Goal: Task Accomplishment & Management: Manage account settings

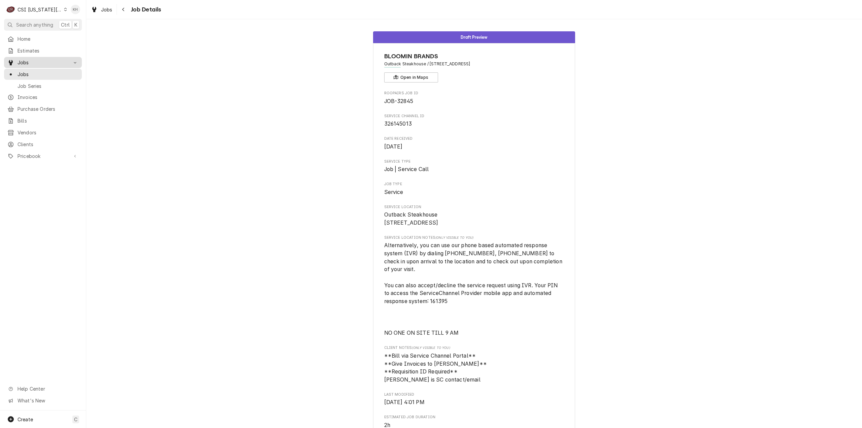
scroll to position [202, 0]
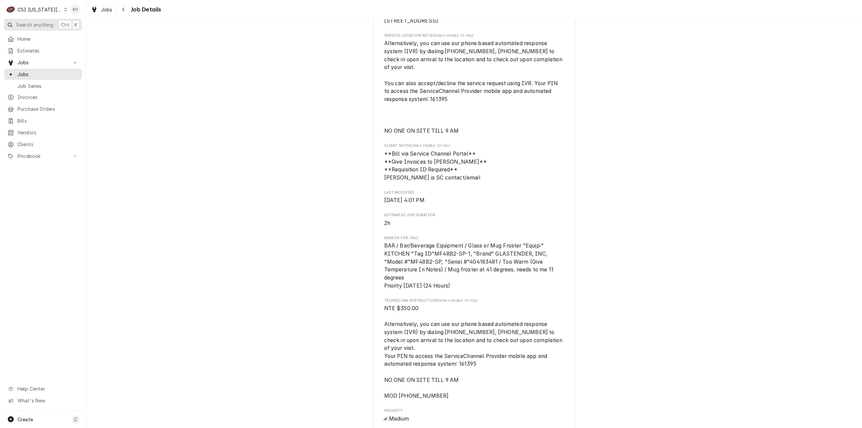
click at [39, 23] on span "Search anything" at bounding box center [34, 24] width 37 height 7
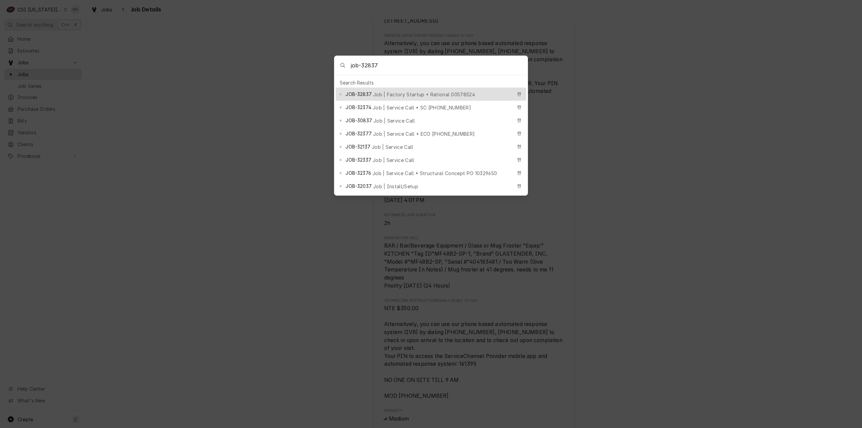
type input "job-32837"
click at [439, 91] on span "Job | Factory Startup • Rational 00578524" at bounding box center [424, 94] width 102 height 7
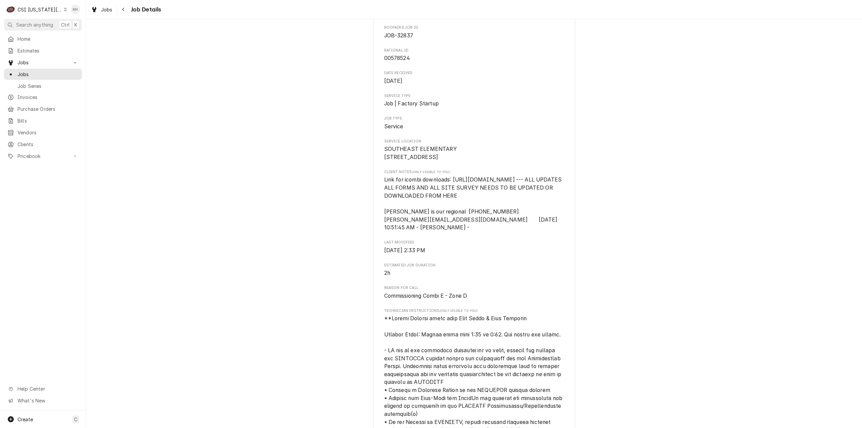
scroll to position [67, 0]
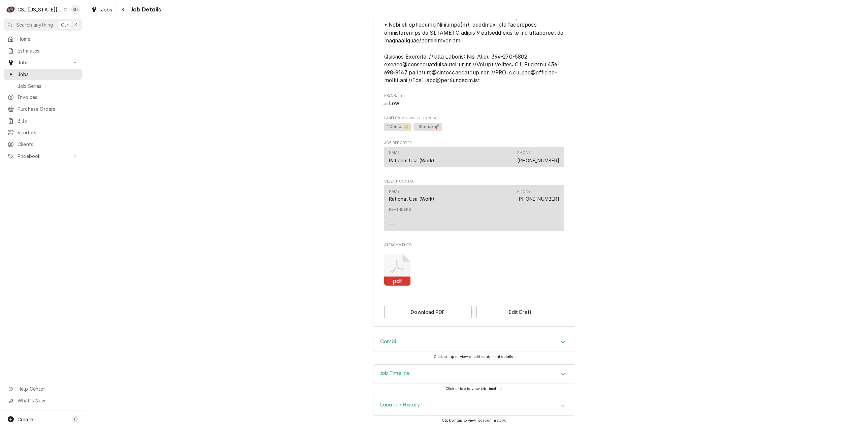
click at [445, 376] on div "Job Timeline" at bounding box center [473, 374] width 201 height 19
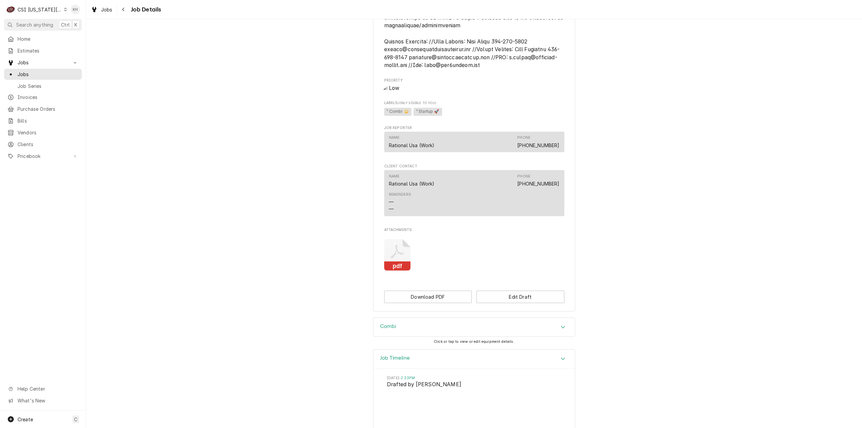
scroll to position [580, 0]
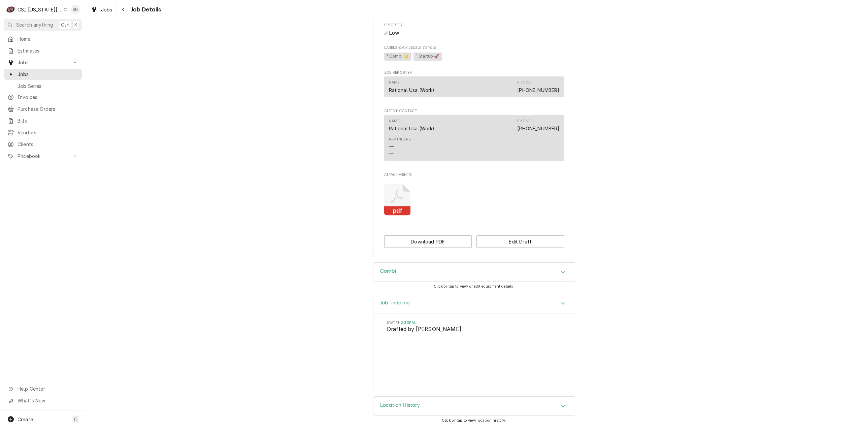
click at [405, 303] on h3 "Job Timeline" at bounding box center [395, 303] width 30 height 6
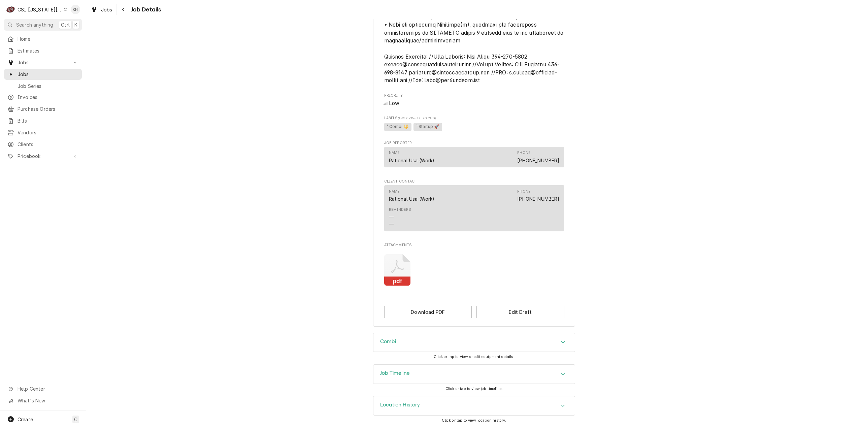
click at [411, 370] on div "Job Timeline" at bounding box center [473, 374] width 201 height 19
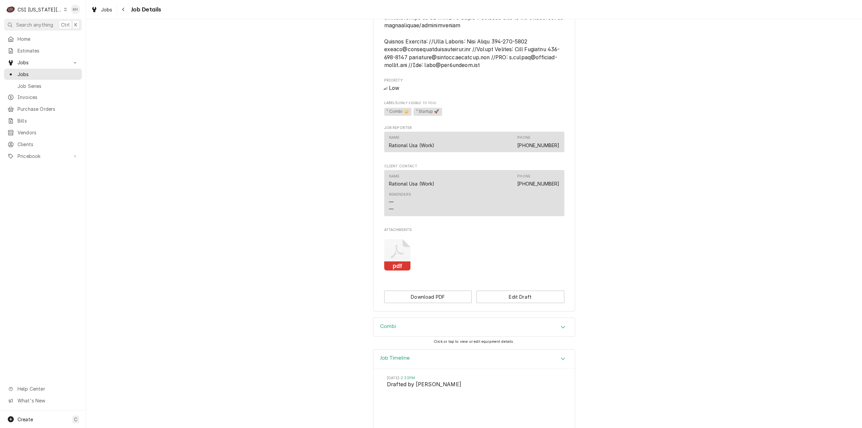
scroll to position [580, 0]
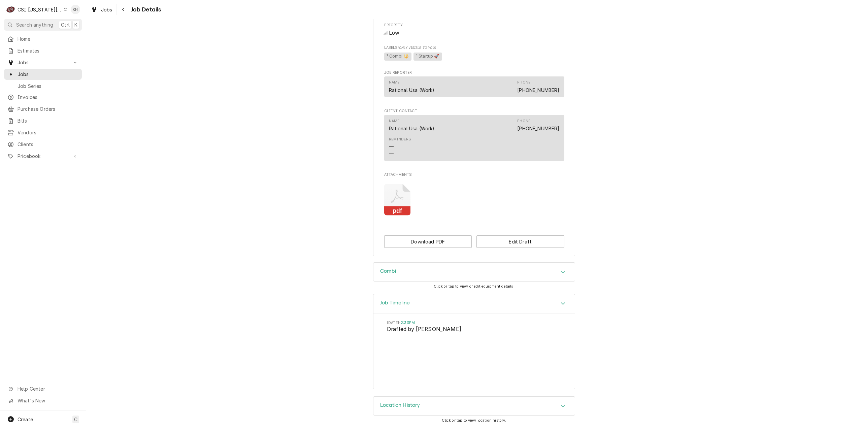
click at [402, 274] on div "Combi" at bounding box center [473, 272] width 201 height 19
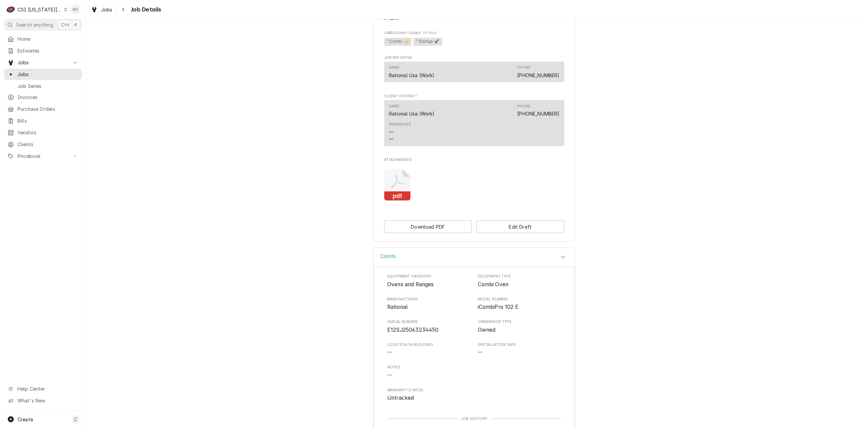
click at [402, 267] on div "Combi" at bounding box center [473, 257] width 201 height 19
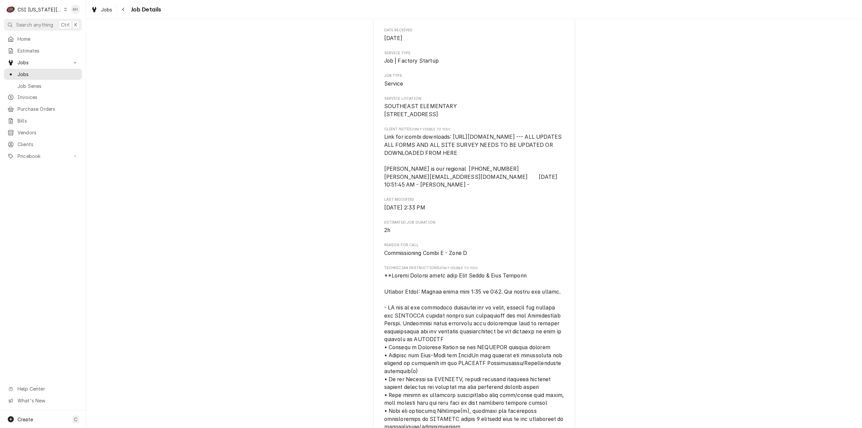
scroll to position [0, 0]
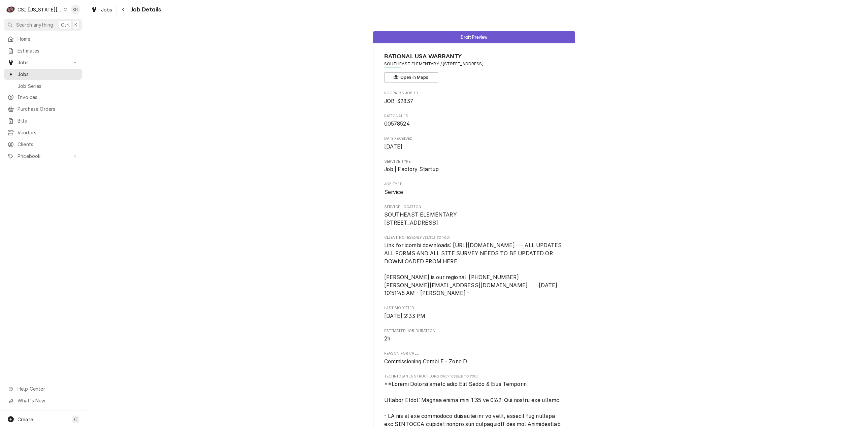
click at [417, 365] on span "Commissioning Combi E - Zone D" at bounding box center [425, 361] width 83 height 6
click at [418, 365] on span "Commissioning Combi E - Zone D" at bounding box center [425, 361] width 83 height 6
click at [515, 343] on span "2h" at bounding box center [474, 339] width 180 height 8
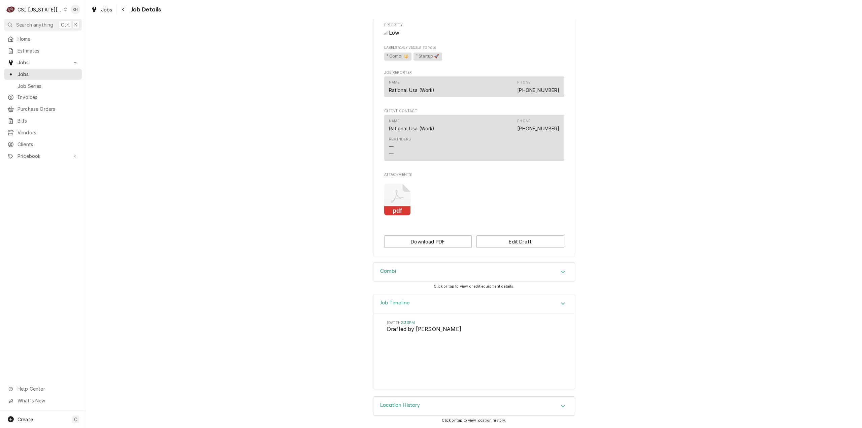
scroll to position [580, 0]
click at [674, 287] on div "Combi Click or tap to view or edit equipment details." at bounding box center [474, 278] width 776 height 32
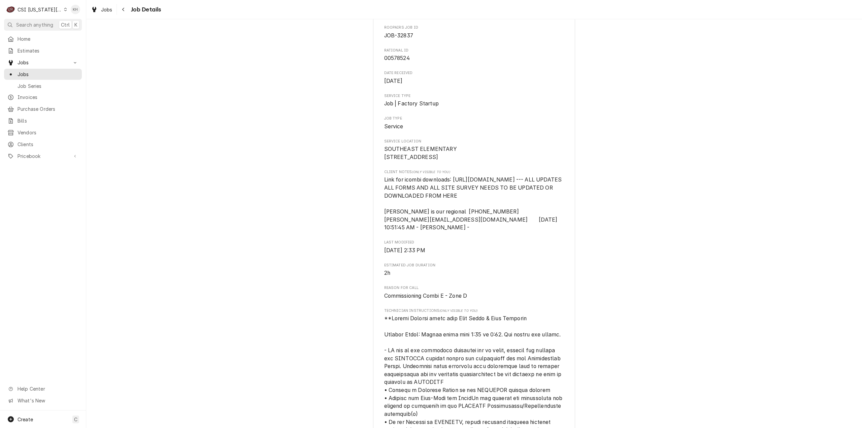
scroll to position [67, 0]
click at [480, 334] on span "[object Object]" at bounding box center [474, 411] width 181 height 197
click at [477, 332] on span "[object Object]" at bounding box center [474, 411] width 181 height 197
copy span "Brown"
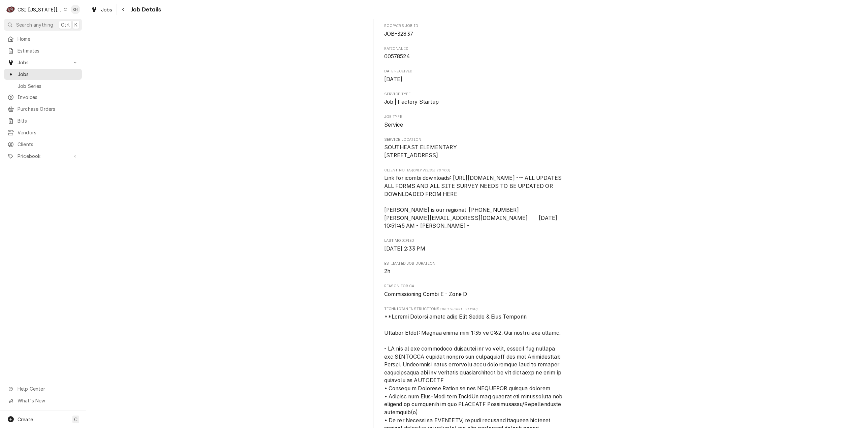
click at [401, 55] on span "00578524" at bounding box center [397, 56] width 26 height 6
drag, startPoint x: 405, startPoint y: 57, endPoint x: 389, endPoint y: 56, distance: 15.8
click at [389, 56] on span "00578524" at bounding box center [397, 56] width 26 height 6
copy span "578524"
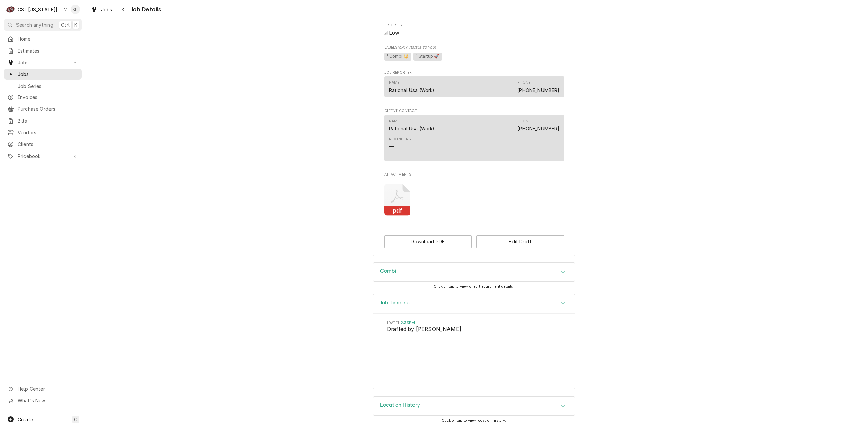
click at [521, 307] on div "Job Timeline" at bounding box center [473, 303] width 201 height 19
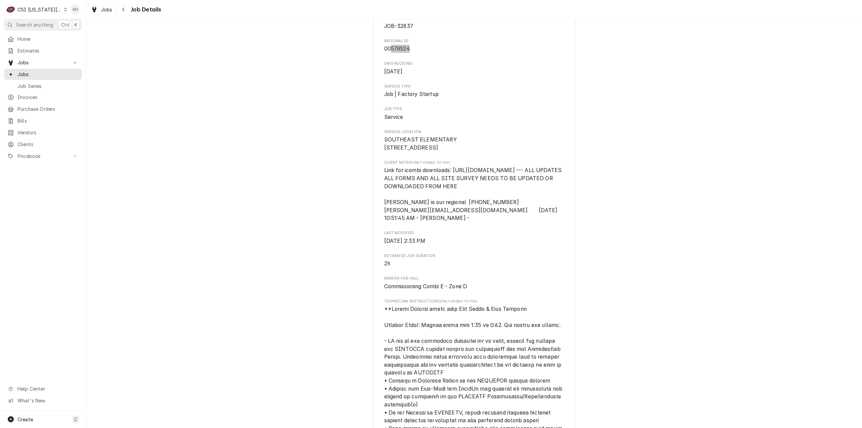
scroll to position [168, 0]
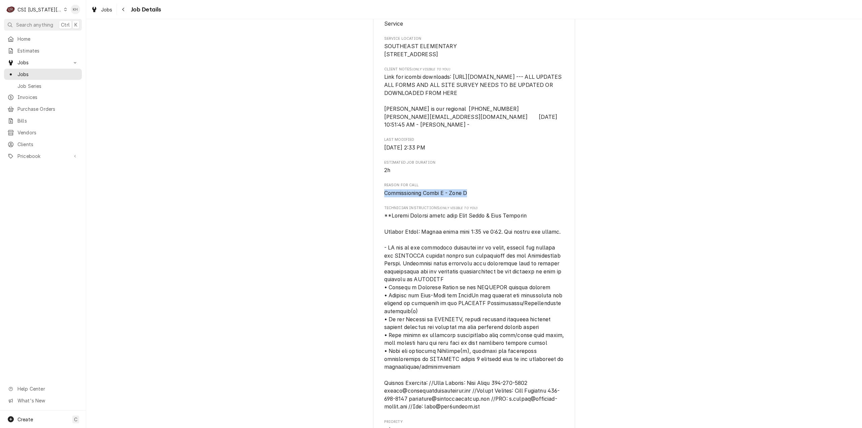
drag, startPoint x: 466, startPoint y: 208, endPoint x: 384, endPoint y: 220, distance: 82.9
click at [380, 216] on div "RATIONAL USA WARRANTY SOUTHEAST ELEMENTARY / 5704 NW Northwood Rd, KCMO, MO 641…" at bounding box center [474, 264] width 202 height 778
click at [531, 232] on span "[object Object]" at bounding box center [474, 311] width 180 height 199
drag, startPoint x: 528, startPoint y: 231, endPoint x: 382, endPoint y: 233, distance: 145.1
click at [384, 232] on span "[object Object]" at bounding box center [474, 310] width 181 height 197
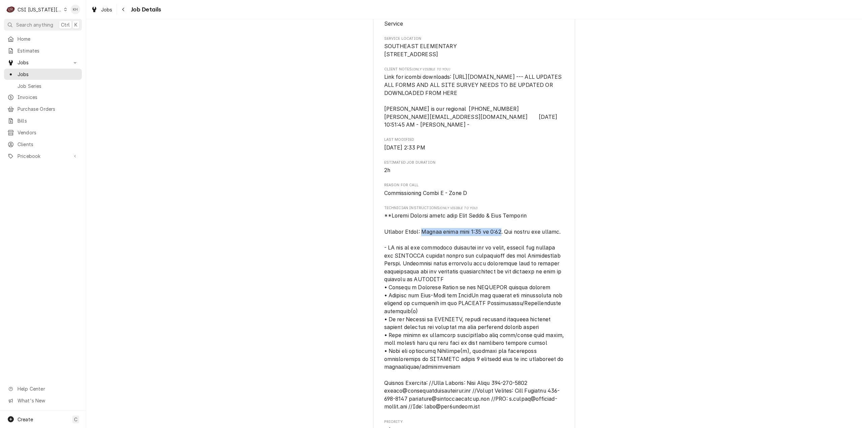
drag, startPoint x: 421, startPoint y: 247, endPoint x: 496, endPoint y: 250, distance: 75.5
click at [496, 250] on span "[object Object]" at bounding box center [474, 310] width 181 height 197
drag, startPoint x: 556, startPoint y: 249, endPoint x: 391, endPoint y: 247, distance: 165.3
click at [374, 249] on div "RATIONAL USA WARRANTY SOUTHEAST ELEMENTARY / 5704 NW Northwood Rd, KCMO, MO 641…" at bounding box center [474, 264] width 202 height 778
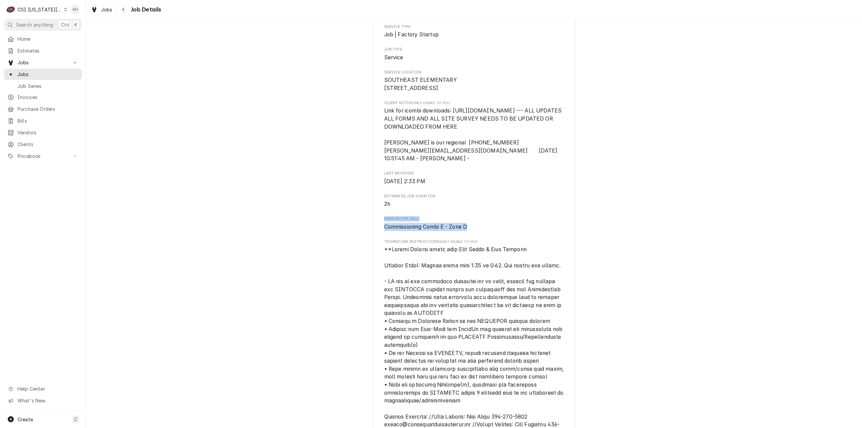
drag, startPoint x: 467, startPoint y: 244, endPoint x: 374, endPoint y: 236, distance: 92.5
click at [374, 236] on div "RATIONAL USA WARRANTY SOUTHEAST ELEMENTARY / 5704 NW Northwood Rd, KCMO, MO 641…" at bounding box center [474, 297] width 202 height 778
click at [515, 229] on div "Roopairs Job ID JOB-32837 Rational ID 00578524 Date Received Sep 17, 2025 Servi…" at bounding box center [474, 303] width 180 height 695
drag, startPoint x: 482, startPoint y: 261, endPoint x: 531, endPoint y: 263, distance: 48.2
click at [500, 261] on div "Technician Instructions (Only Visible to You)" at bounding box center [474, 341] width 180 height 205
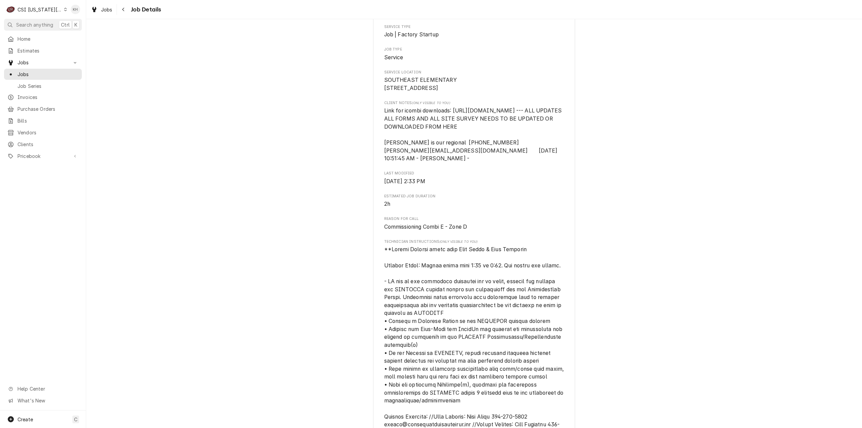
click at [532, 264] on span "[object Object]" at bounding box center [474, 344] width 180 height 199
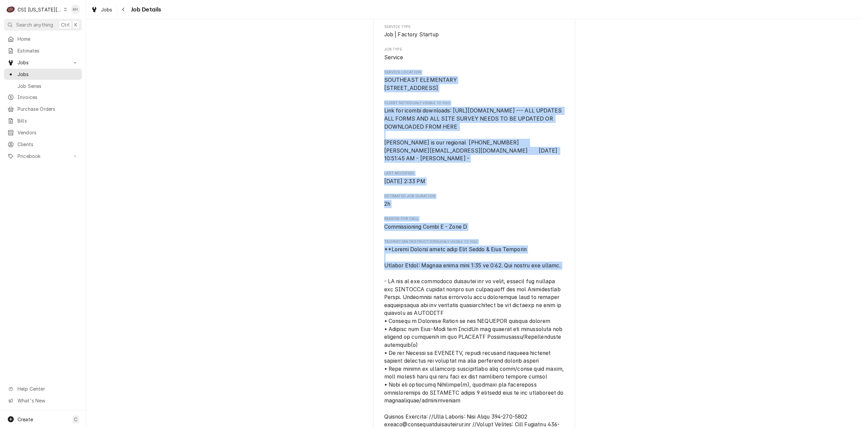
drag, startPoint x: 558, startPoint y: 281, endPoint x: 318, endPoint y: 72, distance: 318.5
click at [318, 71] on div "Draft Preview RATIONAL USA WARRANTY SOUTHEAST ELEMENTARY / 5704 NW Northwood Rd…" at bounding box center [474, 292] width 776 height 801
click at [481, 231] on span "Commissioning Combi E - Zone D" at bounding box center [474, 227] width 180 height 8
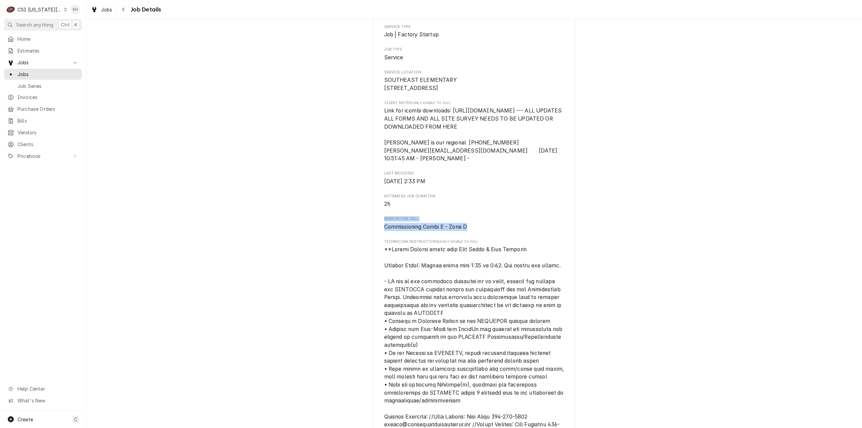
drag, startPoint x: 470, startPoint y: 242, endPoint x: 360, endPoint y: 237, distance: 110.6
click at [360, 237] on div "Draft Preview RATIONAL USA WARRANTY SOUTHEAST ELEMENTARY / 5704 NW Northwood Rd…" at bounding box center [474, 292] width 776 height 801
click at [419, 222] on span "Reason For Call" at bounding box center [474, 218] width 180 height 5
drag, startPoint x: 381, startPoint y: 234, endPoint x: 470, endPoint y: 246, distance: 89.7
click at [470, 231] on div "Reason For Call Commissioning Combi E - Zone D" at bounding box center [474, 223] width 180 height 14
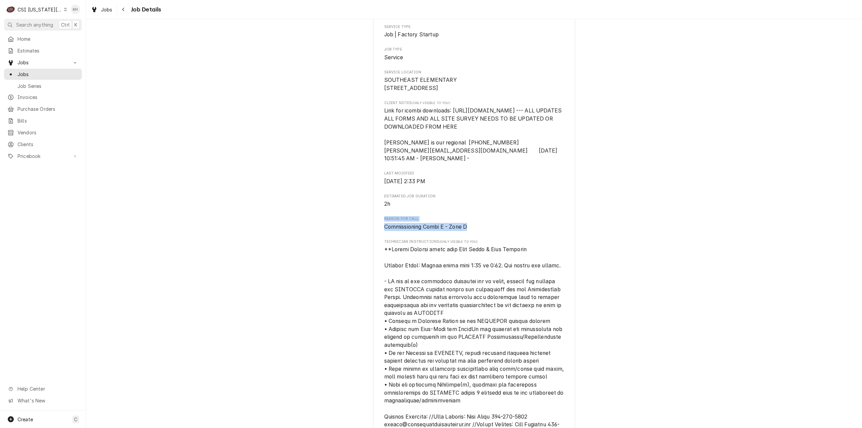
click at [496, 229] on div "Roopairs Job ID JOB-32837 Rational ID 00578524 Date Received Sep 17, 2025 Servi…" at bounding box center [474, 303] width 180 height 695
drag, startPoint x: 466, startPoint y: 242, endPoint x: 364, endPoint y: 234, distance: 102.0
click at [351, 233] on div "Draft Preview RATIONAL USA WARRANTY SOUTHEAST ELEMENTARY / 5704 NW Northwood Rd…" at bounding box center [474, 292] width 776 height 801
click at [475, 225] on div "Roopairs Job ID JOB-32837 Rational ID 00578524 Date Received Sep 17, 2025 Servi…" at bounding box center [474, 303] width 180 height 695
drag, startPoint x: 392, startPoint y: 218, endPoint x: 406, endPoint y: 207, distance: 18.1
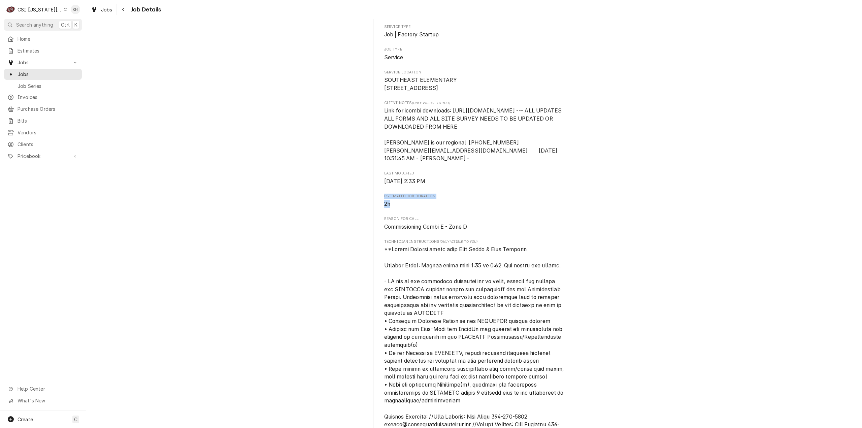
click at [376, 214] on div "RATIONAL USA WARRANTY SOUTHEAST ELEMENTARY / 5704 NW Northwood Rd, KCMO, MO 641…" at bounding box center [474, 297] width 202 height 778
drag, startPoint x: 463, startPoint y: 196, endPoint x: 374, endPoint y: 188, distance: 88.9
click at [373, 188] on div "RATIONAL USA WARRANTY SOUTHEAST ELEMENTARY / 5704 NW Northwood Rd, KCMO, MO 641…" at bounding box center [474, 297] width 202 height 778
drag, startPoint x: 559, startPoint y: 194, endPoint x: 553, endPoint y: 196, distance: 6.2
click at [559, 185] on span "Wed, Sep 17th, 2025 - 2:33 PM" at bounding box center [474, 181] width 180 height 8
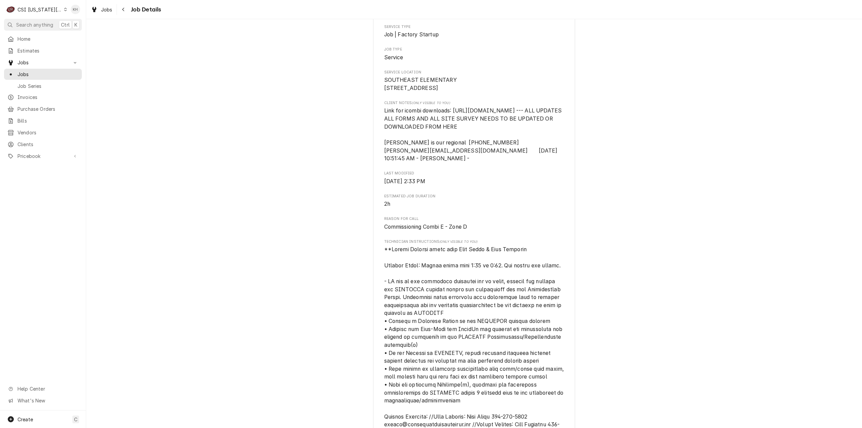
click at [470, 231] on span "Commissioning Combi E - Zone D" at bounding box center [474, 227] width 180 height 8
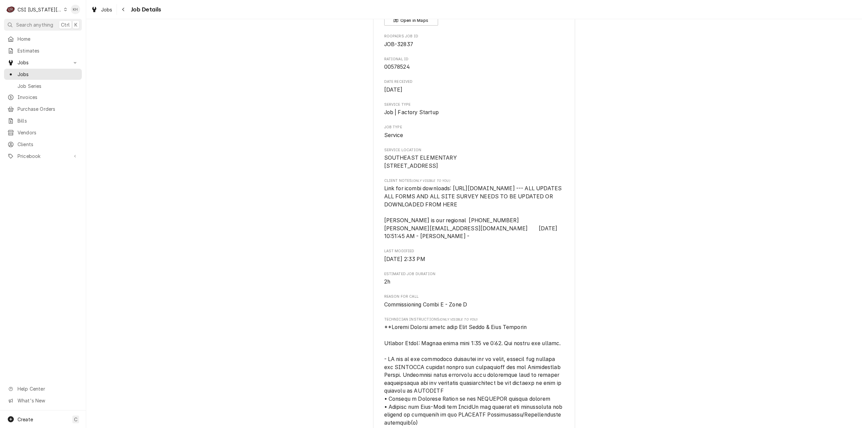
scroll to position [67, 0]
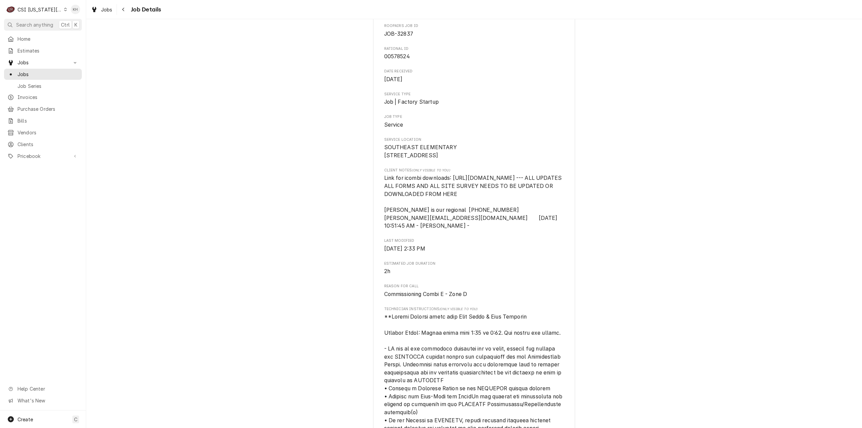
drag, startPoint x: 736, startPoint y: 140, endPoint x: 725, endPoint y: 149, distance: 13.8
click at [736, 140] on div "Draft Preview RATIONAL USA WARRANTY SOUTHEAST ELEMENTARY / 5704 NW Northwood Rd…" at bounding box center [474, 359] width 776 height 801
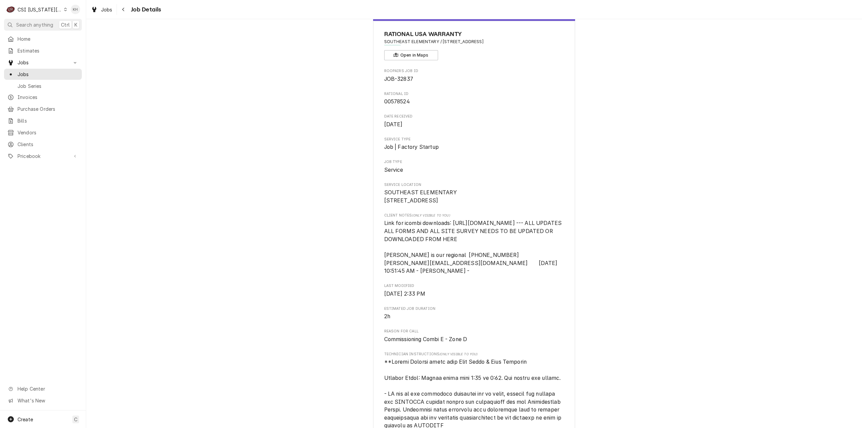
scroll to position [0, 0]
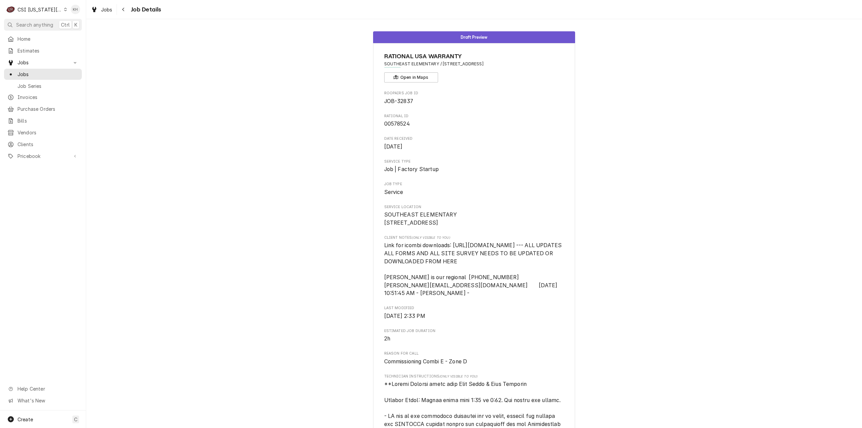
click at [163, 96] on div "Draft Preview RATIONAL USA WARRANTY SOUTHEAST ELEMENTARY / 5704 NW Northwood Rd…" at bounding box center [474, 426] width 776 height 801
click at [131, 175] on div "Draft Preview RATIONAL USA WARRANTY SOUTHEAST ELEMENTARY / 5704 NW Northwood Rd…" at bounding box center [474, 426] width 776 height 801
drag, startPoint x: 222, startPoint y: 110, endPoint x: 217, endPoint y: 101, distance: 9.8
click at [222, 110] on div "Draft Preview RATIONAL USA WARRANTY SOUTHEAST ELEMENTARY / 5704 NW Northwood Rd…" at bounding box center [474, 426] width 776 height 801
click at [35, 8] on div "CSI [US_STATE][GEOGRAPHIC_DATA]" at bounding box center [40, 9] width 44 height 7
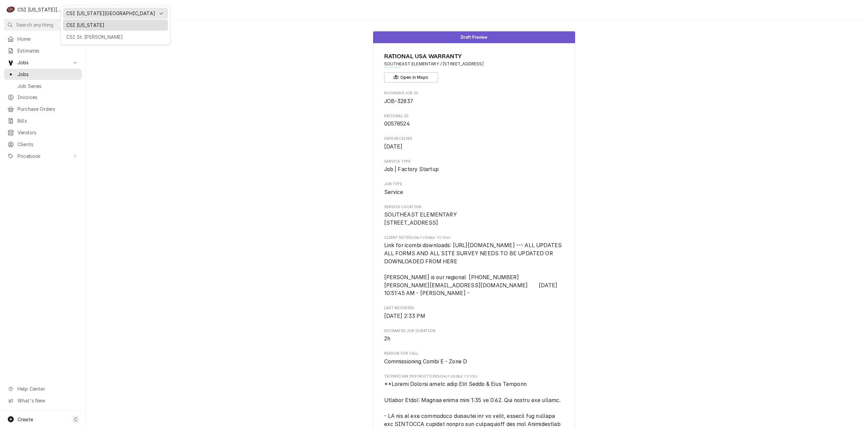
click at [82, 25] on div "CSI Kentucky" at bounding box center [115, 25] width 98 height 7
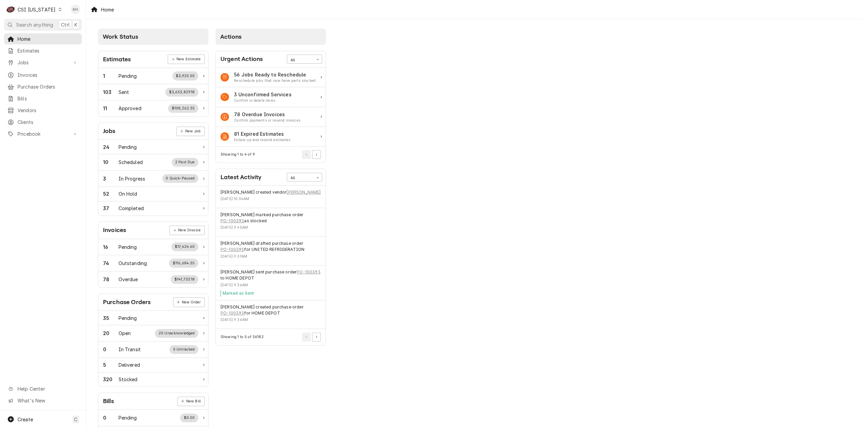
click at [31, 24] on span "Search anything" at bounding box center [34, 24] width 37 height 7
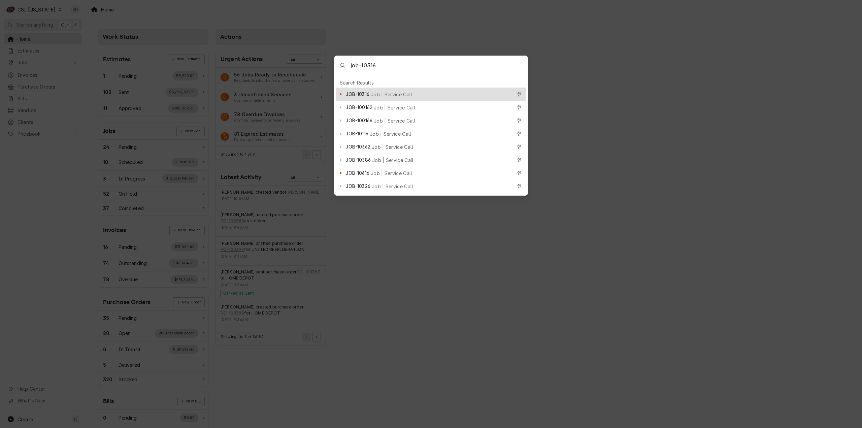
type input "job-10316"
click at [376, 94] on span "Job | Service Call" at bounding box center [392, 94] width 42 height 7
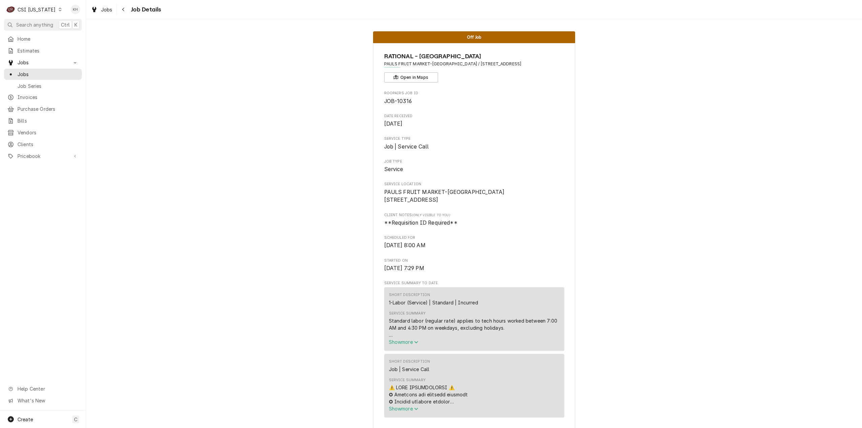
click at [32, 8] on div "CSI [US_STATE]" at bounding box center [37, 9] width 38 height 7
click at [78, 12] on div "CSI [US_STATE][GEOGRAPHIC_DATA]" at bounding box center [105, 13] width 89 height 7
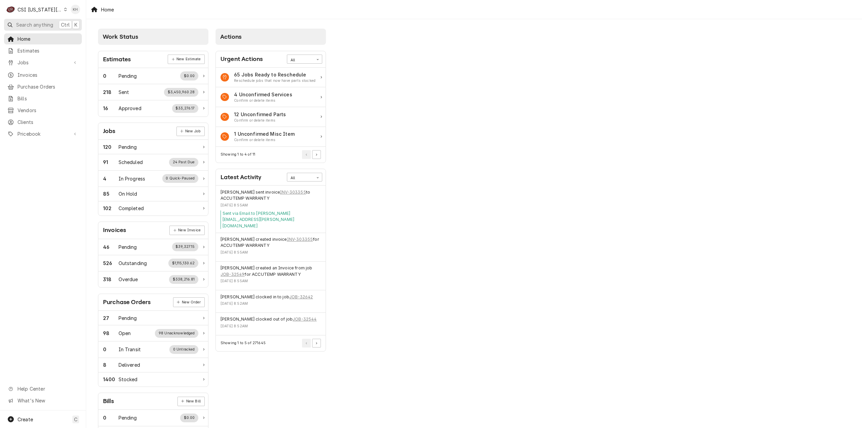
drag, startPoint x: 29, startPoint y: 27, endPoint x: 165, endPoint y: 31, distance: 136.0
click at [30, 27] on span "Search anything" at bounding box center [34, 24] width 37 height 7
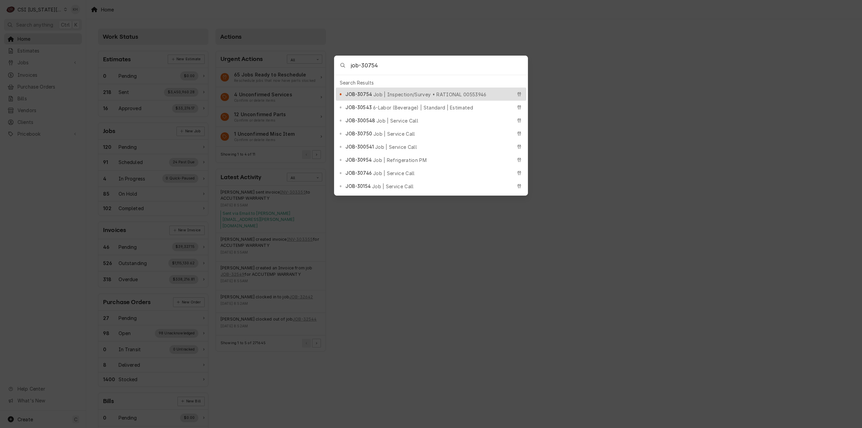
type input "job-30754"
click at [376, 94] on span "Job | Inspection/Survey • RATIONAL 00553946" at bounding box center [429, 94] width 113 height 7
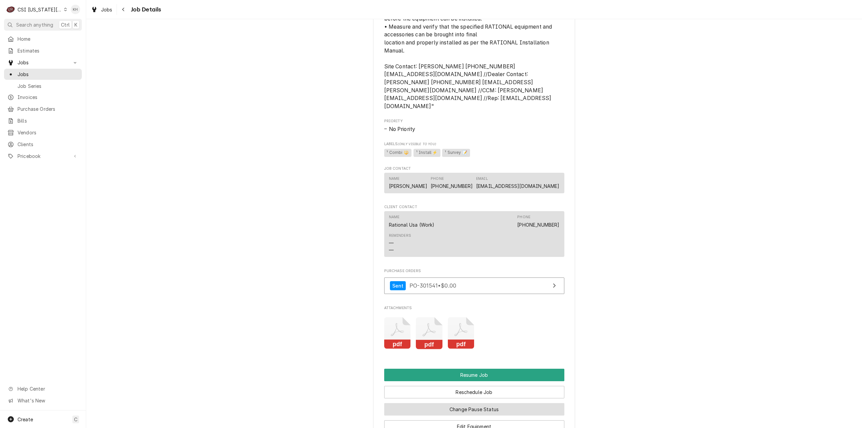
scroll to position [840, 0]
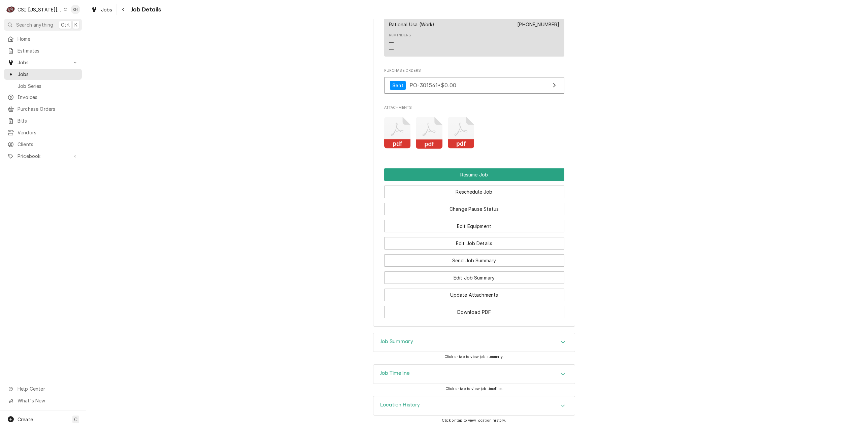
click at [385, 363] on div "Job Summary Click or tap to view job summary." at bounding box center [474, 349] width 202 height 32
click at [388, 369] on div "Job Timeline" at bounding box center [473, 374] width 201 height 19
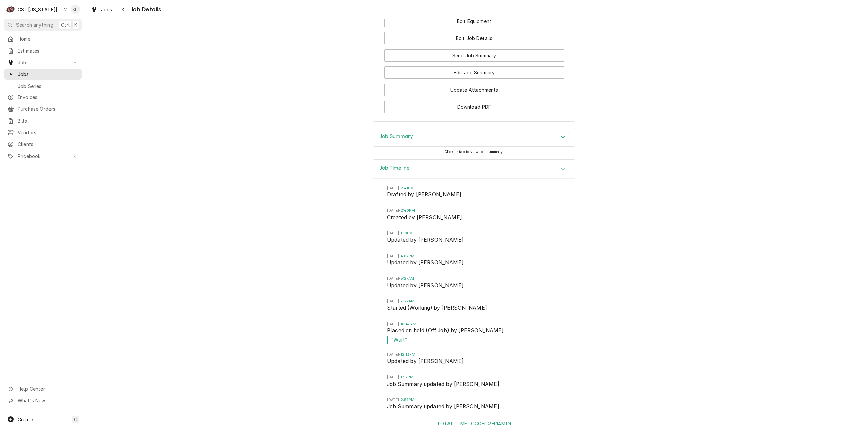
scroll to position [1092, 0]
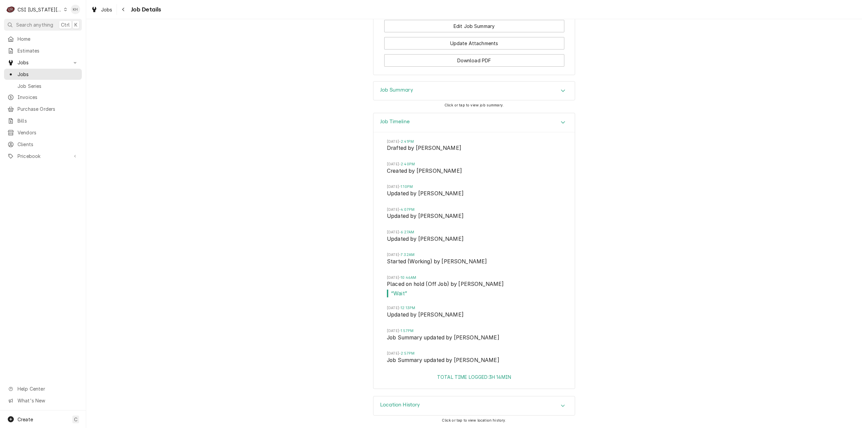
click at [392, 93] on h3 "Job Summary" at bounding box center [396, 90] width 33 height 6
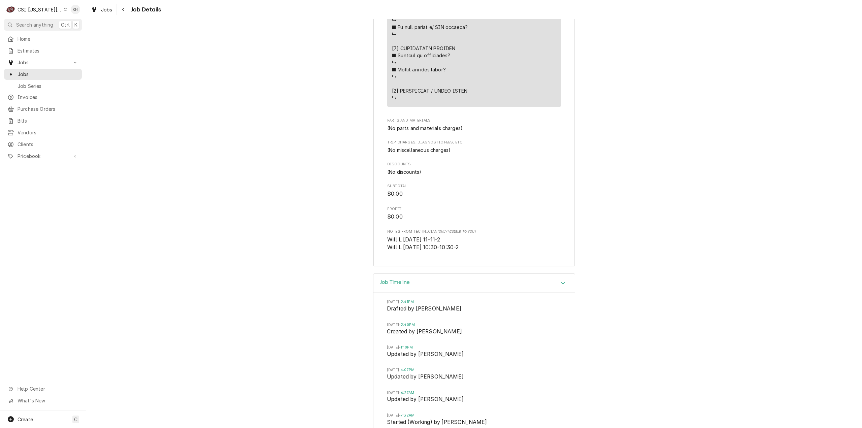
scroll to position [1462, 0]
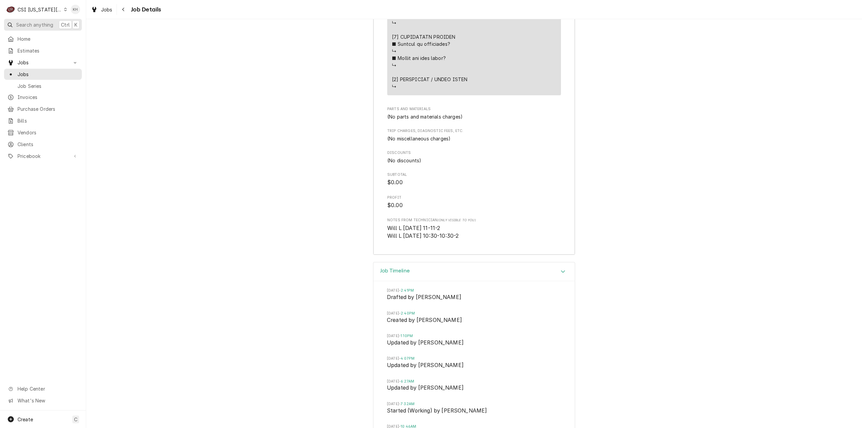
click at [46, 26] on span "Search anything" at bounding box center [34, 24] width 37 height 7
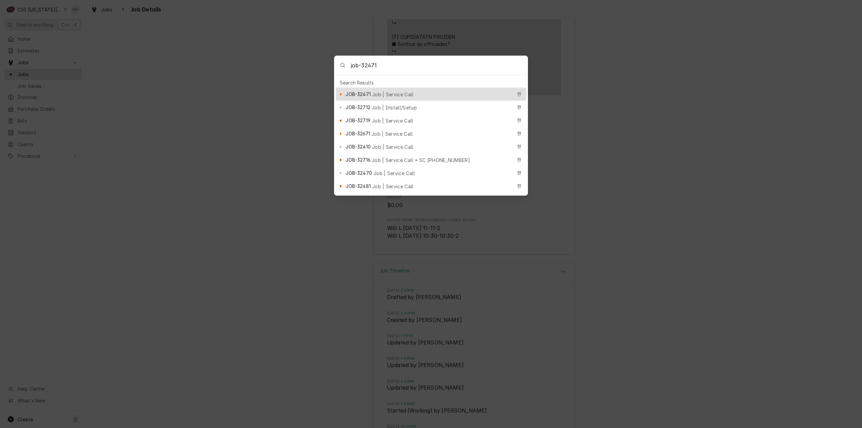
type input "job-32471"
click at [365, 95] on span "JOB-32471" at bounding box center [357, 94] width 25 height 7
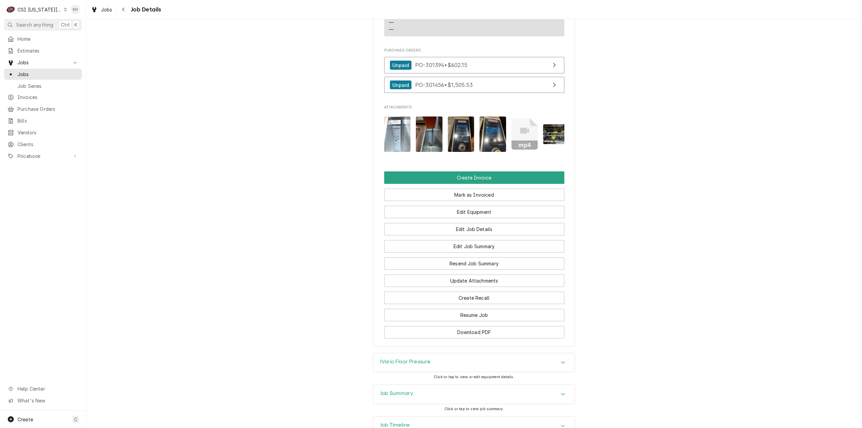
scroll to position [539, 0]
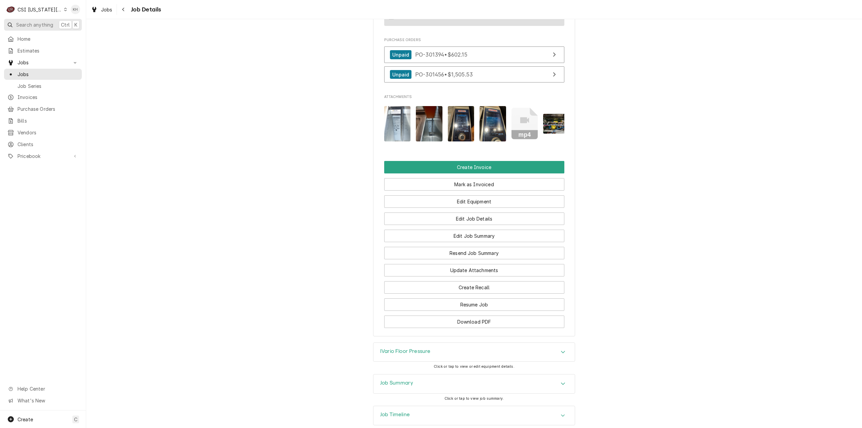
click at [45, 25] on span "Search anything" at bounding box center [34, 24] width 37 height 7
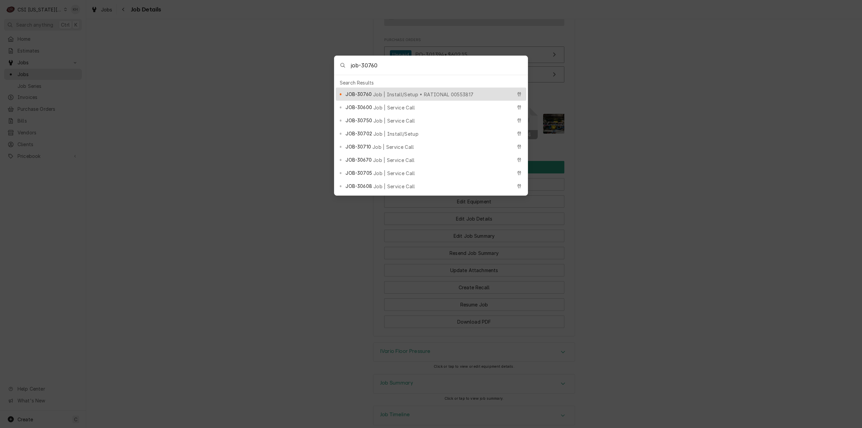
type input "job-30760"
click at [411, 90] on div "JOB-30760 Job | Install/Setup • RATIONAL 00553817" at bounding box center [428, 94] width 166 height 8
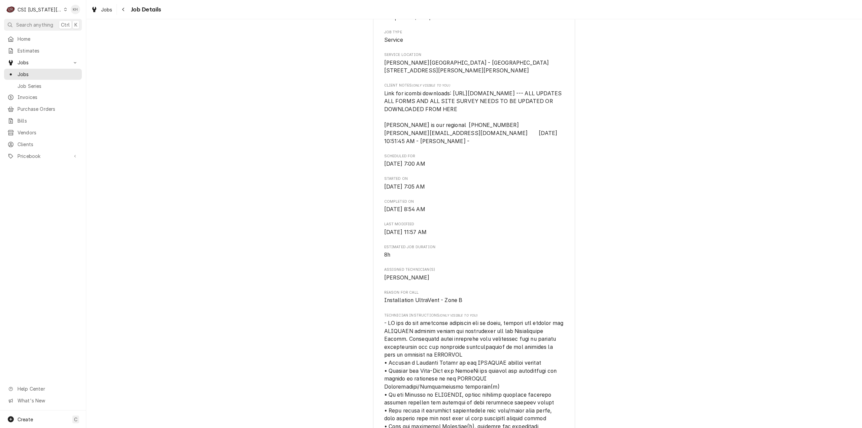
scroll to position [202, 0]
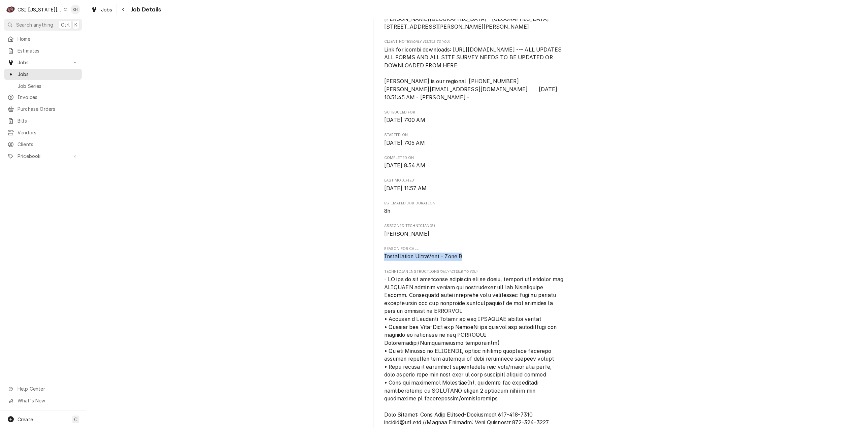
drag, startPoint x: 466, startPoint y: 266, endPoint x: 376, endPoint y: 270, distance: 89.3
click at [376, 270] on div "RATIONAL USA WARRANTY John Knox Village - Courtyard Cafe / 518 NW Murray Rd, Le…" at bounding box center [474, 373] width 202 height 1065
copy span "Installation UltraVent - Zone B"
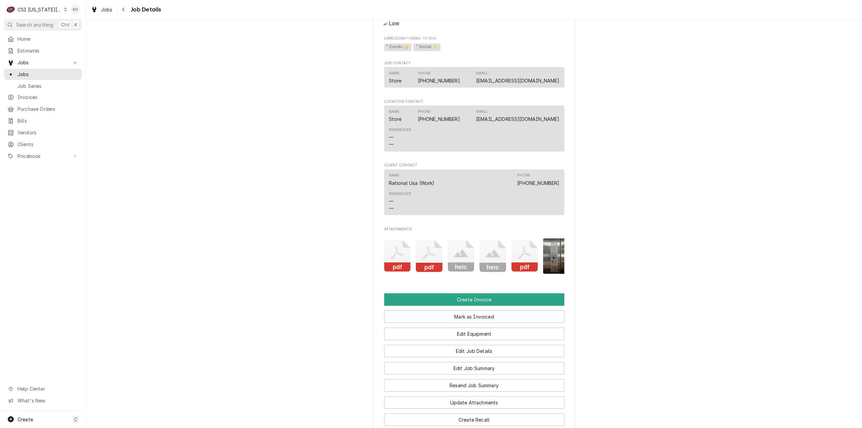
scroll to position [0, 10]
click at [510, 272] on rect "Attachments" at bounding box center [514, 267] width 27 height 9
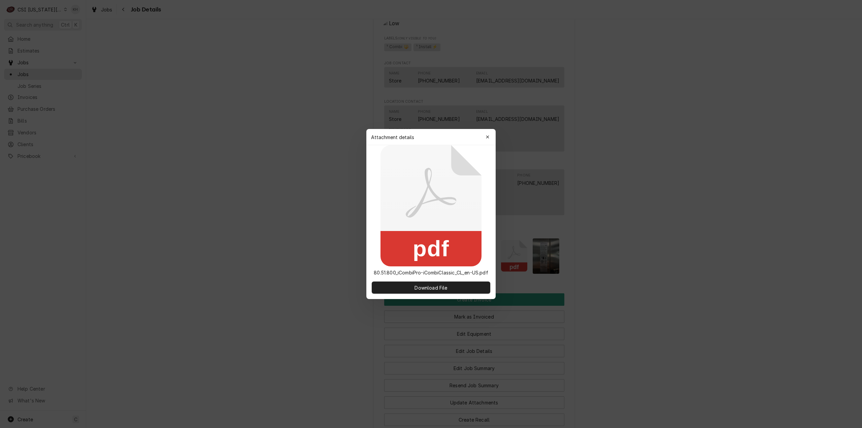
drag, startPoint x: 488, startPoint y: 137, endPoint x: 483, endPoint y: 211, distance: 73.9
click at [488, 138] on icon "button" at bounding box center [488, 137] width 4 height 5
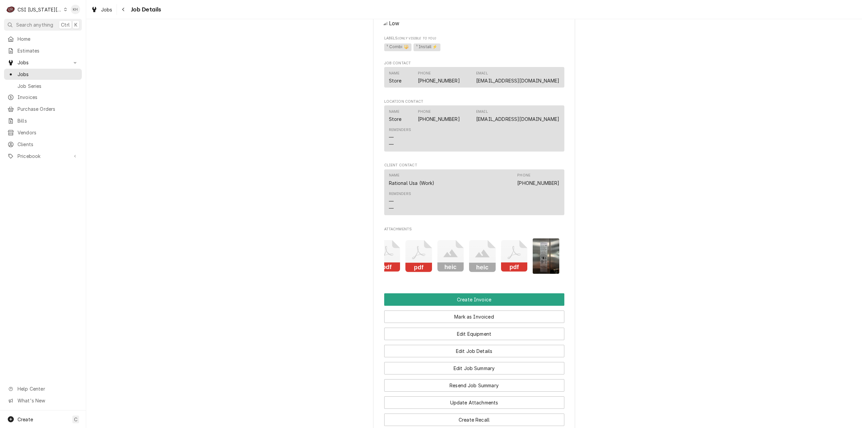
click at [480, 254] on icon "Attachments" at bounding box center [482, 256] width 27 height 32
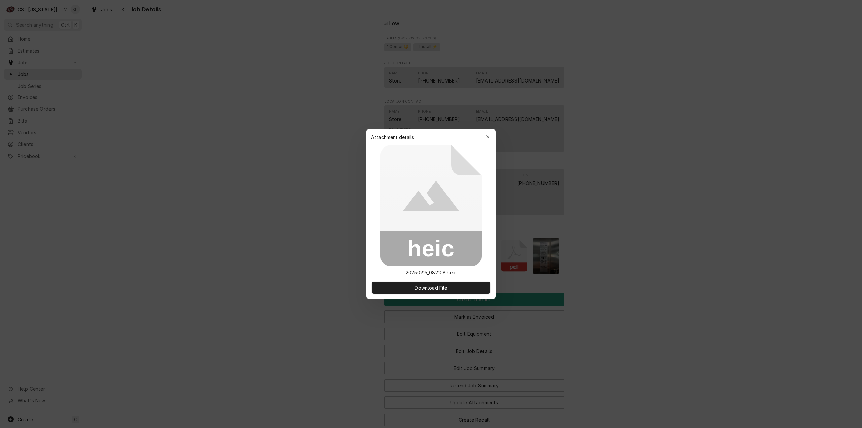
click at [491, 140] on button "button" at bounding box center [487, 137] width 11 height 11
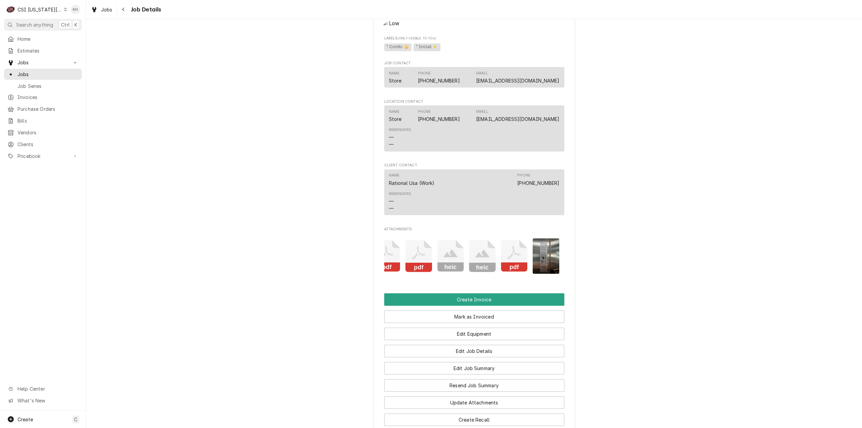
click at [395, 262] on icon "Attachments" at bounding box center [387, 256] width 27 height 32
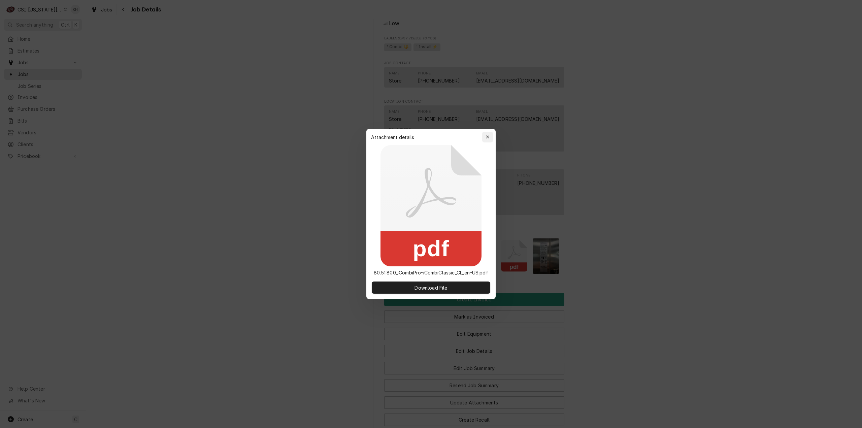
click at [485, 139] on div "button" at bounding box center [487, 137] width 7 height 7
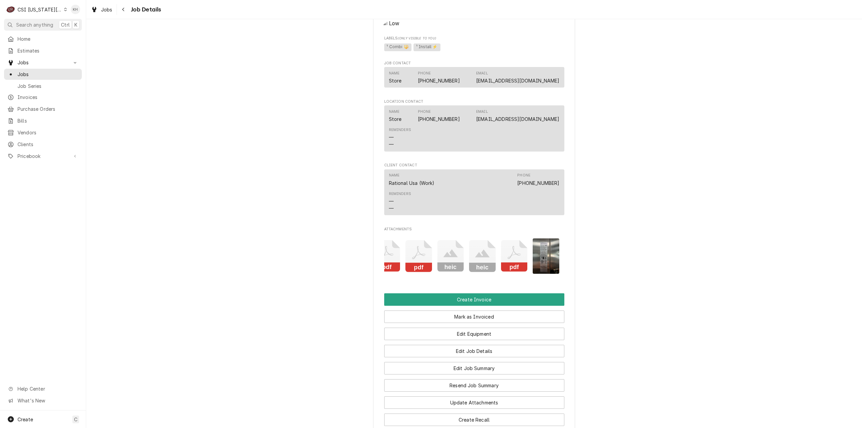
click at [415, 259] on icon "Attachments" at bounding box center [418, 252] width 13 height 13
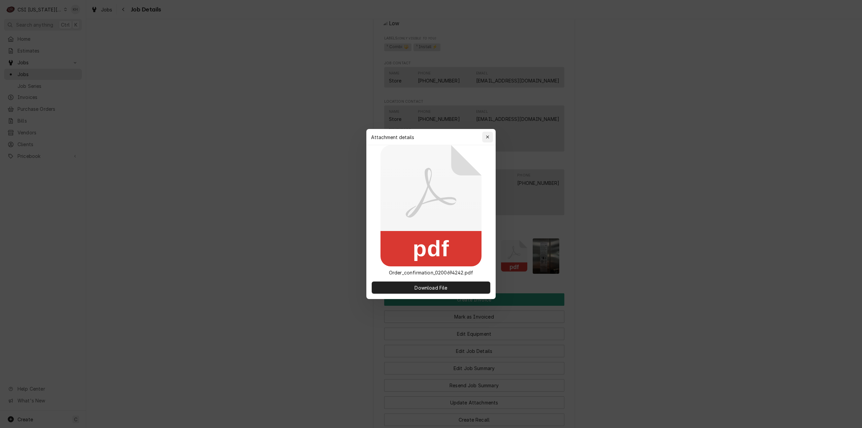
click at [485, 136] on div "button" at bounding box center [487, 137] width 7 height 7
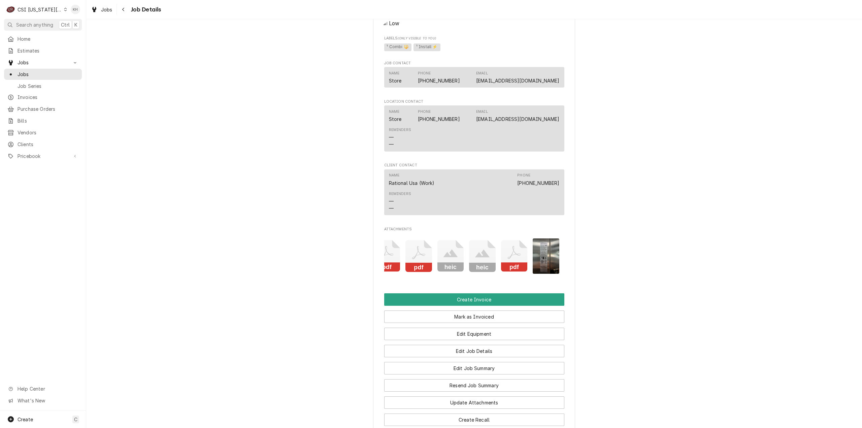
click at [429, 261] on div "pdf pdf heic heic pdf" at bounding box center [474, 256] width 180 height 46
click at [448, 258] on icon "Attachments" at bounding box center [450, 253] width 14 height 8
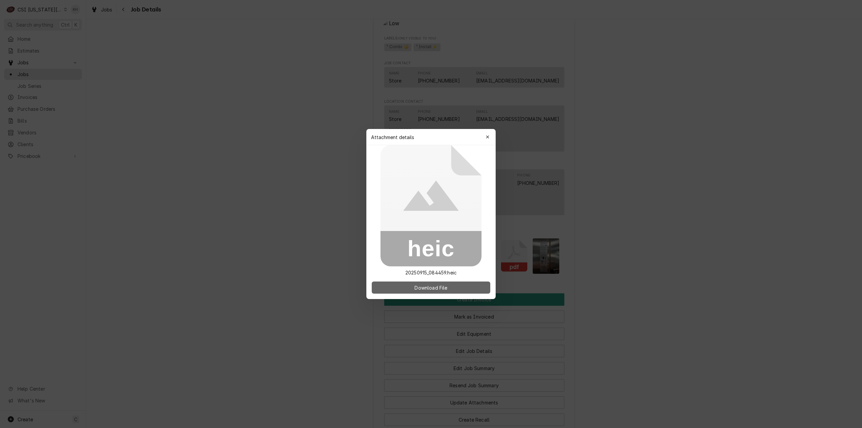
click at [446, 291] on span "Download File" at bounding box center [430, 287] width 35 height 7
drag, startPoint x: 487, startPoint y: 140, endPoint x: 502, endPoint y: 227, distance: 88.7
click at [487, 140] on div "button" at bounding box center [487, 137] width 7 height 7
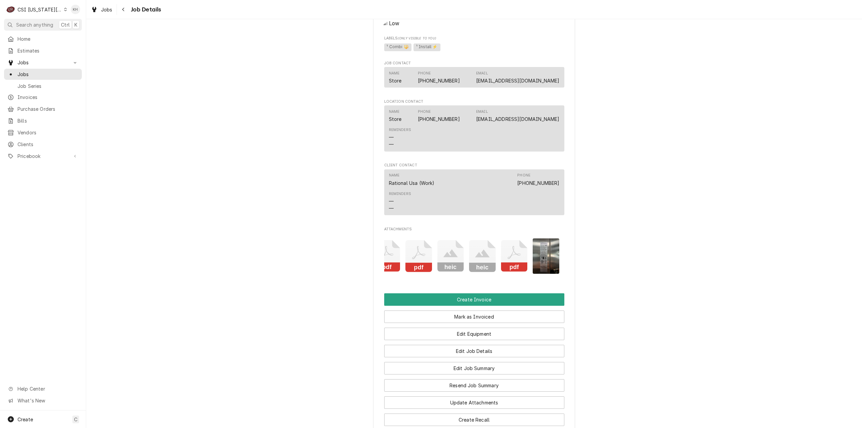
click at [512, 267] on icon "Attachments" at bounding box center [514, 256] width 27 height 32
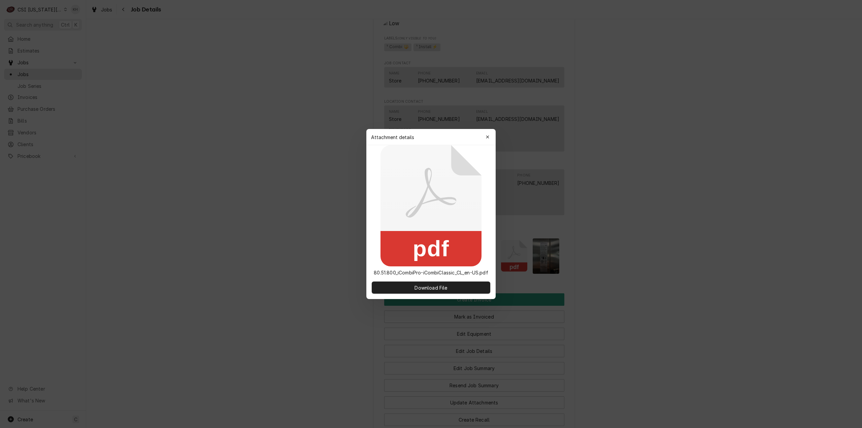
click at [449, 294] on div "Download File" at bounding box center [430, 287] width 129 height 23
click at [449, 289] on button "Download File" at bounding box center [431, 287] width 118 height 12
click at [613, 221] on div at bounding box center [431, 214] width 862 height 428
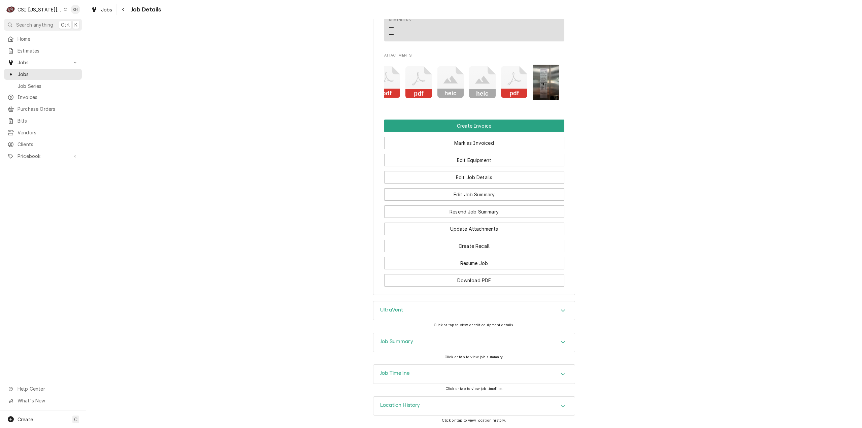
scroll to position [829, 0]
click at [415, 314] on div "UltraVent" at bounding box center [473, 310] width 201 height 19
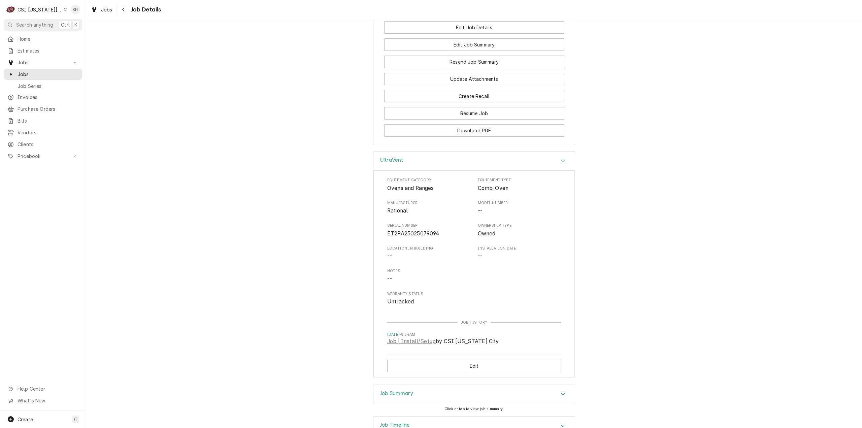
scroll to position [1031, 0]
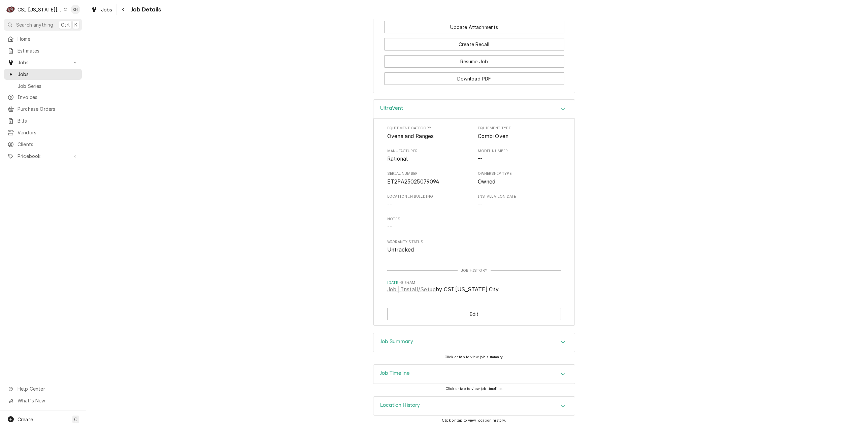
click at [482, 113] on div "UltraVent" at bounding box center [473, 109] width 201 height 19
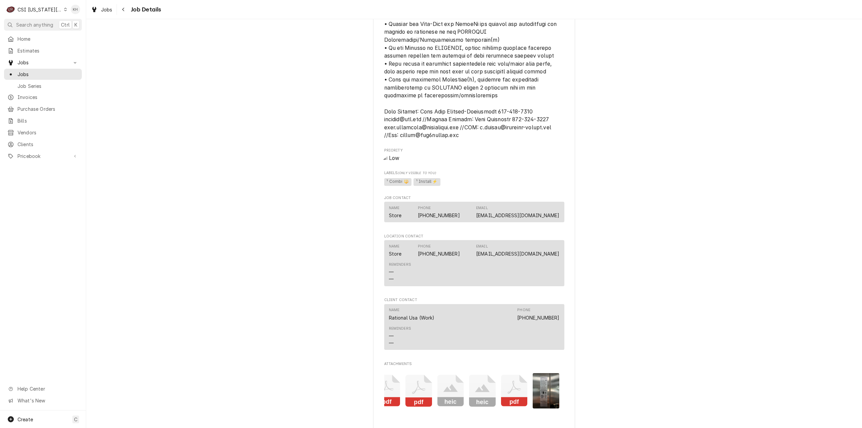
scroll to position [640, 0]
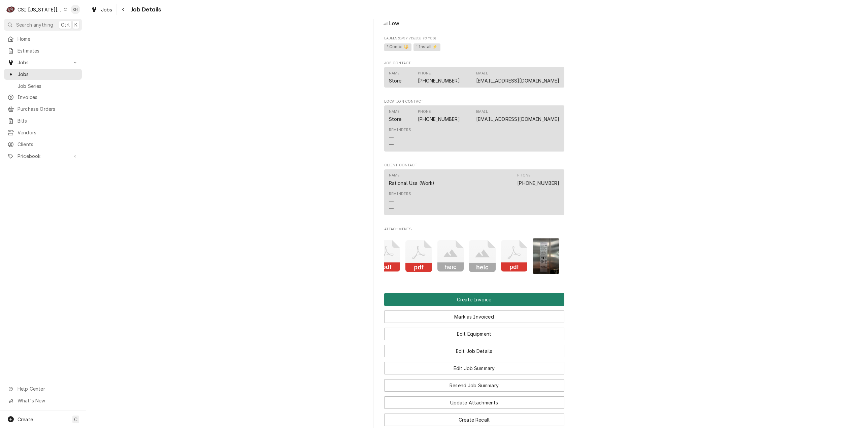
click at [498, 306] on button "Create Invoice" at bounding box center [474, 299] width 180 height 12
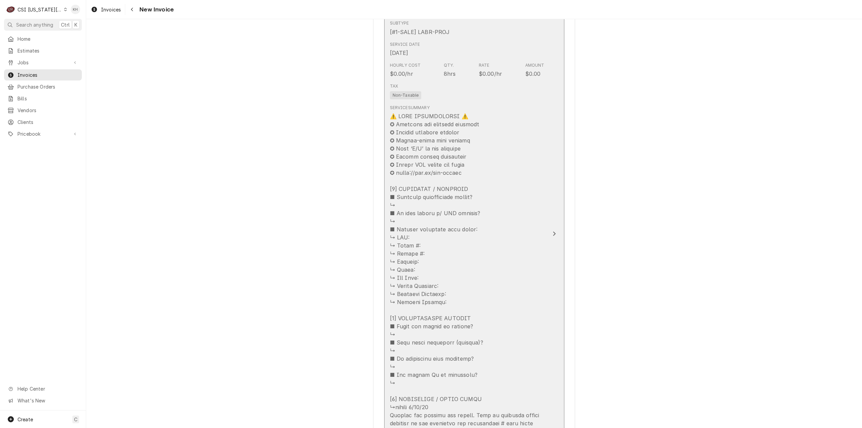
scroll to position [875, 0]
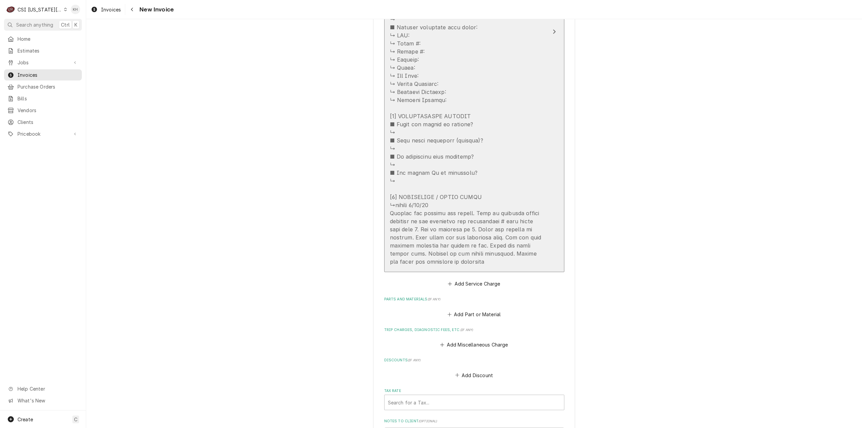
click at [510, 140] on div "Update Line Item" at bounding box center [467, 87] width 155 height 355
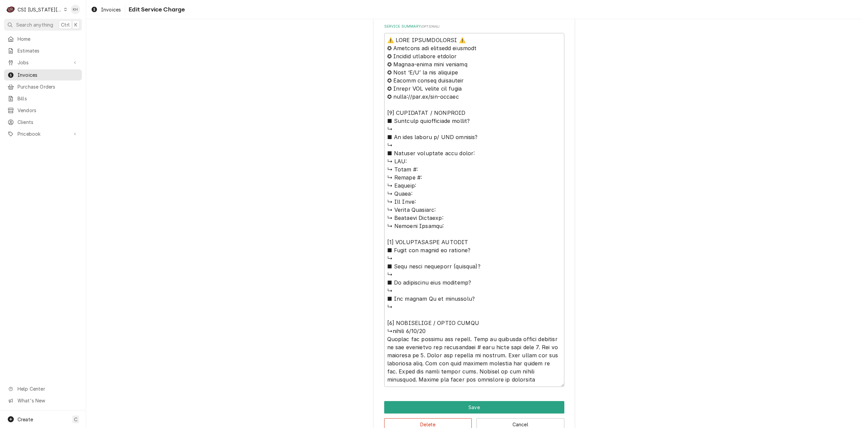
scroll to position [307, 0]
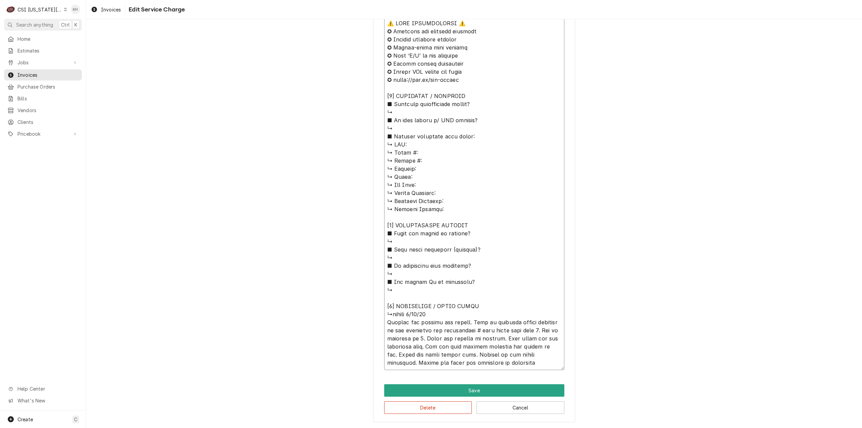
drag, startPoint x: 501, startPoint y: 362, endPoint x: 375, endPoint y: 315, distance: 134.0
click at [375, 315] on div "Use the fields below to edit this service charge Short Description Job | Instal…" at bounding box center [474, 73] width 202 height 697
click at [429, 405] on button "Delete" at bounding box center [428, 407] width 88 height 12
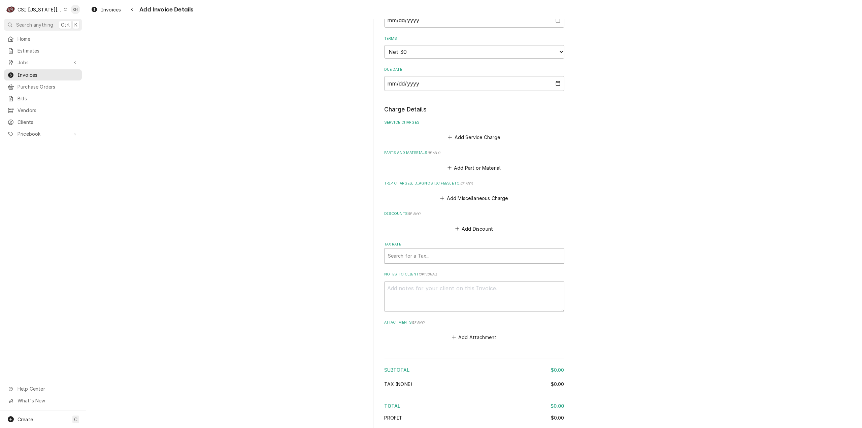
scroll to position [502, 0]
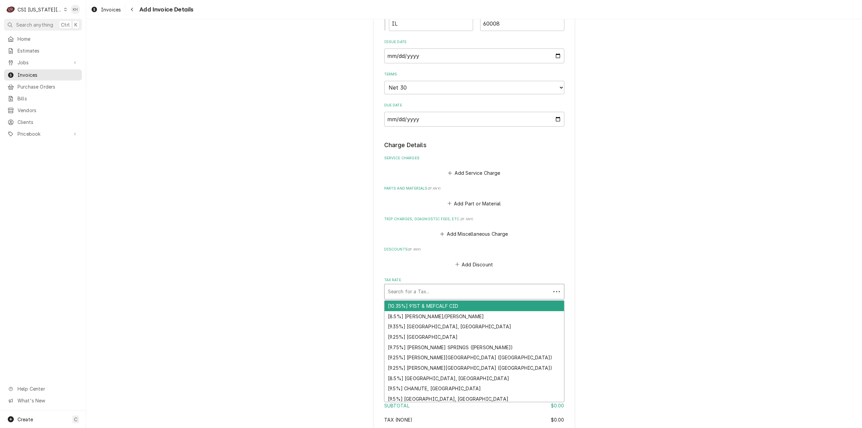
click at [484, 298] on div "Tax Rate" at bounding box center [467, 291] width 159 height 12
type textarea "x"
type input "e"
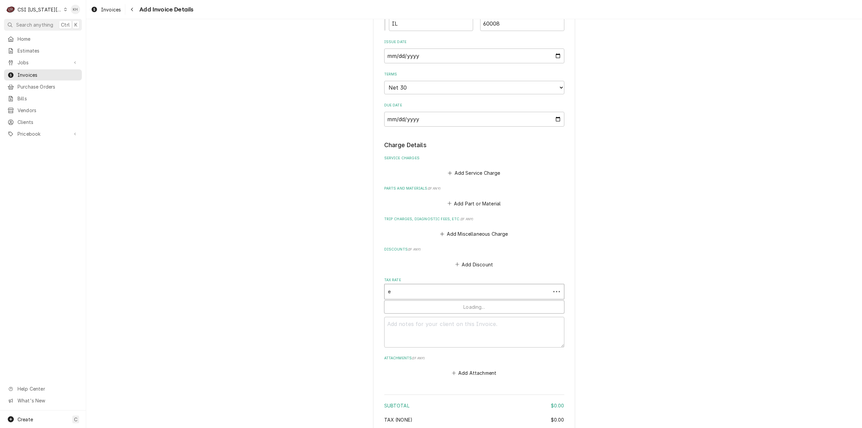
type textarea "x"
type input "ex"
type textarea "x"
type input "exe"
click at [436, 321] on div "[0%] KANSAS EXEMPT" at bounding box center [473, 316] width 179 height 10
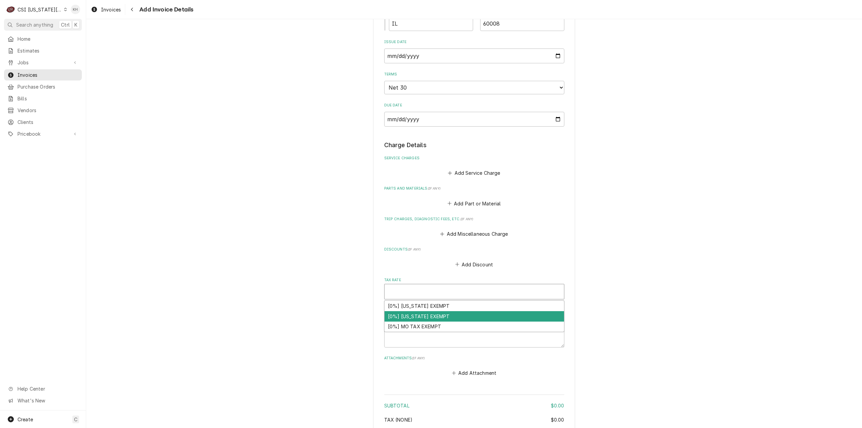
type textarea "x"
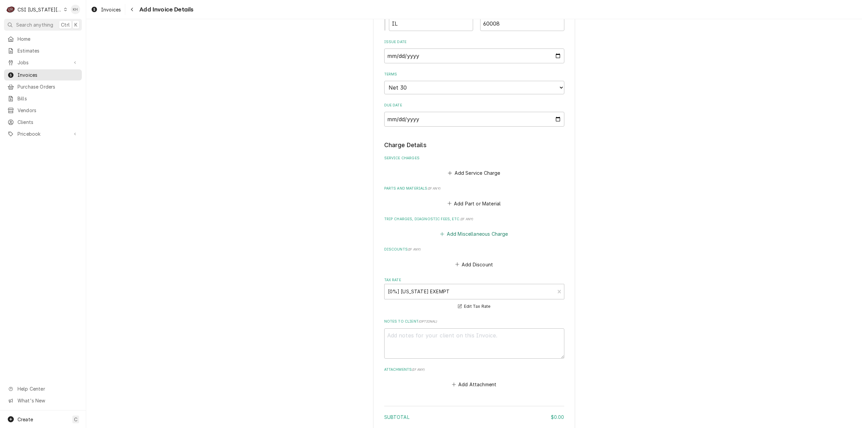
click at [476, 239] on button "Add Miscellaneous Charge" at bounding box center [474, 233] width 70 height 9
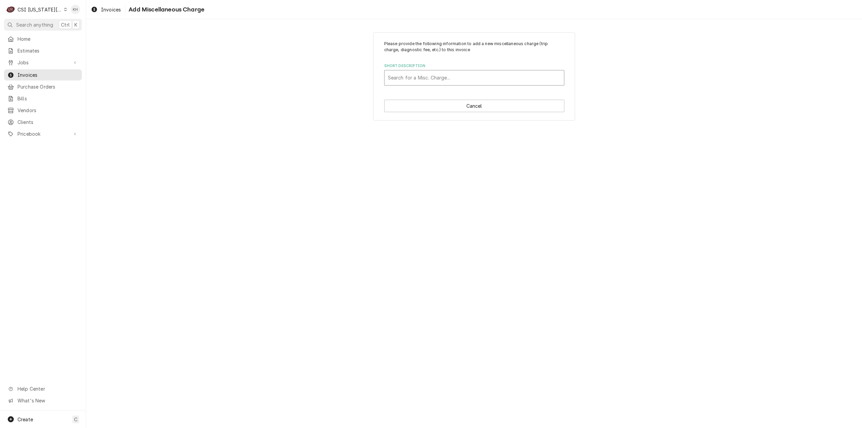
click at [415, 80] on div "Short Description" at bounding box center [474, 78] width 173 height 12
type input "Travel"
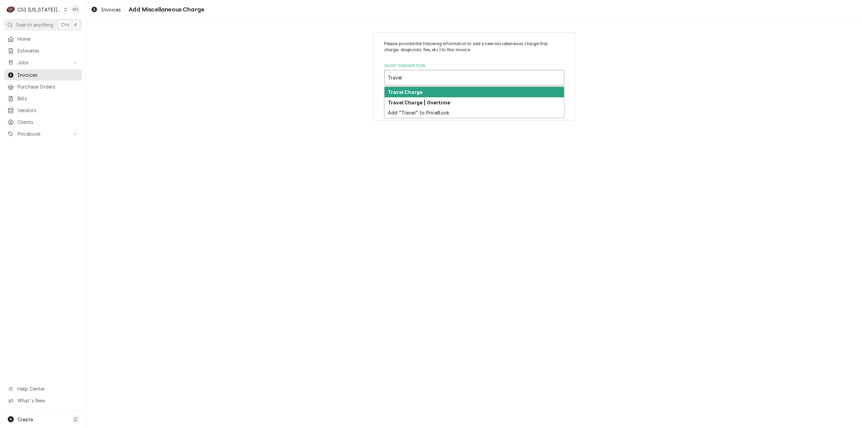
drag, startPoint x: 423, startPoint y: 94, endPoint x: 442, endPoint y: 166, distance: 74.6
click at [422, 94] on div "Travel Charge" at bounding box center [473, 92] width 179 height 10
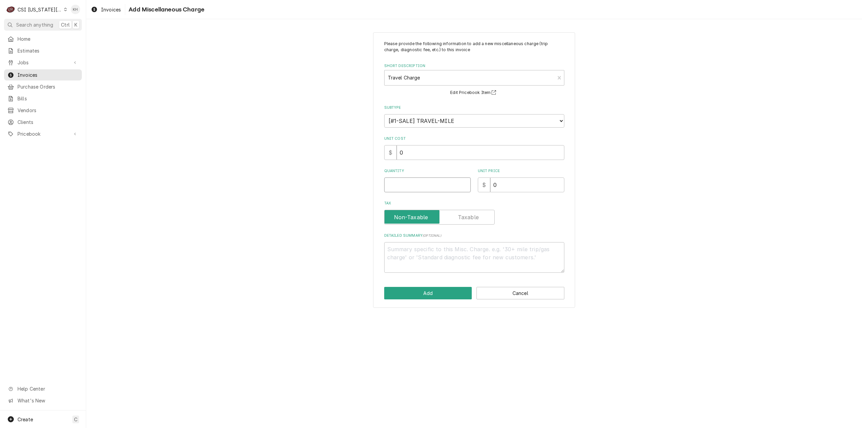
click at [450, 182] on input "Quantity" at bounding box center [427, 184] width 87 height 15
type textarea "x"
type input "1"
type textarea "x"
type input "1"
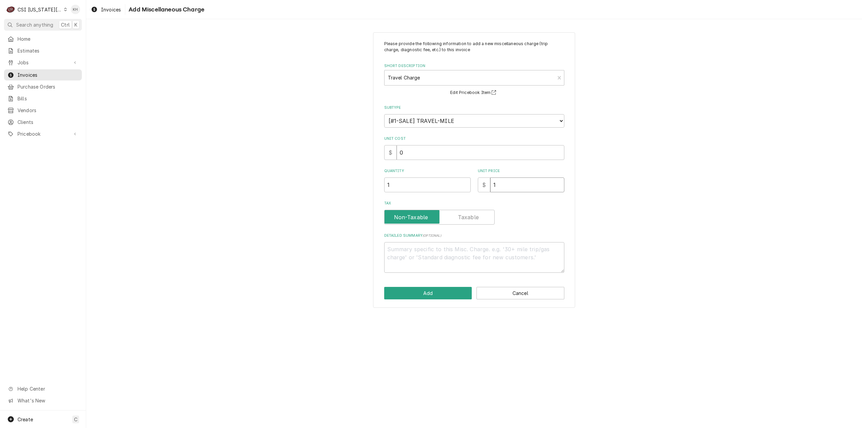
type textarea "x"
type input "10"
type textarea "x"
type input "105"
type textarea "x"
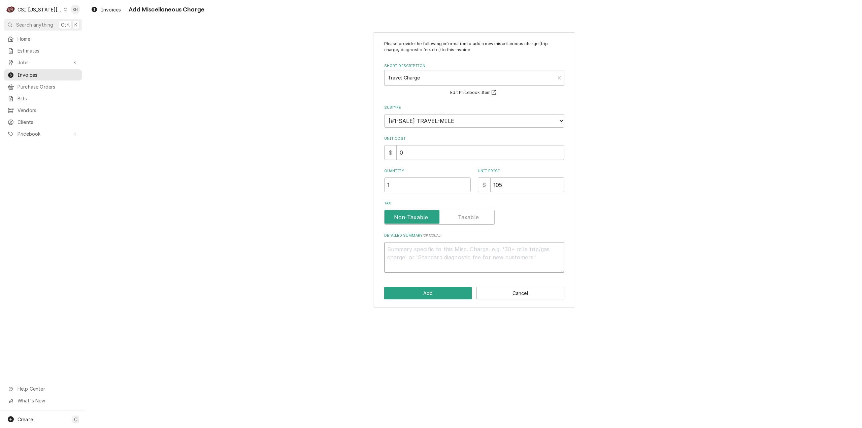
type textarea "T"
type textarea "x"
type textarea "Tr"
type textarea "x"
type textarea "Trav"
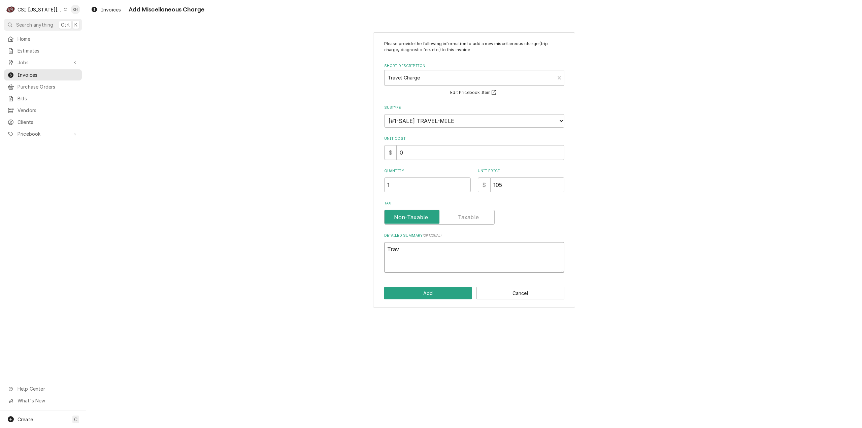
type textarea "x"
type textarea "Trave"
type textarea "x"
type textarea "Travel"
type textarea "x"
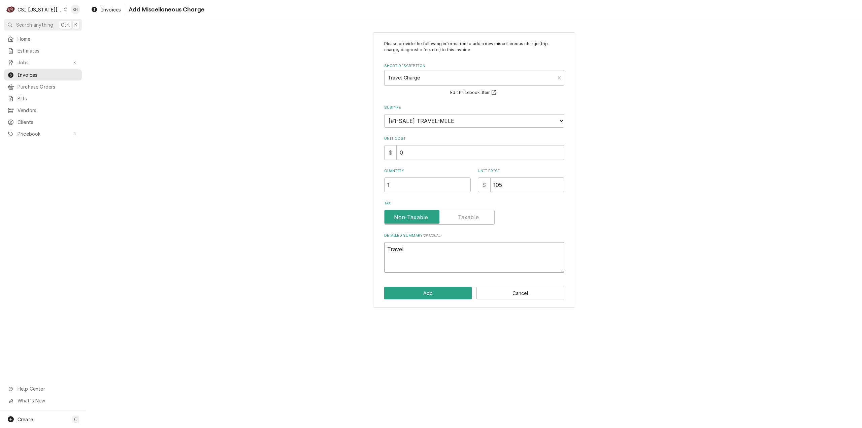
type textarea "Travel"
type textarea "x"
type textarea "Travel Z"
type textarea "x"
type textarea "Travel Zo"
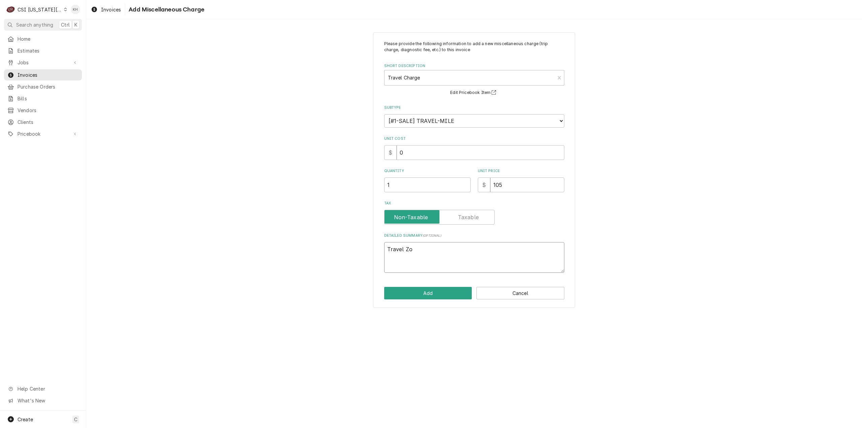
type textarea "x"
type textarea "Travel Zon"
type textarea "x"
type textarea "Travel Zone"
type textarea "x"
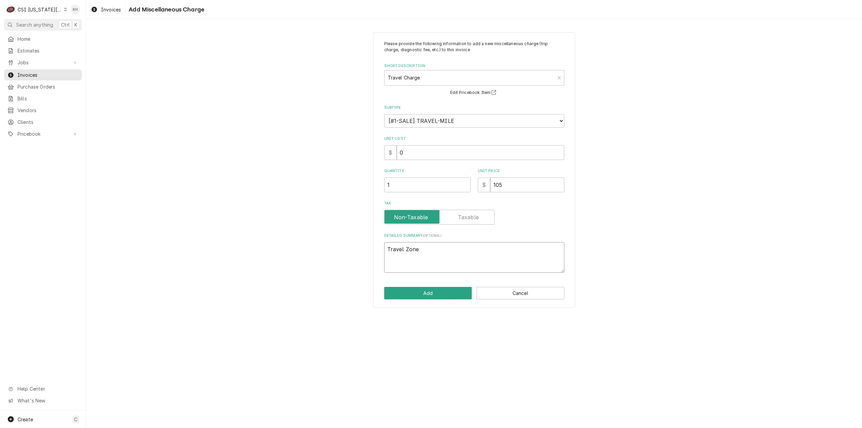
type textarea "Travel Zone"
type textarea "x"
type textarea "Travel Zone B"
click at [456, 294] on button "Add" at bounding box center [428, 293] width 88 height 12
type textarea "x"
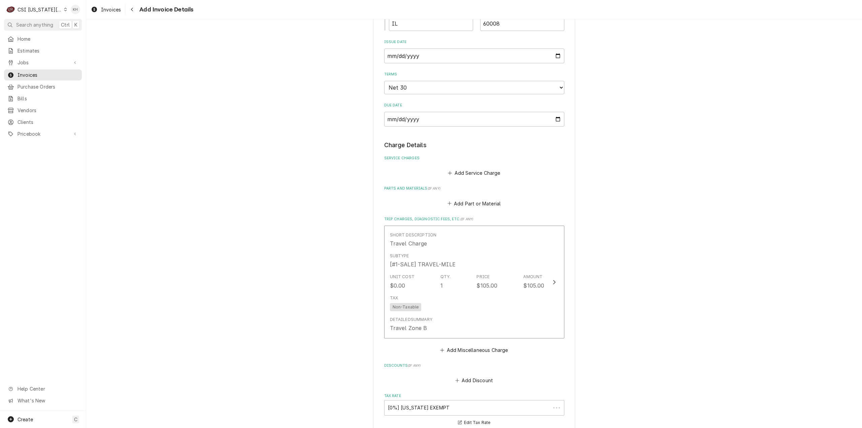
scroll to position [494, 0]
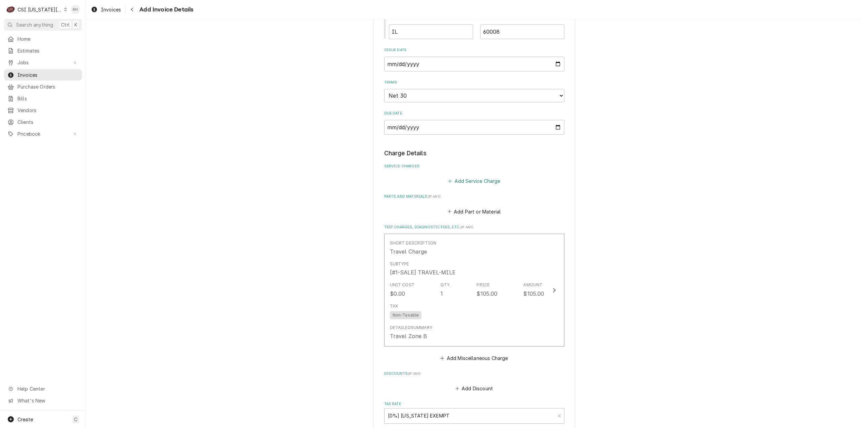
click at [473, 186] on button "Add Service Charge" at bounding box center [474, 180] width 55 height 9
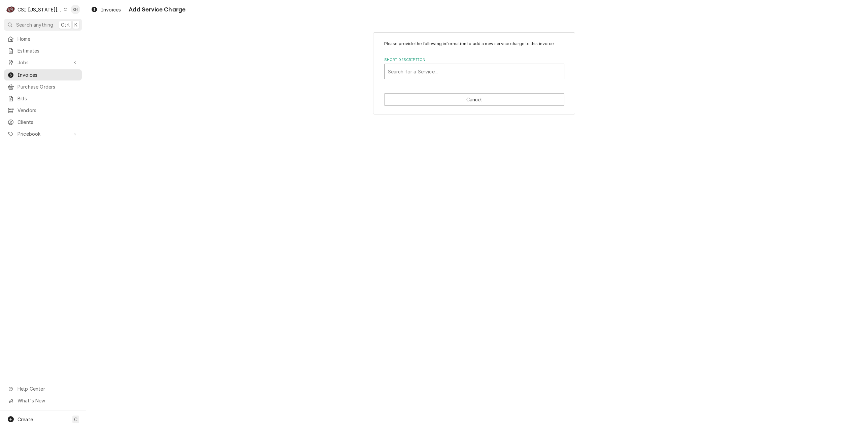
click at [438, 75] on div "Short Description" at bounding box center [474, 71] width 173 height 12
type input "project"
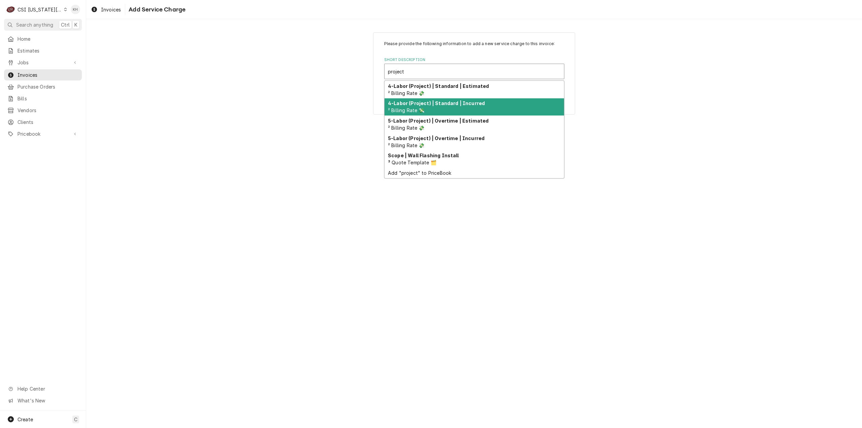
click at [449, 101] on strong "4-Labor (Project) | Standard | Incurred" at bounding box center [436, 103] width 97 height 6
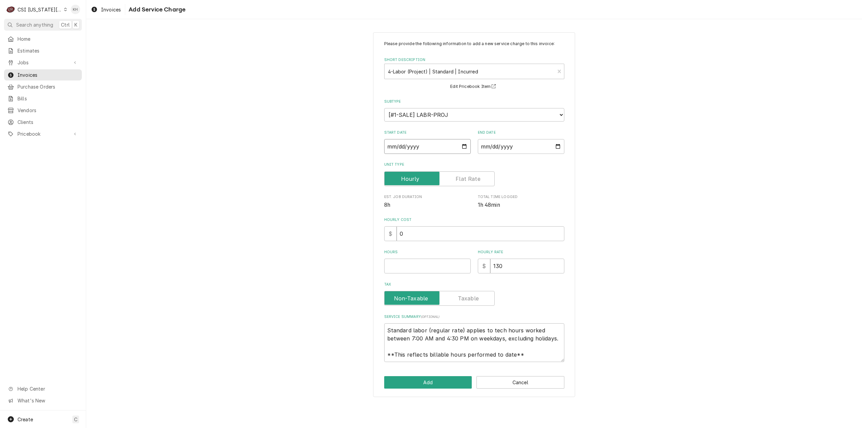
drag, startPoint x: 461, startPoint y: 146, endPoint x: 462, endPoint y: 155, distance: 8.1
click at [461, 146] on input "Start Date" at bounding box center [427, 146] width 87 height 15
type textarea "x"
type input "2025-09-15"
click at [558, 146] on input "End Date" at bounding box center [521, 146] width 87 height 15
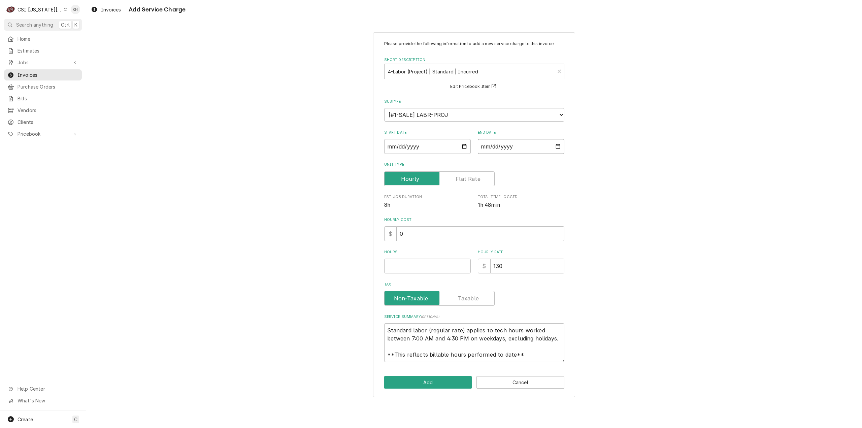
type textarea "x"
type input "2025-09-15"
click at [499, 266] on input "130" at bounding box center [527, 266] width 74 height 15
type textarea "x"
type input "10"
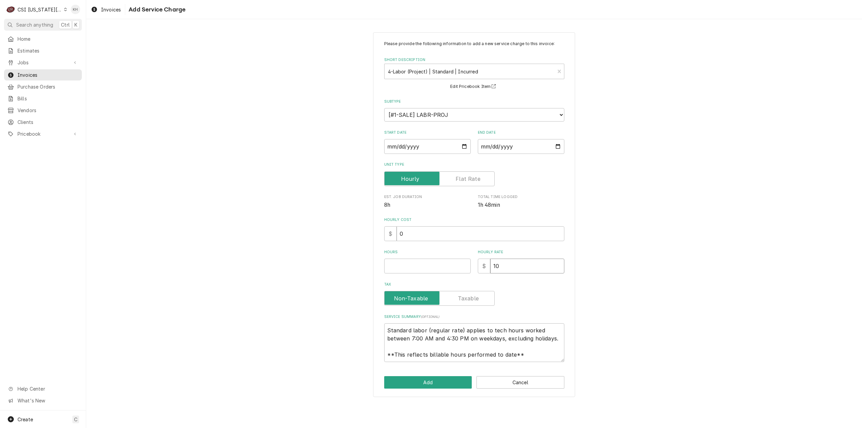
type textarea "x"
type input "110"
click at [444, 269] on input "Hours" at bounding box center [427, 266] width 87 height 15
type textarea "x"
type input "1"
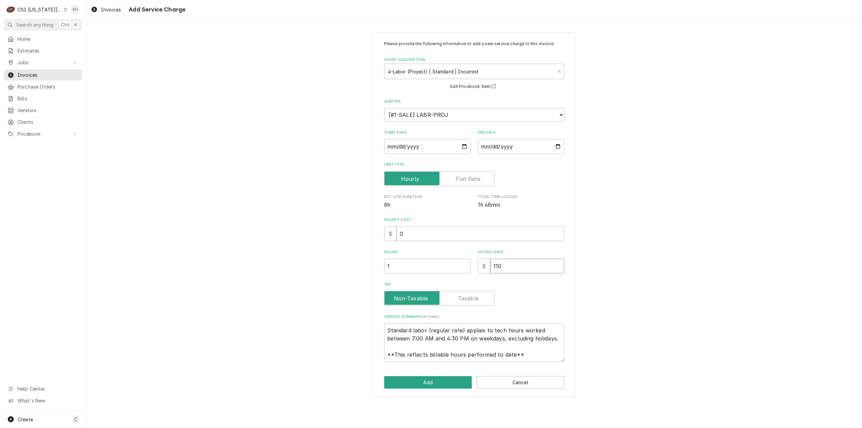
click at [498, 265] on input "110" at bounding box center [527, 266] width 74 height 15
type textarea "x"
type input "10"
type textarea "x"
type input "150"
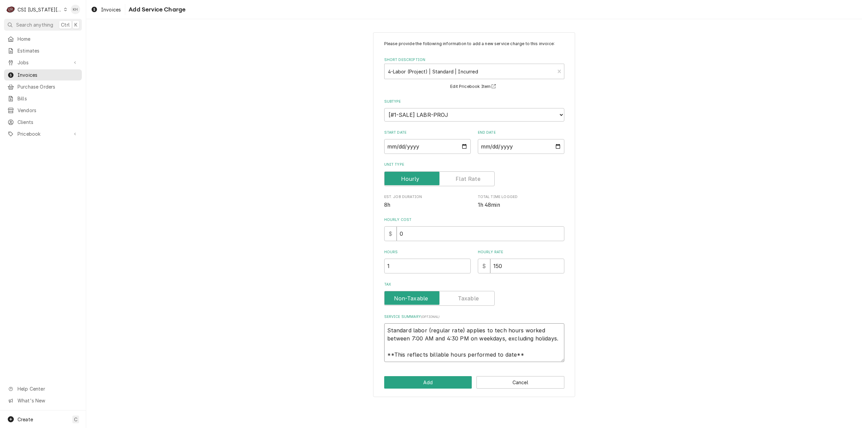
drag, startPoint x: 501, startPoint y: 354, endPoint x: 377, endPoint y: 293, distance: 138.2
click at [375, 292] on div "Please provide the following information to add a new service charge to this in…" at bounding box center [474, 214] width 202 height 365
paste textarea "Rational / X Arrived onsite to install UltraVent. Made all connections and star…"
type textarea "x"
type textarea "Rational / X Arrived onsite to install UltraVent. Made all connections and star…"
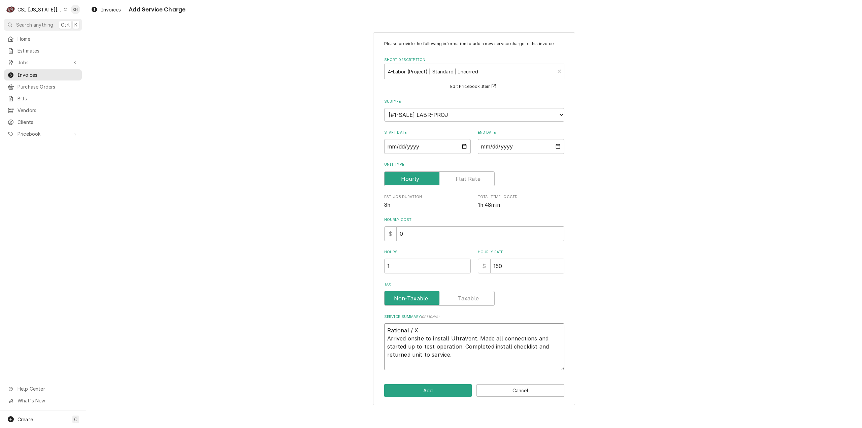
type textarea "x"
type textarea "Rational / X Arrived onsite to install UltraVent. Made all connections and star…"
click at [452, 331] on textarea "Rational / X Arrived onsite to install UltraVent. Made all connections and star…" at bounding box center [474, 342] width 180 height 39
type textarea "x"
type textarea "Rational / Arrived onsite to install UltraVent. Made all connections and starte…"
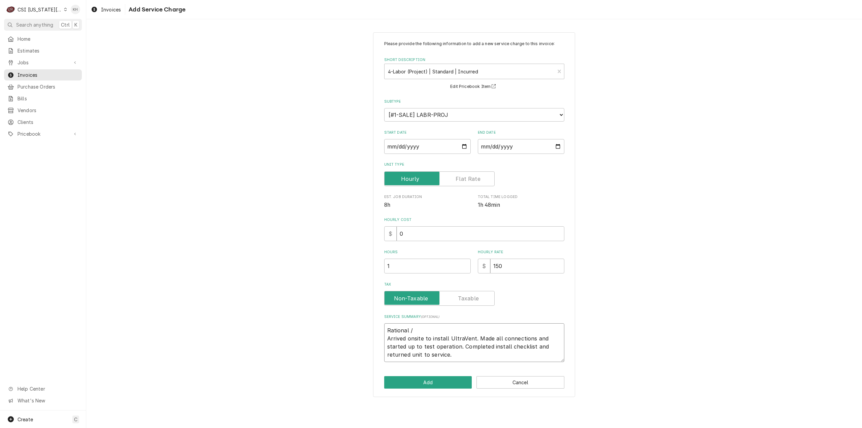
paste textarea "ET2PA25025079094"
type textarea "x"
type textarea "Rational / ET2PA25025079094 Arrived onsite to install UltraVent. Made all conne…"
click at [415, 380] on button "Add" at bounding box center [428, 382] width 88 height 12
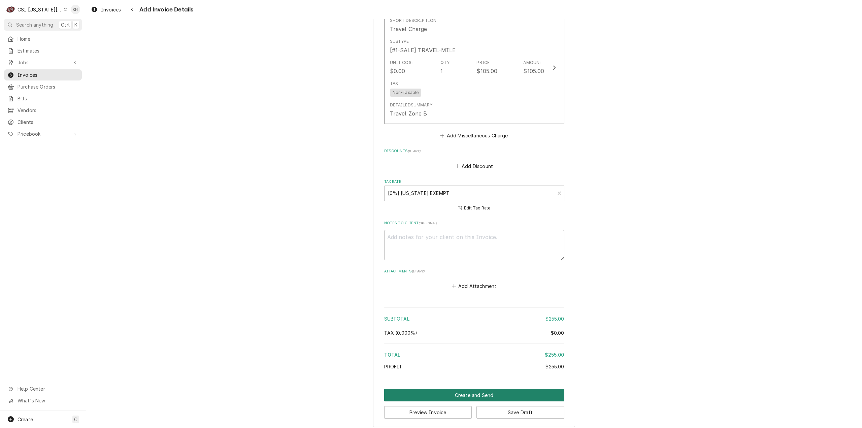
scroll to position [891, 0]
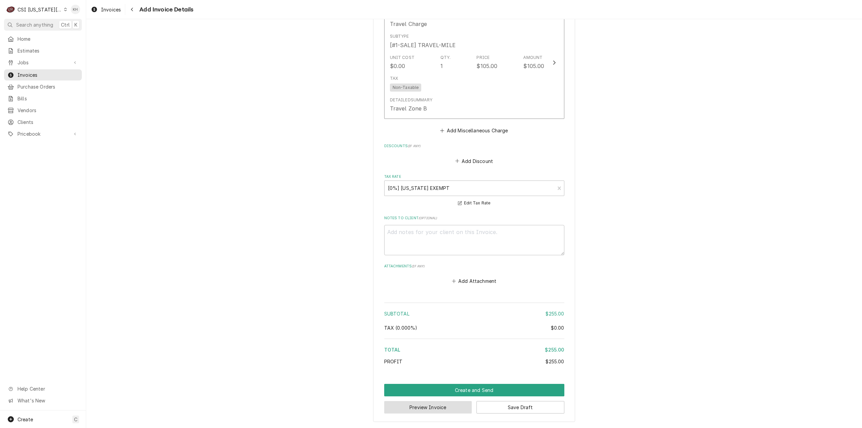
click at [444, 412] on button "Preview Invoice" at bounding box center [428, 407] width 88 height 12
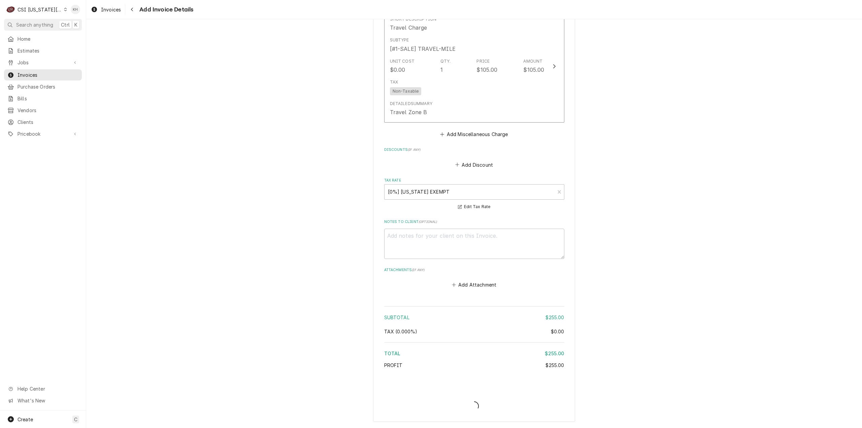
type textarea "x"
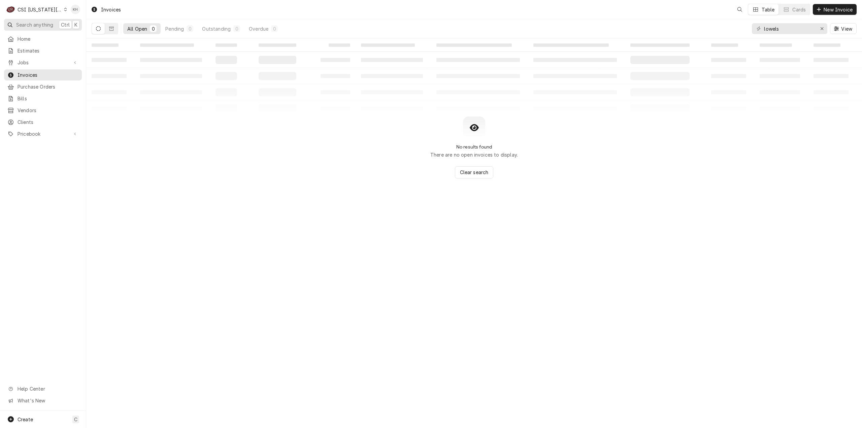
click at [31, 27] on span "Search anything" at bounding box center [34, 24] width 37 height 7
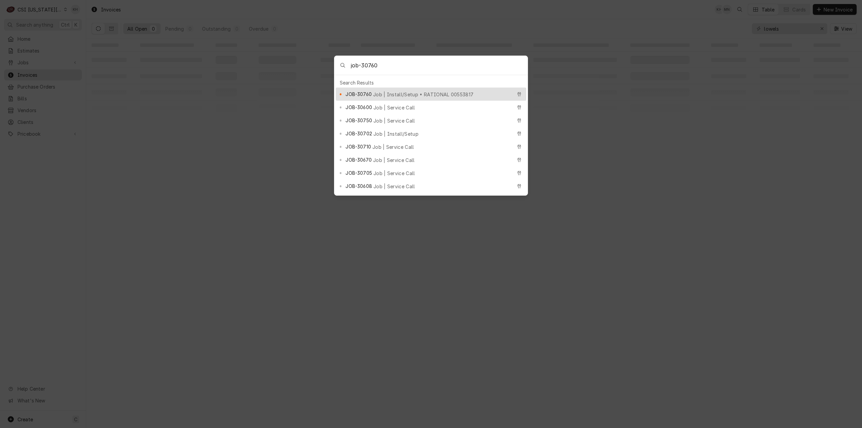
type input "job-30760"
click at [375, 96] on div "JOB-30760 Job | Install/Setup • RATIONAL 00553817" at bounding box center [431, 94] width 191 height 13
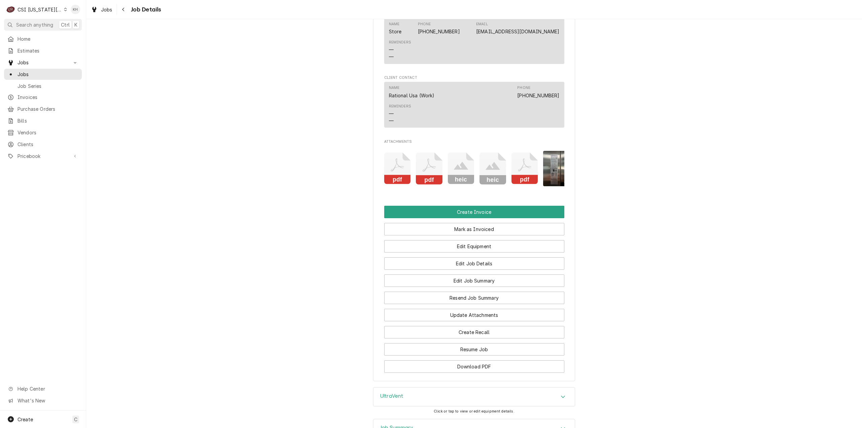
scroll to position [808, 0]
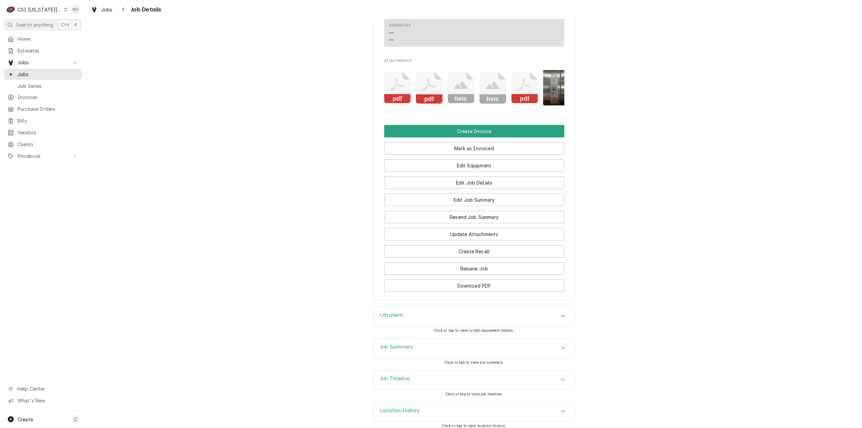
click at [425, 326] on div "UltraVent" at bounding box center [473, 316] width 201 height 19
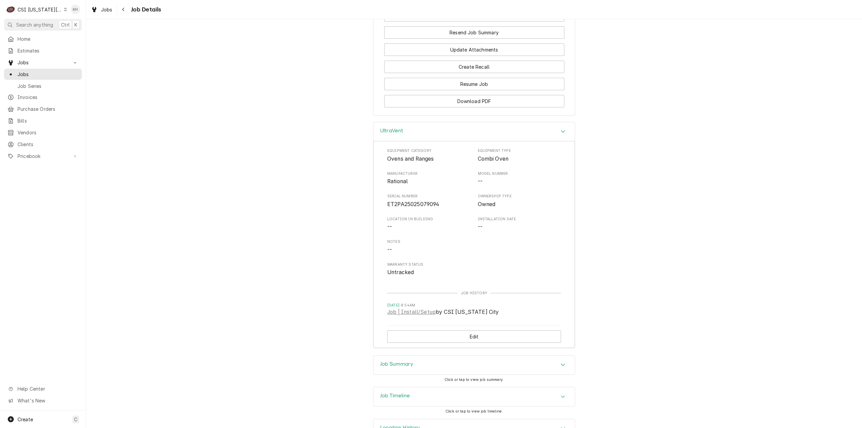
scroll to position [1031, 0]
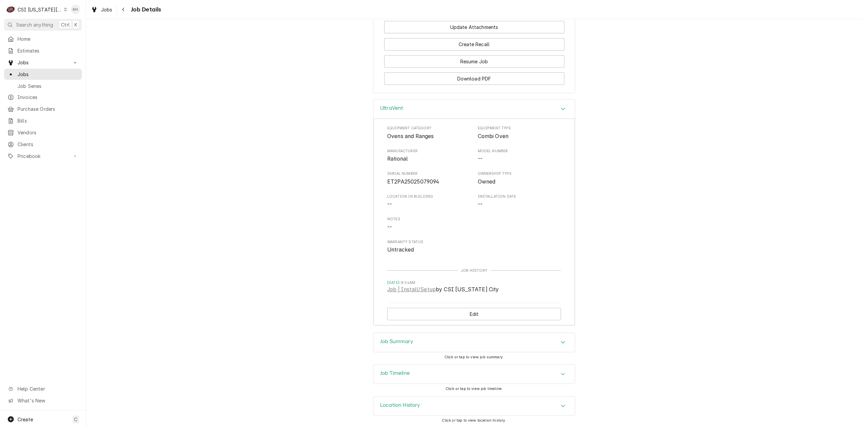
click at [413, 183] on span "ET2PA25025079094" at bounding box center [413, 181] width 52 height 6
copy span "ET2PA25025079094"
click at [426, 341] on div "Job Summary" at bounding box center [473, 342] width 201 height 19
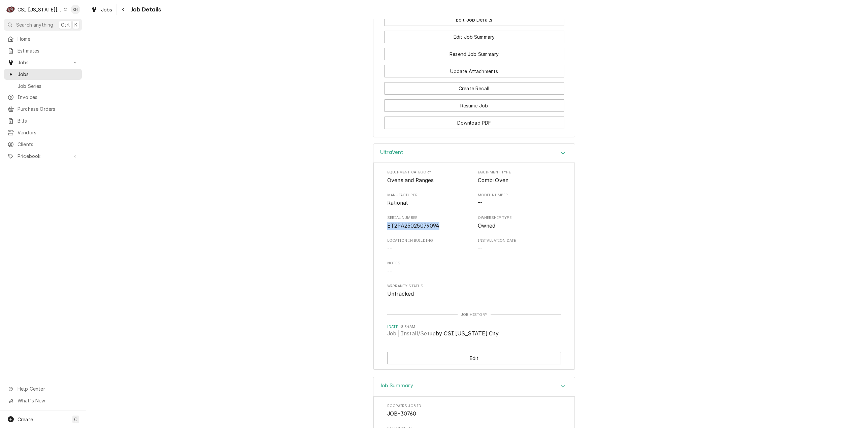
scroll to position [816, 0]
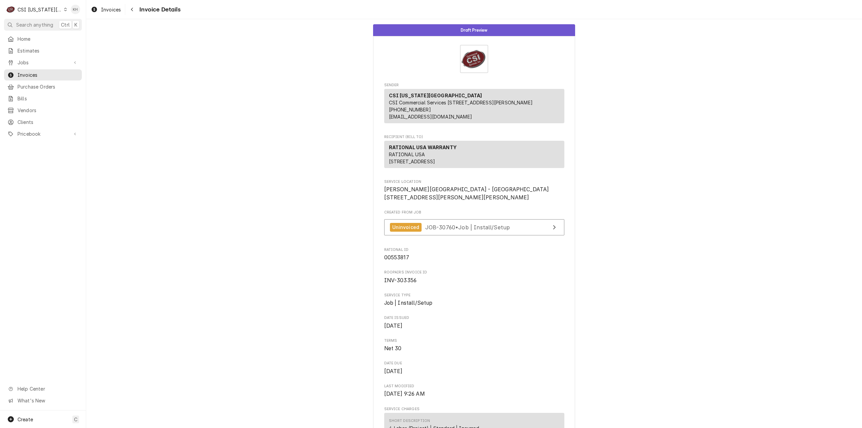
click at [46, 22] on span "Search anything" at bounding box center [34, 24] width 37 height 7
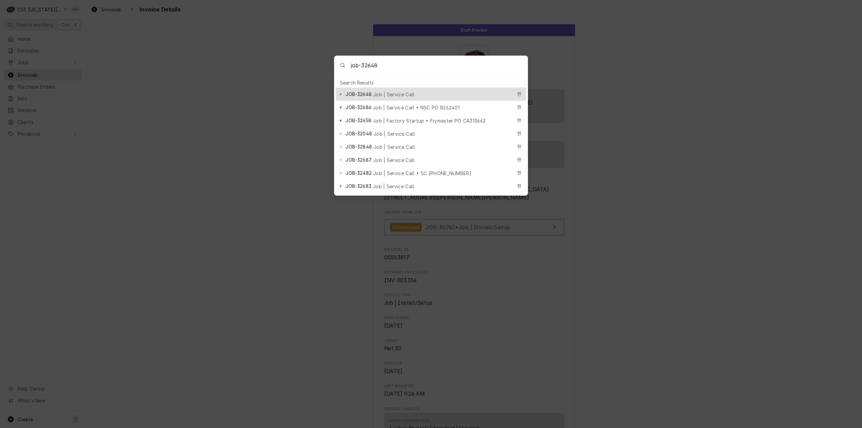
type input "job-32648"
click at [409, 90] on div "JOB-32648 Job | Service Call" at bounding box center [428, 94] width 166 height 8
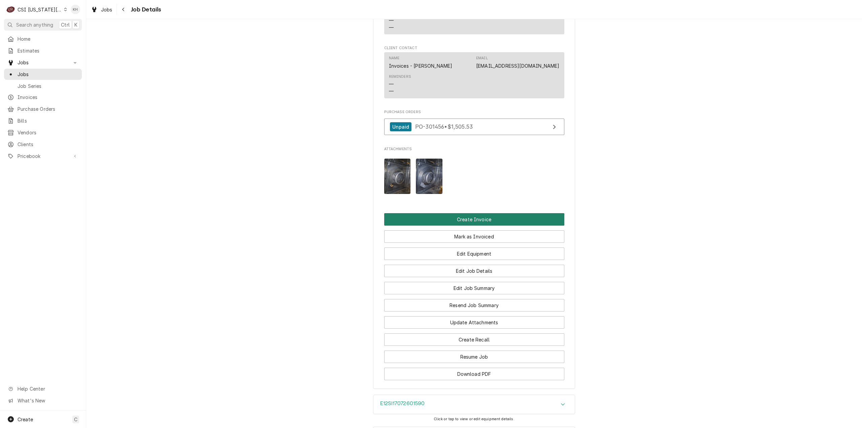
scroll to position [1155, 0]
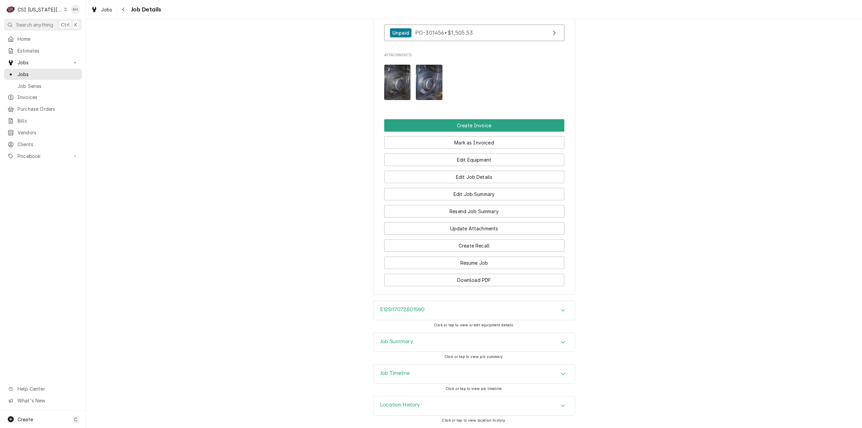
click at [426, 315] on div "E12SI17072601590" at bounding box center [473, 310] width 201 height 19
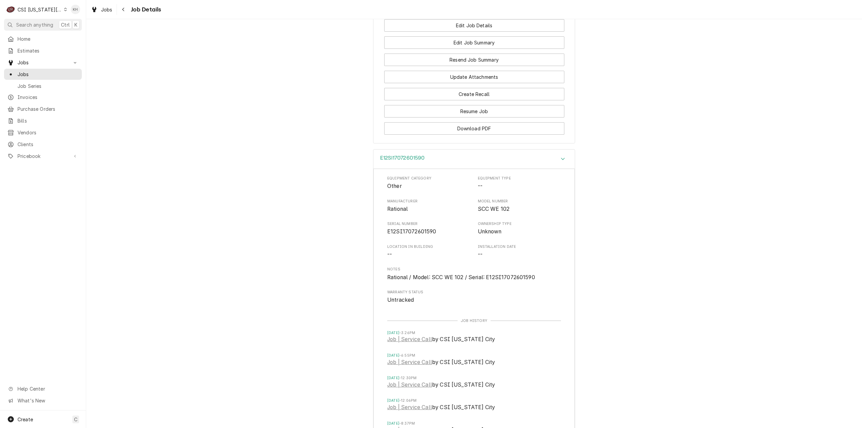
scroll to position [1289, 0]
click at [405, 234] on span "E12SI17072601590" at bounding box center [411, 231] width 49 height 6
copy span "E12SI17072601590"
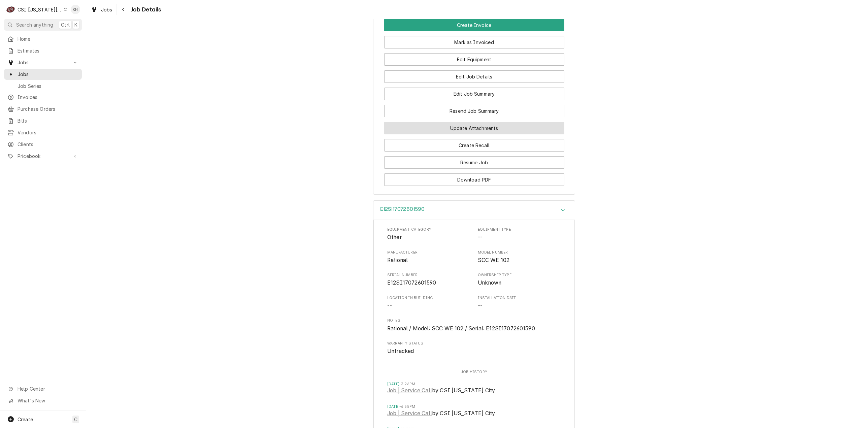
scroll to position [1188, 0]
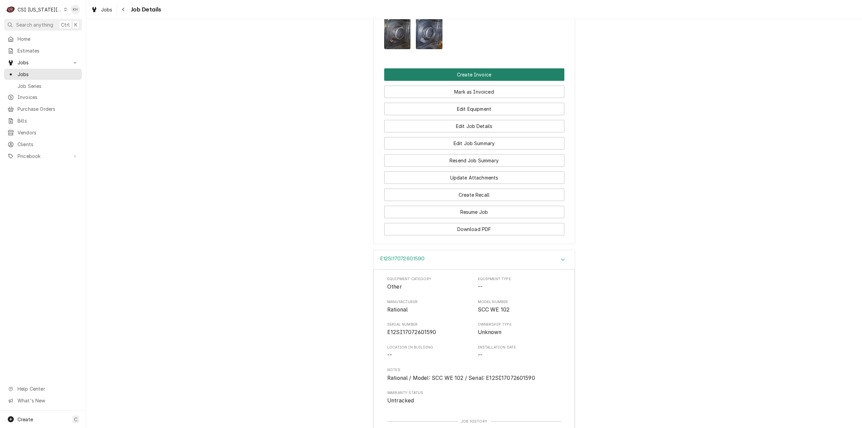
click at [494, 81] on button "Create Invoice" at bounding box center [474, 74] width 180 height 12
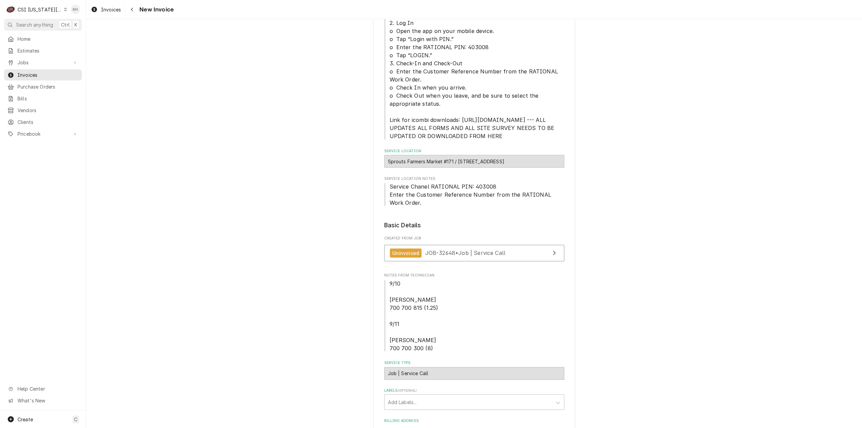
scroll to position [168, 0]
click at [453, 252] on span "JOB-32648 • Job | Service Call" at bounding box center [465, 252] width 80 height 7
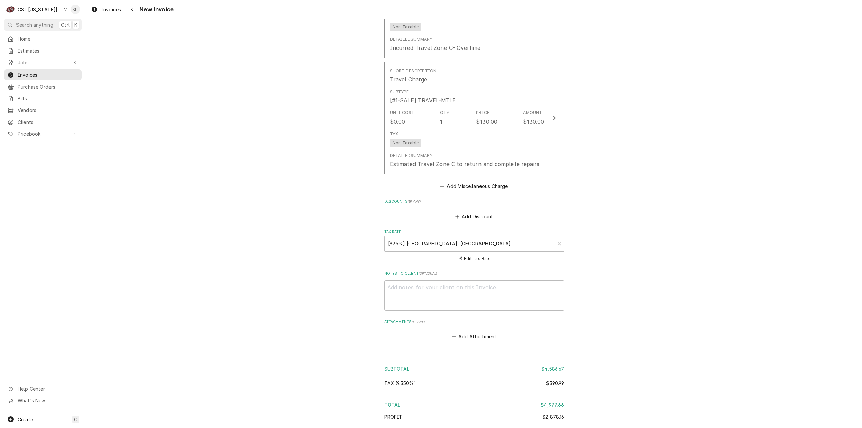
scroll to position [3836, 0]
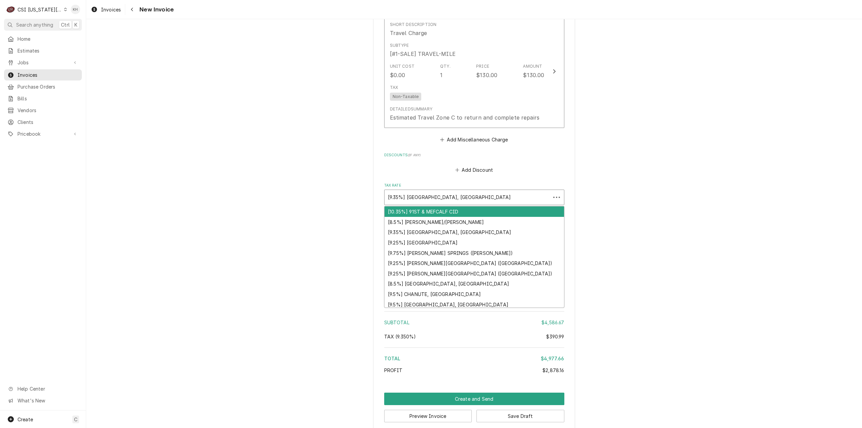
click at [477, 191] on div "Tax Rate" at bounding box center [467, 197] width 159 height 12
type textarea "x"
type input "e"
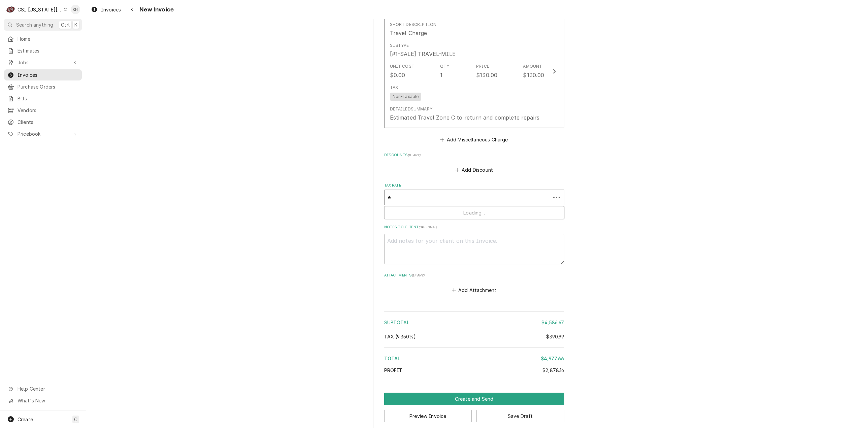
type textarea "x"
type input "ex"
type textarea "x"
type input "exe"
type textarea "x"
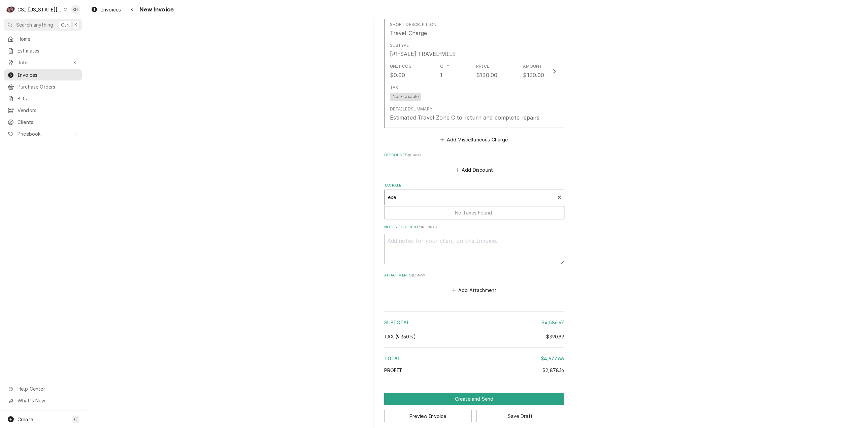
type input "exem"
type textarea "x"
type input "exemp"
click at [438, 217] on div "[0%] KANSAS EXEMPT" at bounding box center [473, 222] width 179 height 10
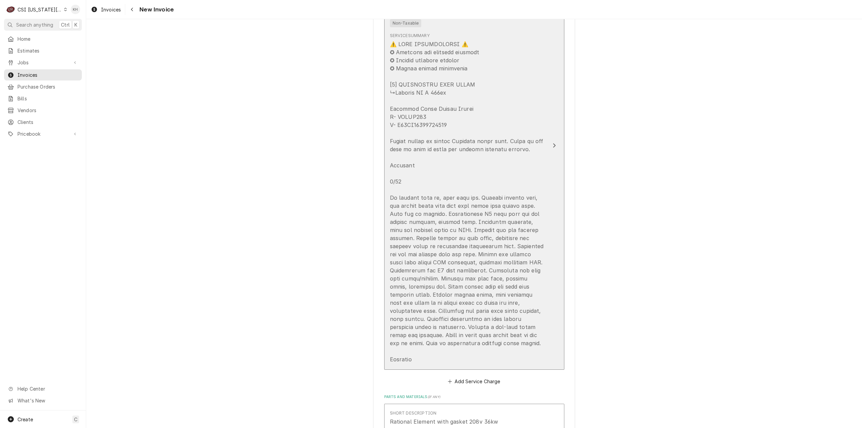
scroll to position [1681, 0]
drag, startPoint x: 535, startPoint y: 144, endPoint x: 533, endPoint y: 148, distance: 3.9
click at [533, 148] on div "Update Line Item" at bounding box center [467, 202] width 155 height 323
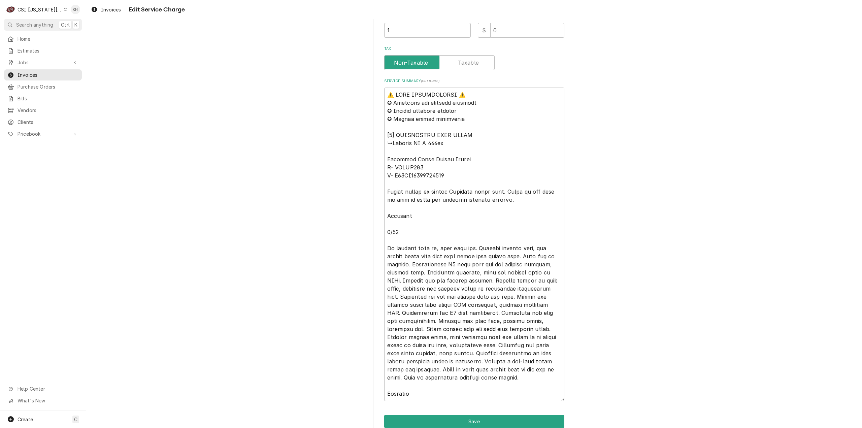
scroll to position [267, 0]
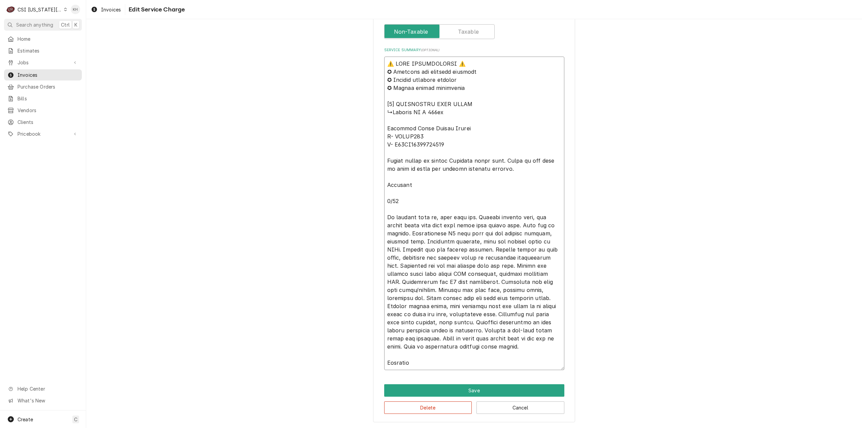
drag, startPoint x: 470, startPoint y: 214, endPoint x: 459, endPoint y: 354, distance: 139.8
click at [459, 354] on textarea "Service Summary ( optional )" at bounding box center [474, 213] width 180 height 313
click at [439, 411] on button "Delete" at bounding box center [428, 407] width 88 height 12
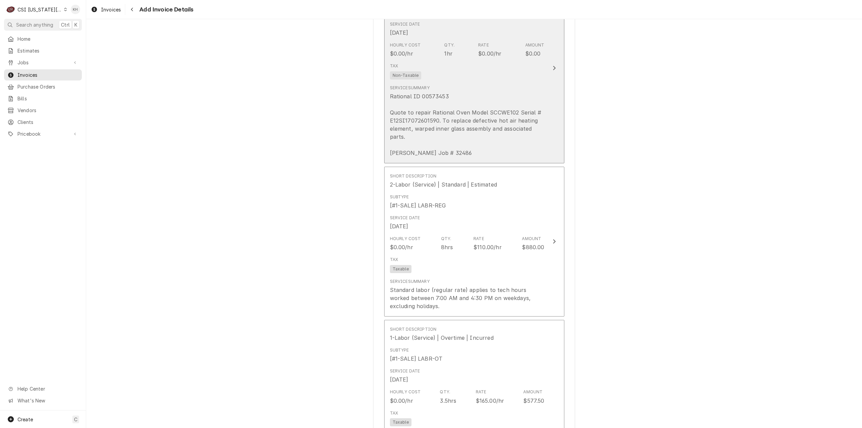
scroll to position [890, 0]
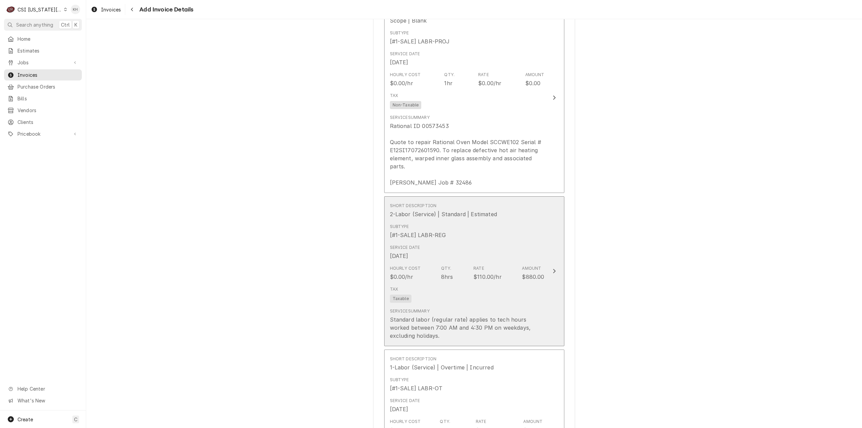
click at [544, 285] on button "Short Description 2-Labor (Service) | Standard | Estimated Subtype [#1-SALE] LA…" at bounding box center [474, 271] width 180 height 150
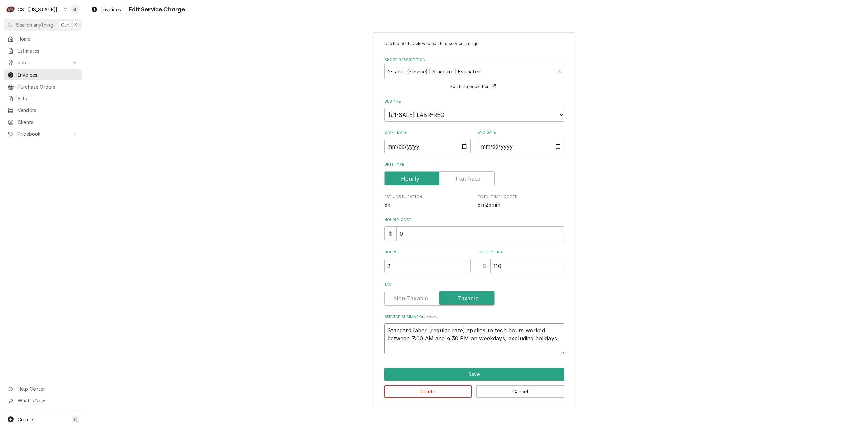
drag, startPoint x: 557, startPoint y: 343, endPoint x: 346, endPoint y: 325, distance: 212.6
click at [346, 325] on div "Use the fields below to edit this service charge Short Description 2-Labor (Ser…" at bounding box center [474, 219] width 776 height 386
paste textarea "Entered service menu, ran blower motor with door open until oven cooled down. S…"
type textarea "x"
type textarea "Entered service menu, ran blower motor with door open until oven cooled down. S…"
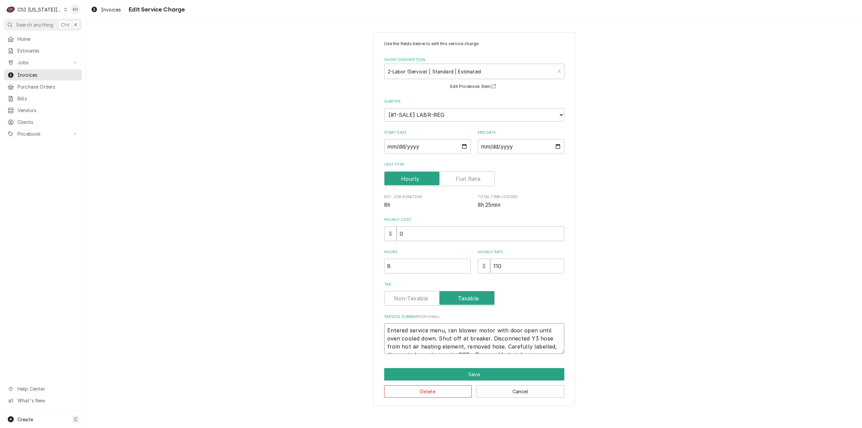
scroll to position [38, 0]
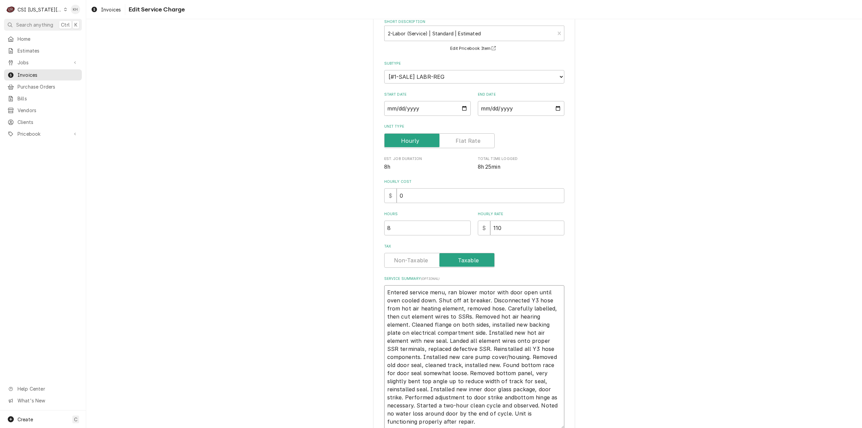
type textarea "x"
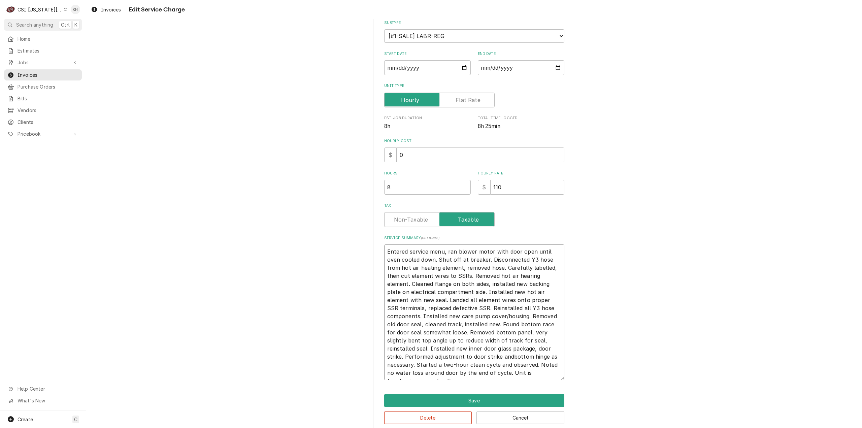
scroll to position [89, 0]
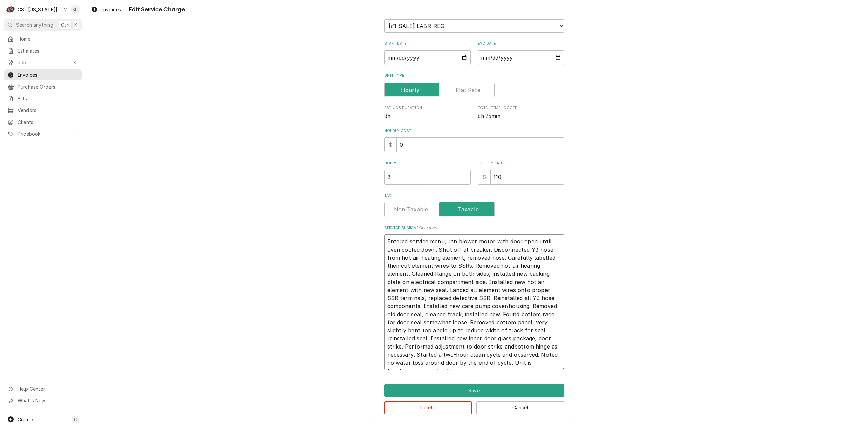
type textarea "Entered service menu, ran blower motor with door open until oven cooled down. S…"
drag, startPoint x: 508, startPoint y: 364, endPoint x: 358, endPoint y: 200, distance: 222.6
click at [358, 200] on div "Use the fields below to edit this service charge Short Description 2-Labor (Ser…" at bounding box center [474, 182] width 776 height 491
paste textarea "Rational / E12SI17072601590 Arrived onsite for quoted repair of bottom Rational…"
type textarea "x"
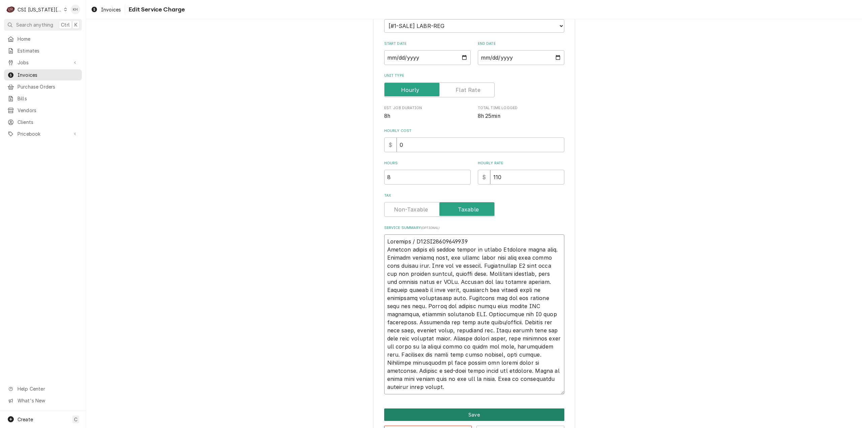
type textarea "Rational / E12SI17072601590 Arrived onsite for quoted repair of bottom Rational…"
click at [481, 415] on button "Save" at bounding box center [474, 414] width 180 height 12
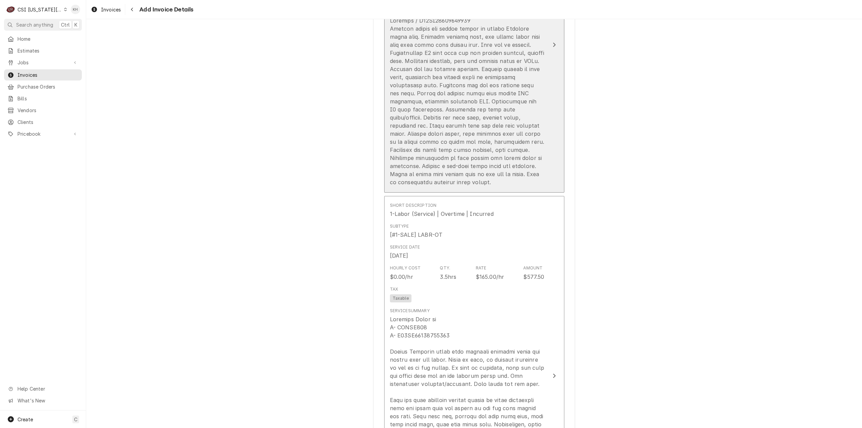
scroll to position [1219, 0]
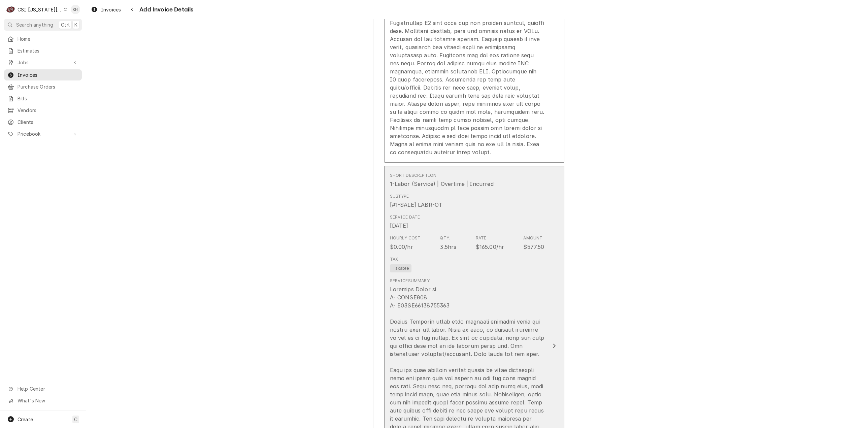
click at [523, 294] on div "Update Line Item" at bounding box center [467, 402] width 155 height 234
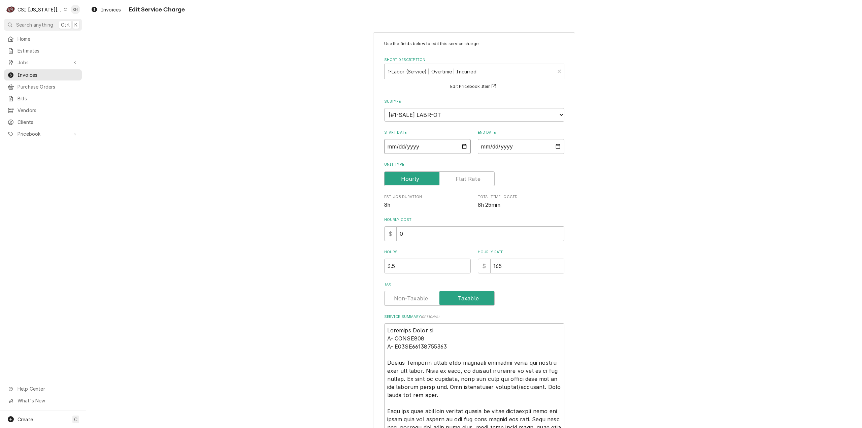
click at [462, 143] on input "2025-09-11" at bounding box center [427, 146] width 87 height 15
type textarea "x"
type input "2025-09-02"
click at [553, 148] on input "2025-09-11" at bounding box center [521, 146] width 87 height 15
type input "2025-09-02"
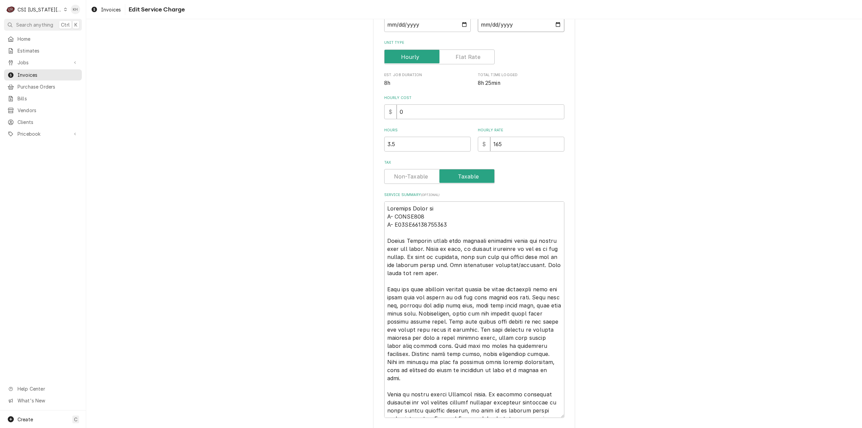
scroll to position [170, 0]
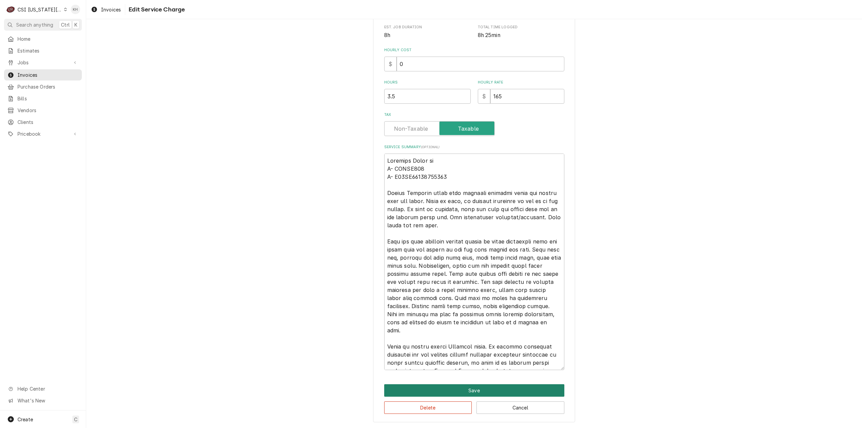
click at [472, 394] on button "Save" at bounding box center [474, 390] width 180 height 12
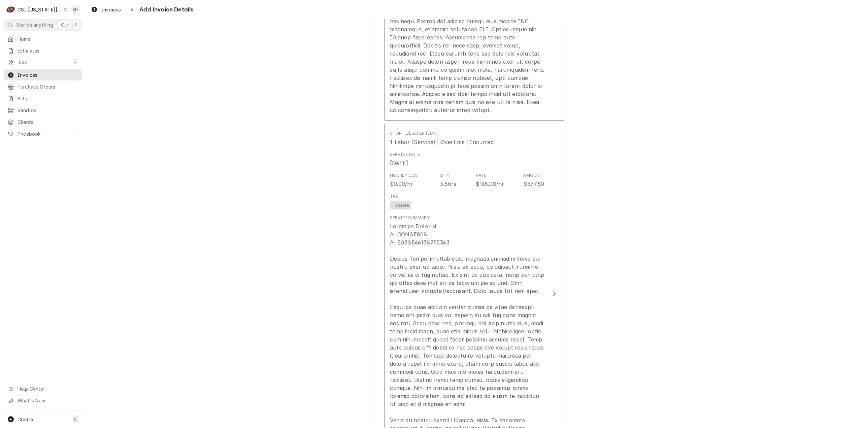
scroll to position [1261, 0]
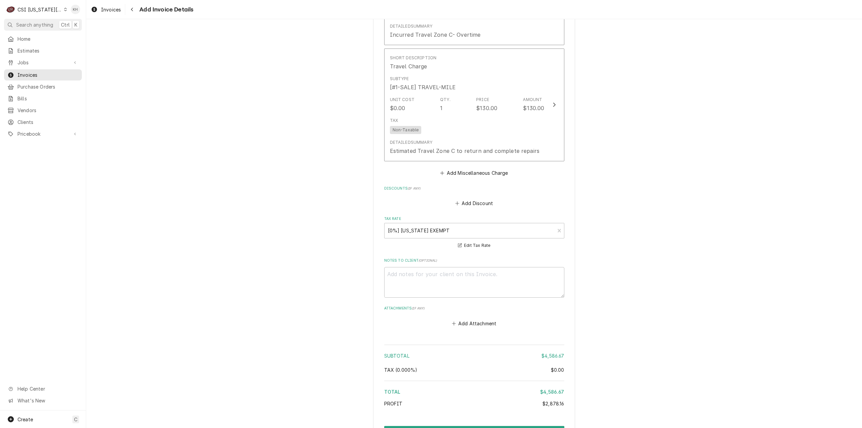
scroll to position [3529, 0]
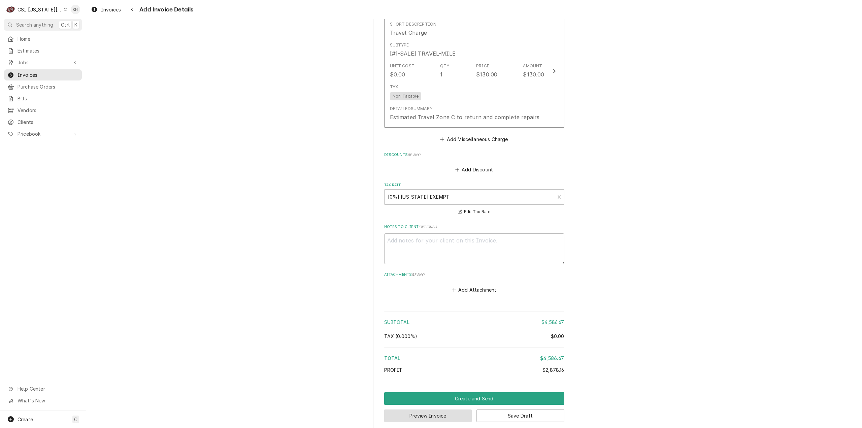
click at [413, 409] on button "Preview Invoice" at bounding box center [428, 415] width 88 height 12
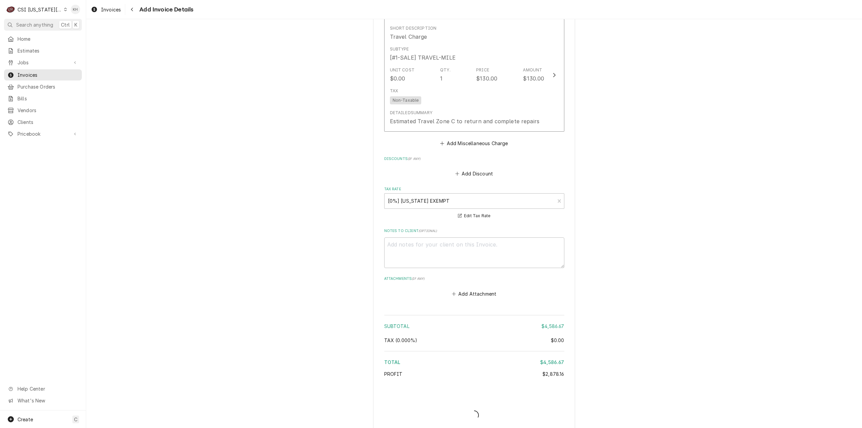
type textarea "x"
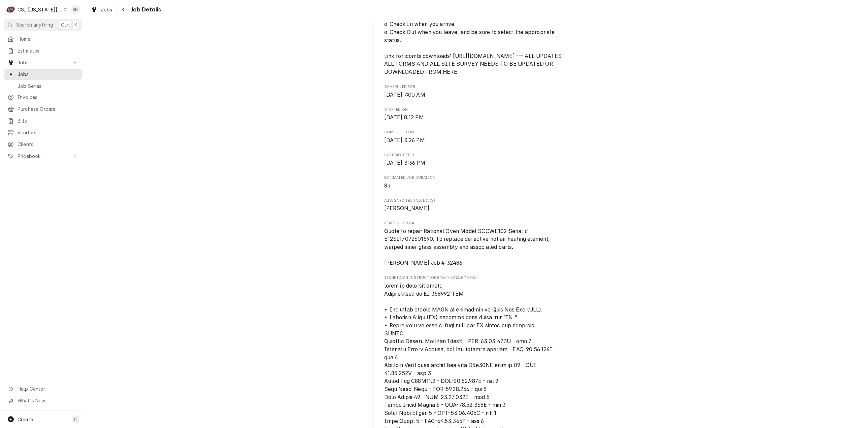
scroll to position [404, 0]
click at [427, 264] on span "Quote to repair Rational Oven Model SCCWE102 Serial # E12SI17072601590. To repl…" at bounding box center [467, 245] width 167 height 38
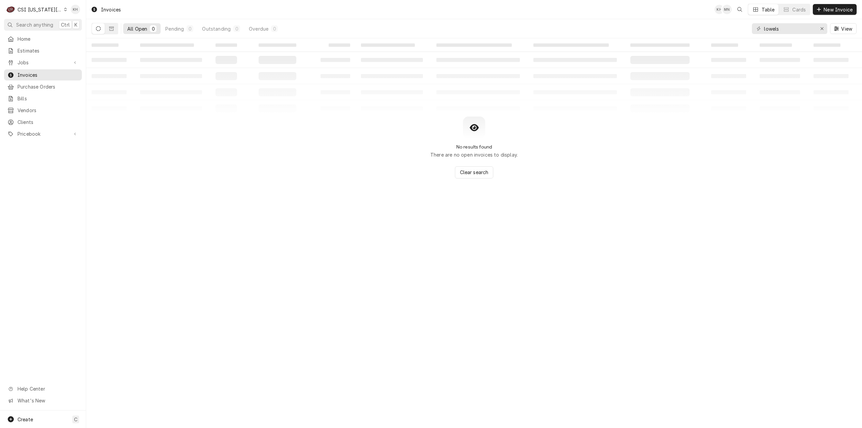
click at [36, 21] on button "Search anything Ctrl K" at bounding box center [43, 25] width 78 height 12
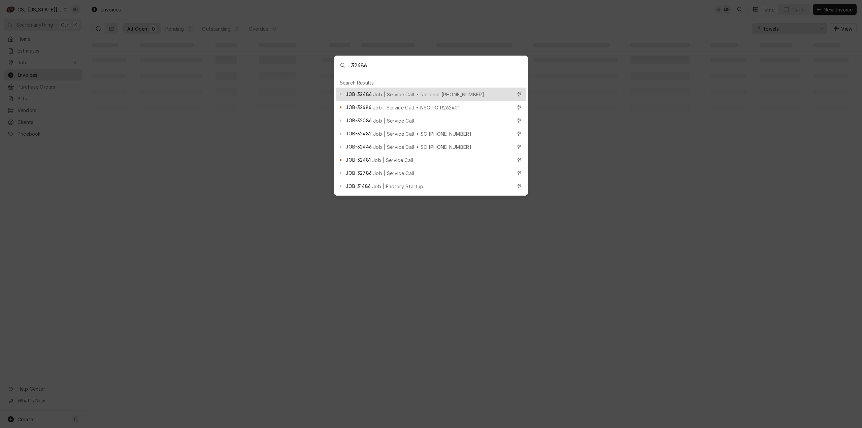
type input "32486"
click at [379, 92] on span "Job | Service Call • Rational [PHONE_NUMBER]" at bounding box center [428, 94] width 111 height 7
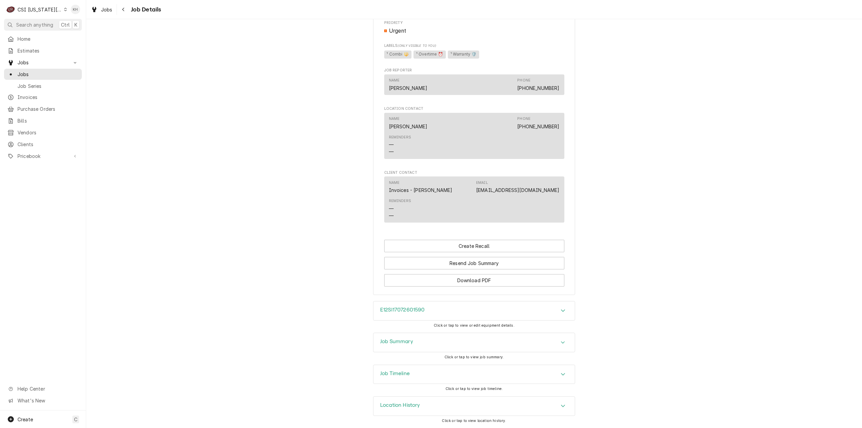
click at [422, 341] on div "Job Summary" at bounding box center [473, 342] width 201 height 19
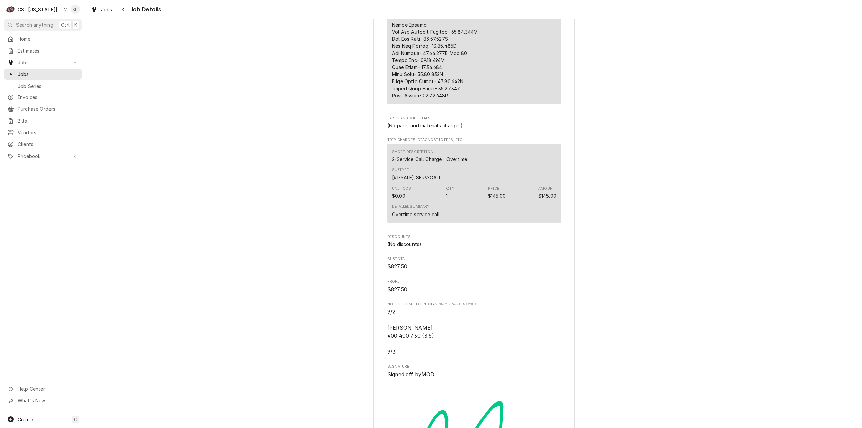
scroll to position [2349, 0]
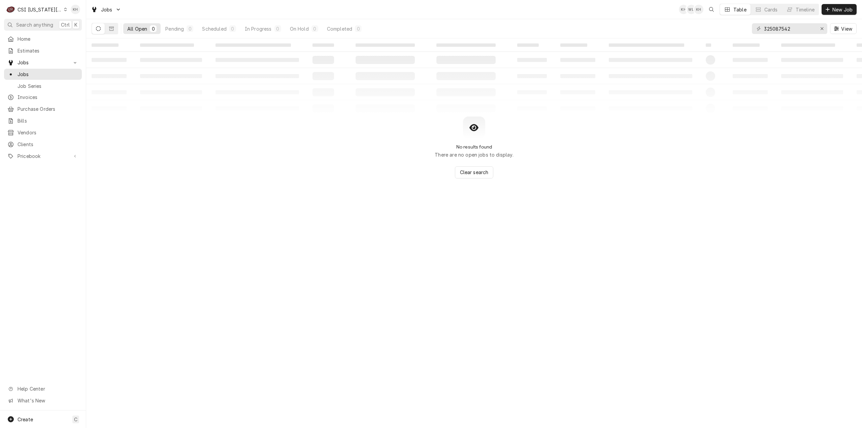
click at [34, 10] on div "CSI [US_STATE][GEOGRAPHIC_DATA]" at bounding box center [40, 9] width 44 height 7
click at [70, 34] on div "CSI St. [PERSON_NAME]" at bounding box center [115, 36] width 98 height 7
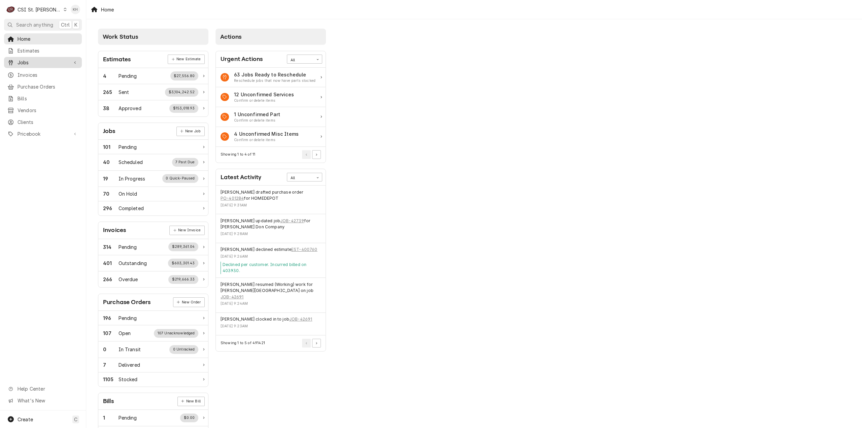
drag, startPoint x: 34, startPoint y: 59, endPoint x: 33, endPoint y: 63, distance: 4.2
click at [34, 59] on span "Jobs" at bounding box center [43, 62] width 51 height 7
click at [29, 73] on span "Jobs" at bounding box center [48, 74] width 61 height 7
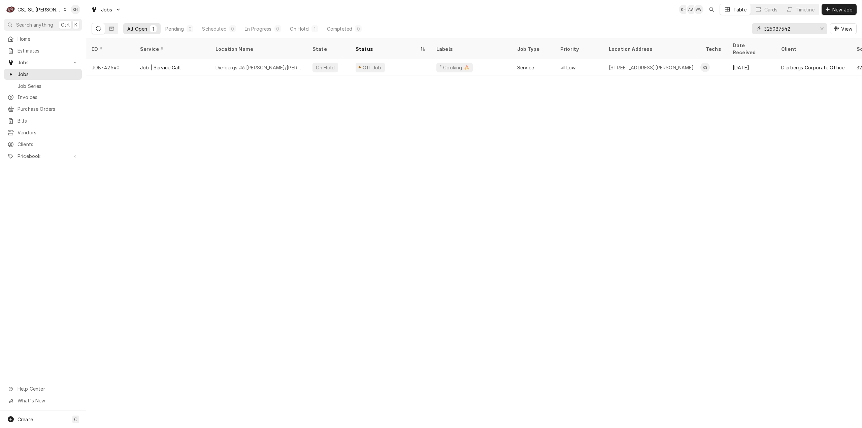
drag, startPoint x: 750, startPoint y: 33, endPoint x: 683, endPoint y: 31, distance: 67.0
click at [683, 31] on div "All Open 1 Pending 0 Scheduled 0 In Progress 0 On Hold 1 Completed 0 325087542 …" at bounding box center [474, 28] width 765 height 19
paste input "42709"
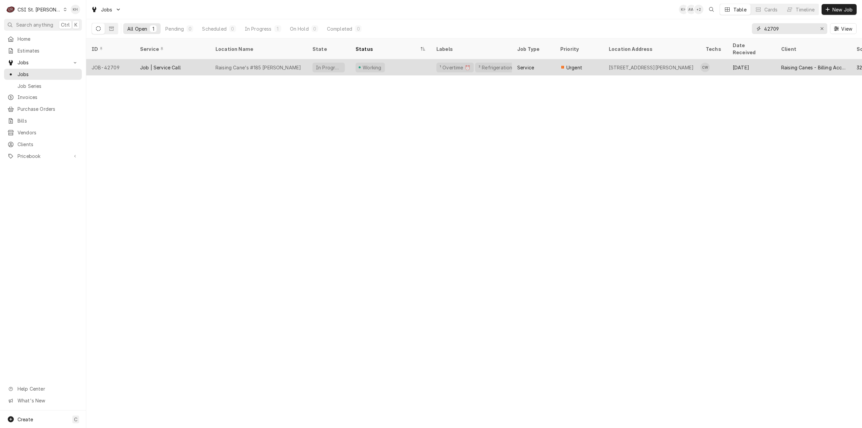
type input "42709"
click div "Job | Service Call"
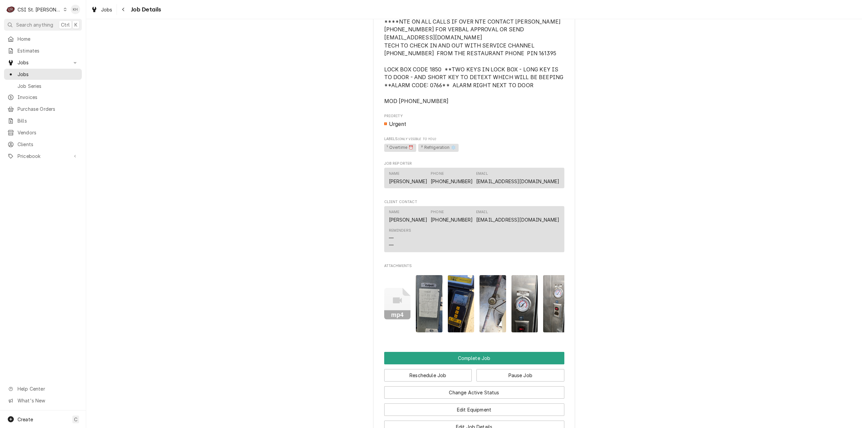
scroll to position [986, 0]
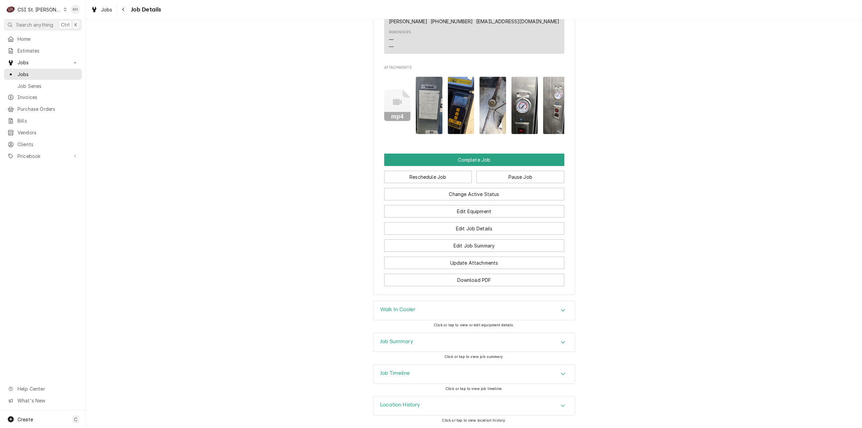
click at [443, 336] on div "Job Summary" at bounding box center [473, 342] width 201 height 19
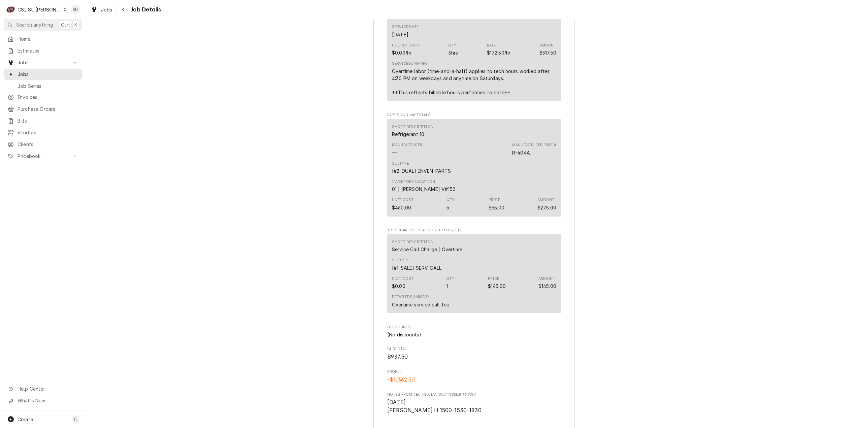
scroll to position [2122, 0]
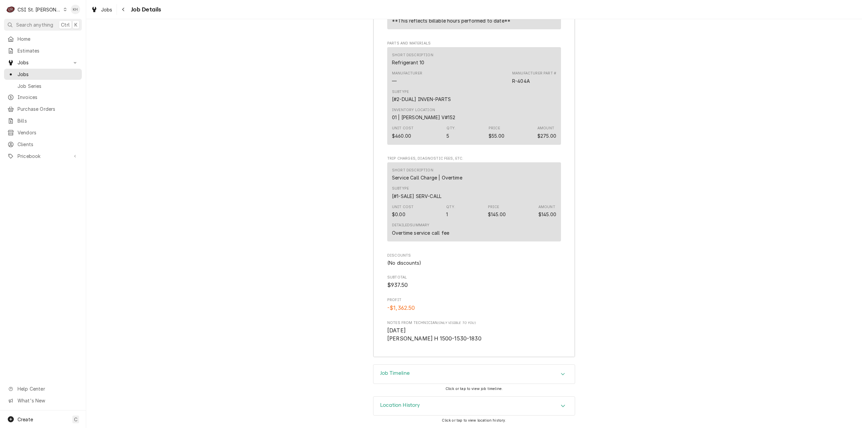
click at [411, 371] on div "Job Timeline" at bounding box center [473, 374] width 201 height 19
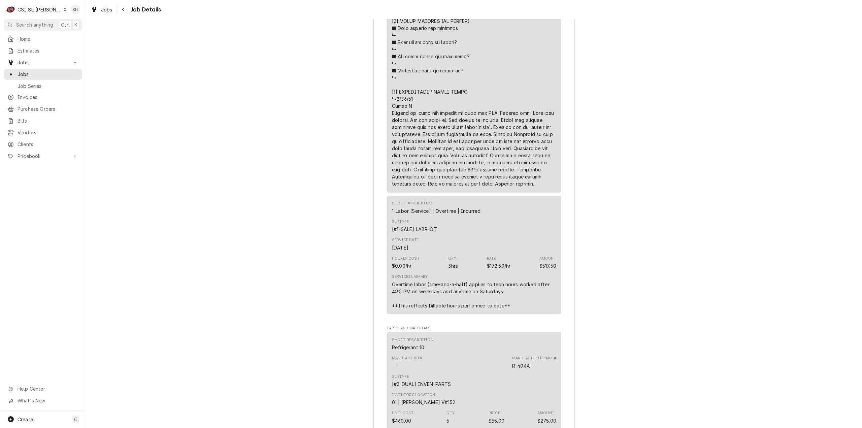
scroll to position [1764, 0]
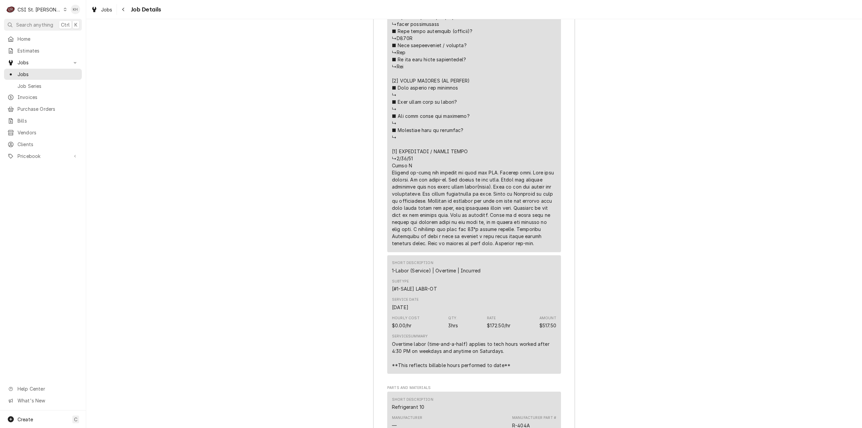
click at [212, 179] on div "Job Summary Roopairs Job ID JOB-42709 Service Channel ID 326024188 Service Type…" at bounding box center [474, 124] width 776 height 1167
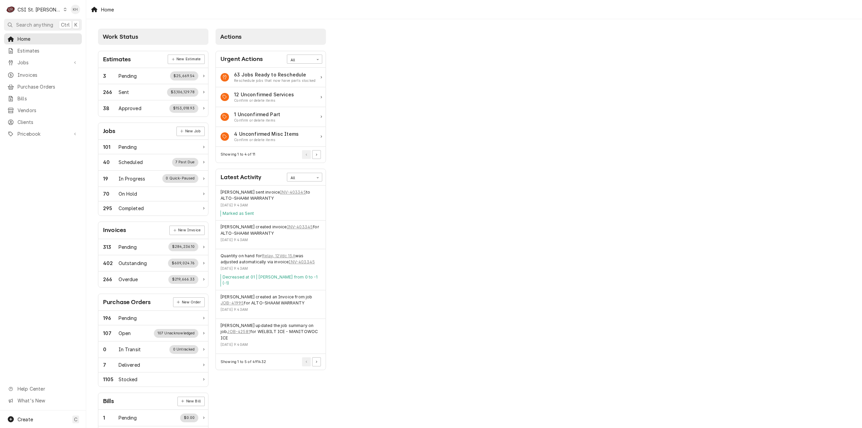
click at [49, 8] on div "C CSI St. [PERSON_NAME]" at bounding box center [36, 9] width 65 height 13
click at [64, 15] on div "CSI [US_STATE][GEOGRAPHIC_DATA]" at bounding box center [103, 13] width 89 height 7
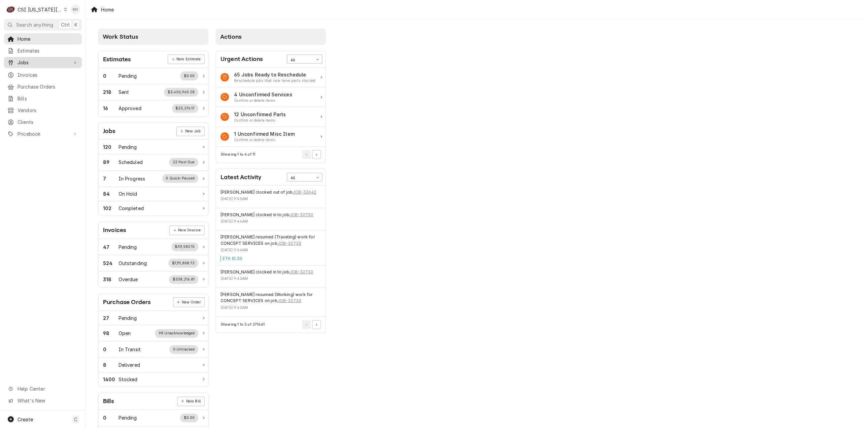
click at [27, 62] on span "Jobs" at bounding box center [43, 62] width 51 height 7
click at [45, 24] on span "Search anything" at bounding box center [34, 24] width 37 height 7
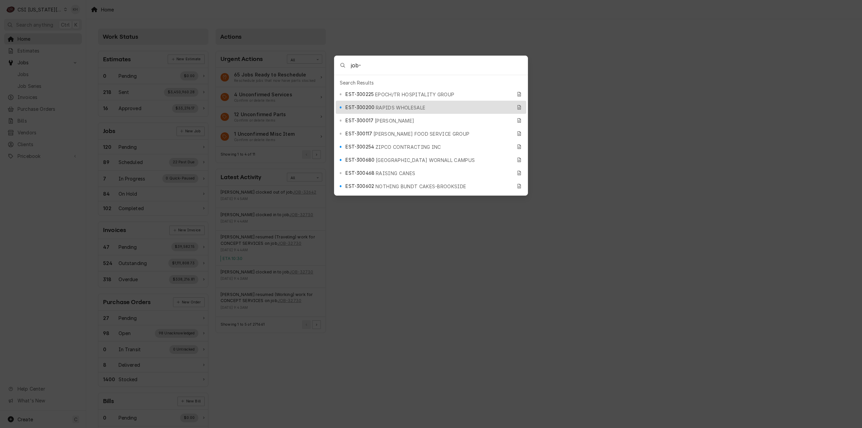
click at [406, 69] on input "job-" at bounding box center [439, 65] width 177 height 19
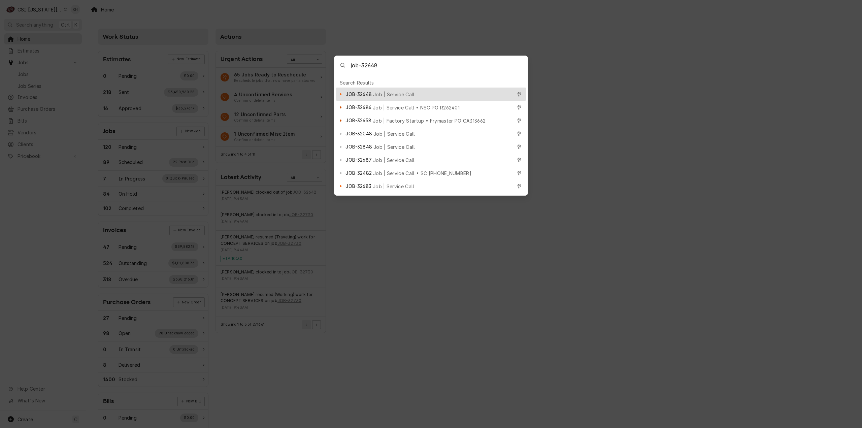
type input "job-32648"
click at [383, 90] on div "JOB-32648 Job | Service Call" at bounding box center [428, 94] width 166 height 8
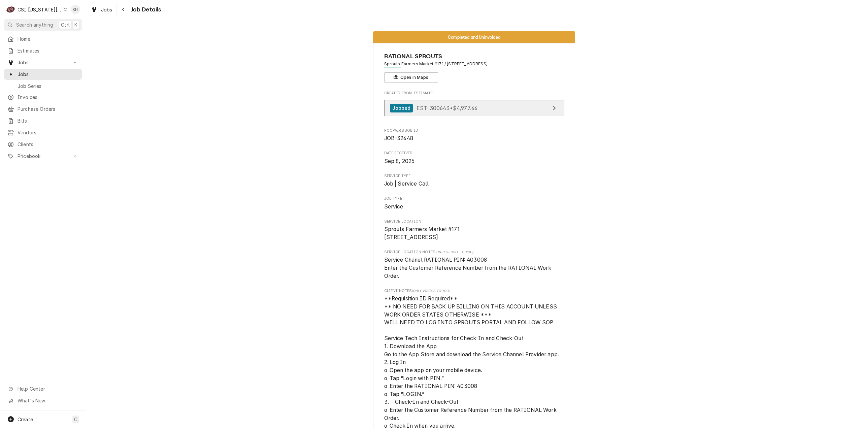
click at [429, 111] on span "EST-300643 • $4,977.66" at bounding box center [446, 107] width 61 height 7
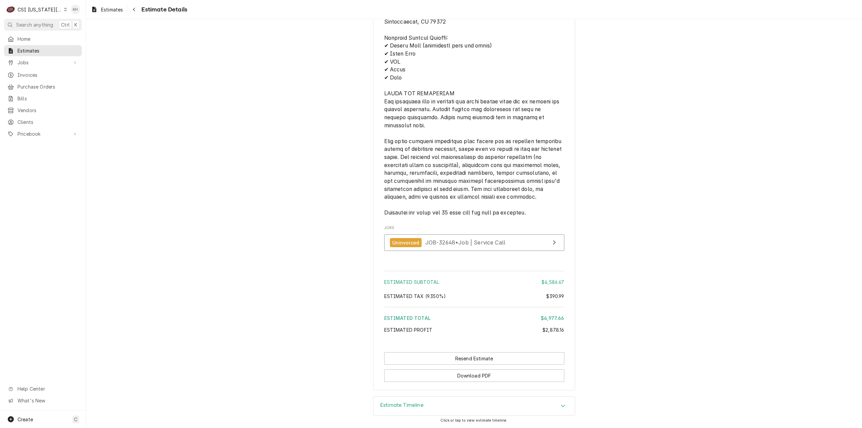
scroll to position [2534, 0]
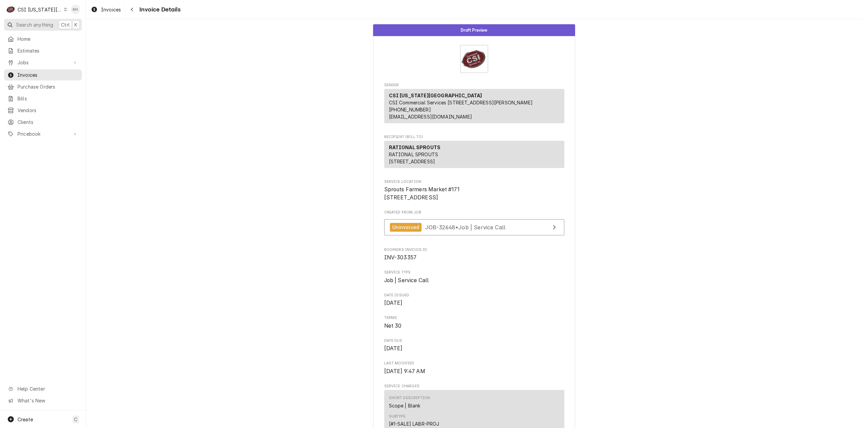
click at [47, 24] on span "Search anything" at bounding box center [34, 24] width 37 height 7
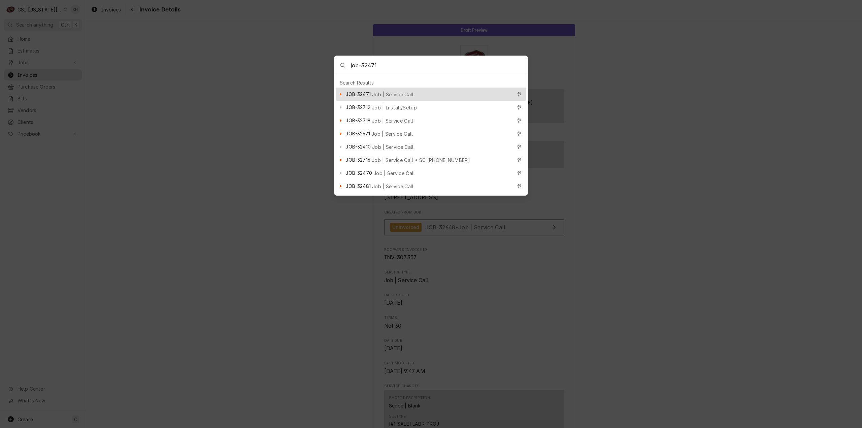
type input "job-32471"
click at [401, 91] on span "Job | Service Call" at bounding box center [393, 94] width 42 height 7
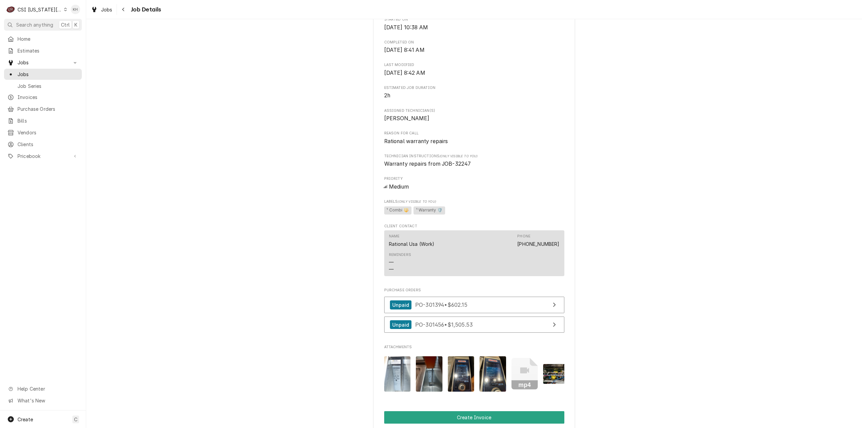
scroll to position [202, 0]
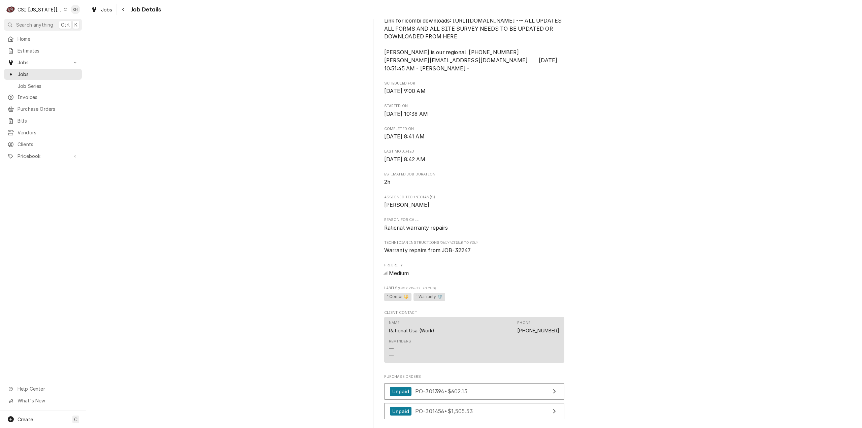
drag, startPoint x: 751, startPoint y: 210, endPoint x: 585, endPoint y: 323, distance: 200.3
click div "Completed and Uninvoiced RATIONAL USA WARRANTY Loews Hotel / 1587 Prime Steakho…"
click div "CSI [US_STATE][GEOGRAPHIC_DATA]"
click div "CSI St. Louis"
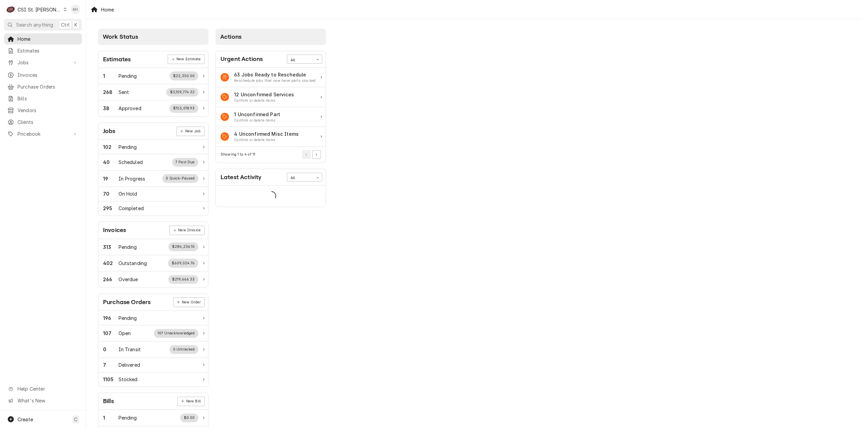
click at [44, 66] on div "Jobs Jobs Job Series" at bounding box center [43, 63] width 78 height 12
click at [39, 59] on span "Jobs" at bounding box center [43, 62] width 51 height 7
click at [38, 71] on span "Jobs" at bounding box center [48, 74] width 61 height 7
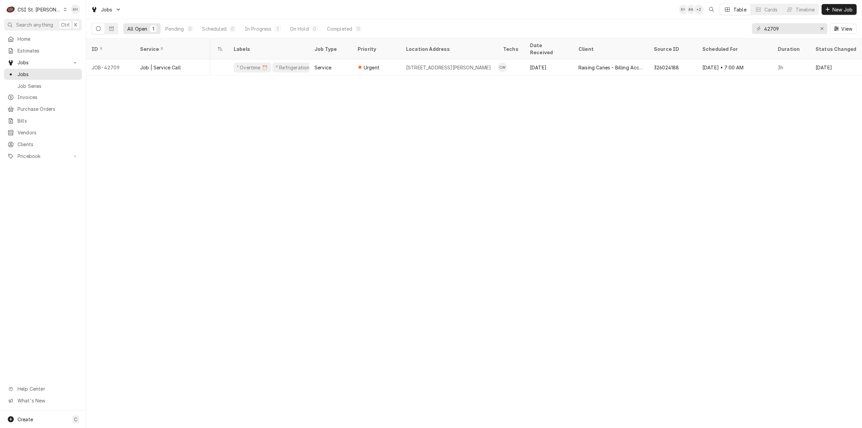
scroll to position [0, 203]
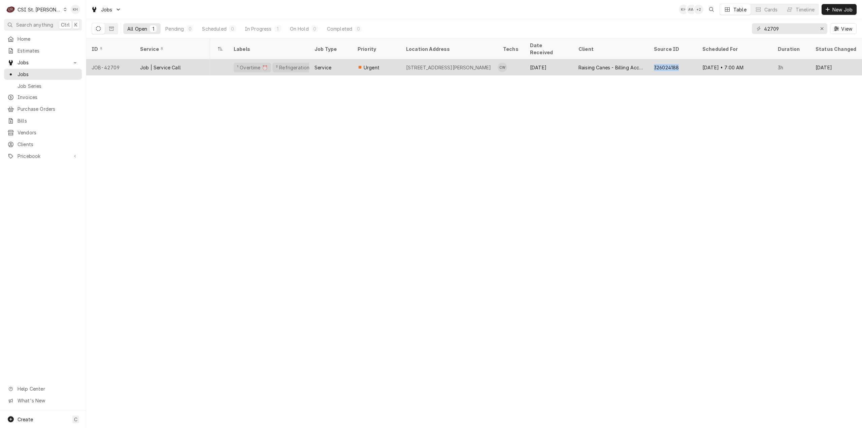
drag, startPoint x: 682, startPoint y: 58, endPoint x: 653, endPoint y: 59, distance: 28.6
click at [653, 59] on div "326024188" at bounding box center [672, 67] width 48 height 16
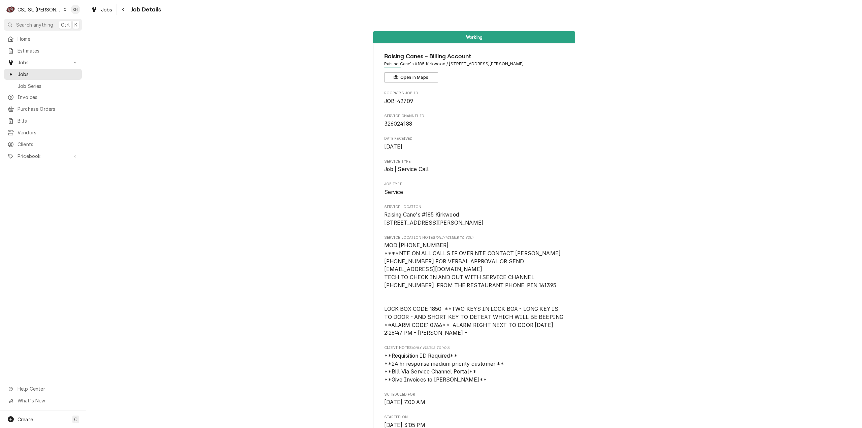
click at [402, 122] on span "326024188" at bounding box center [398, 124] width 28 height 6
copy span "326024188"
click at [47, 11] on div "CSI St. [PERSON_NAME]" at bounding box center [40, 9] width 44 height 7
click at [63, 9] on div "CSI [US_STATE][GEOGRAPHIC_DATA]" at bounding box center [103, 13] width 93 height 8
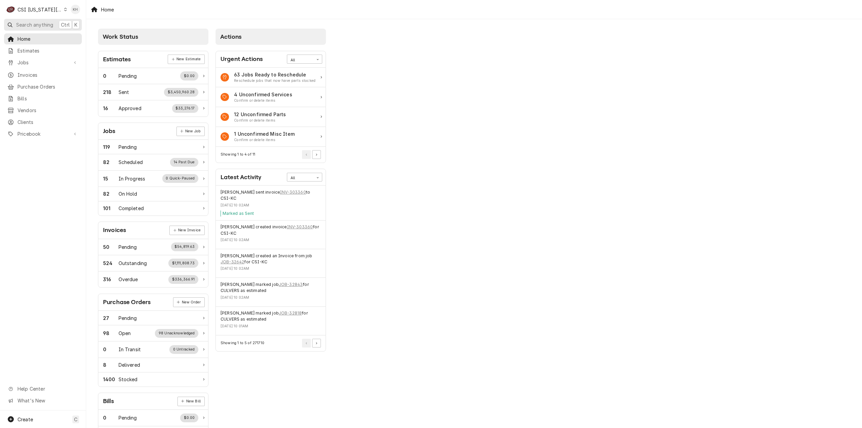
click at [48, 22] on span "Search anything" at bounding box center [34, 24] width 37 height 7
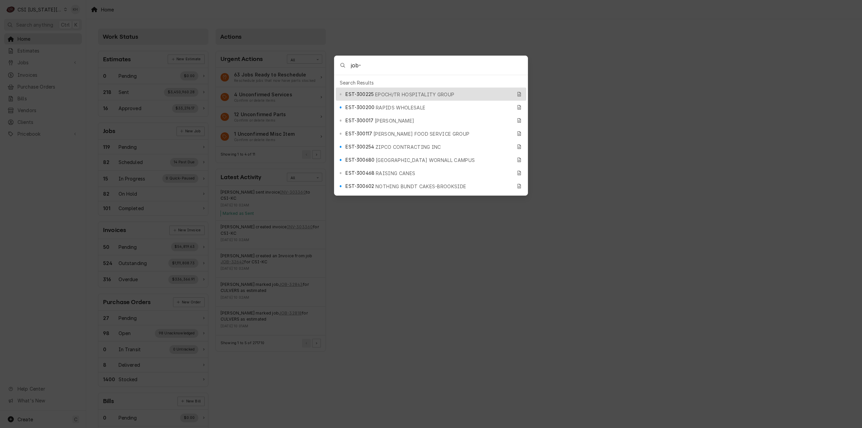
click at [419, 67] on input "job-" at bounding box center [439, 65] width 177 height 19
type input "job-32471"
click at [401, 91] on span "Job | Service Call" at bounding box center [393, 94] width 42 height 7
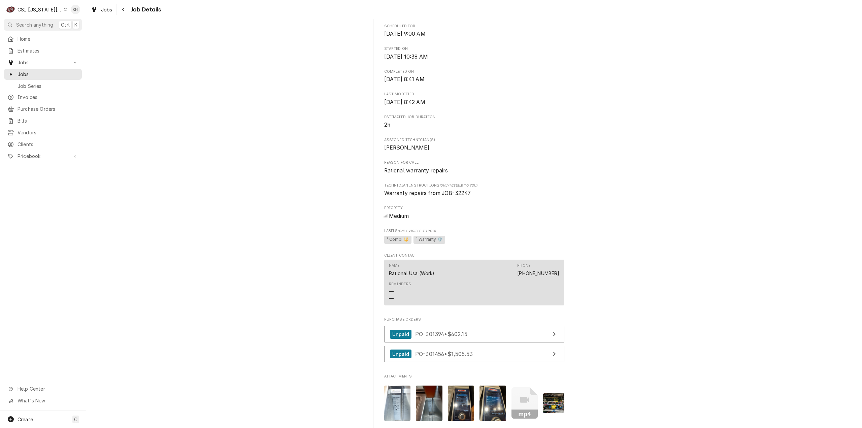
scroll to position [269, 0]
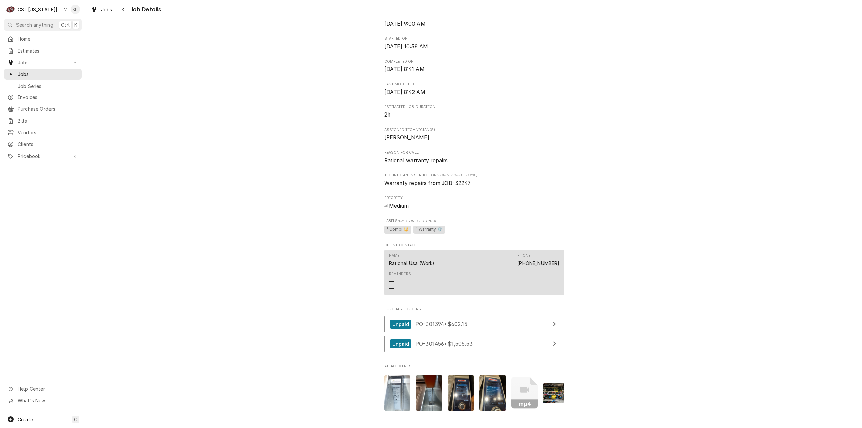
click at [459, 186] on span "Warranty repairs from JOB-32247" at bounding box center [427, 183] width 87 height 6
copy span "32247"
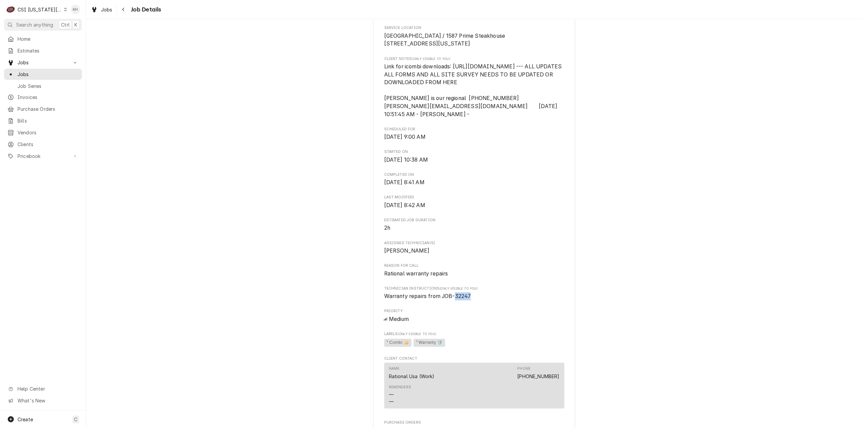
scroll to position [236, 0]
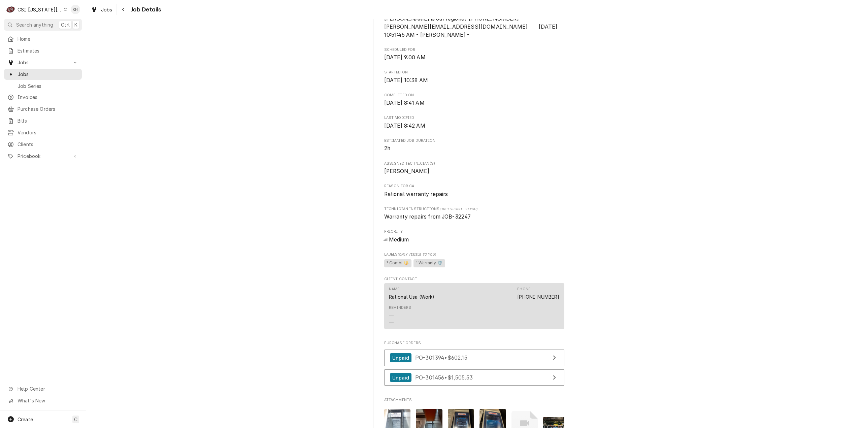
drag, startPoint x: 213, startPoint y: 137, endPoint x: 44, endPoint y: 170, distance: 171.8
click at [152, 151] on div "Completed and Uninvoiced RATIONAL [GEOGRAPHIC_DATA] WARRANTY Loews Hotel / 1587…" at bounding box center [474, 218] width 776 height 855
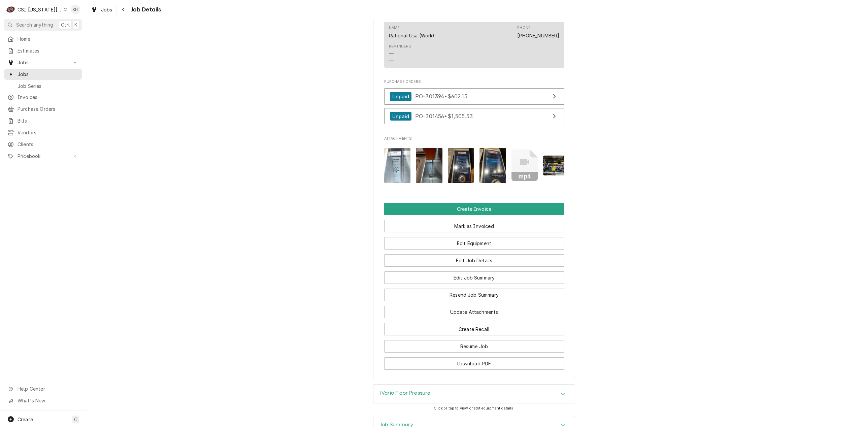
scroll to position [603, 0]
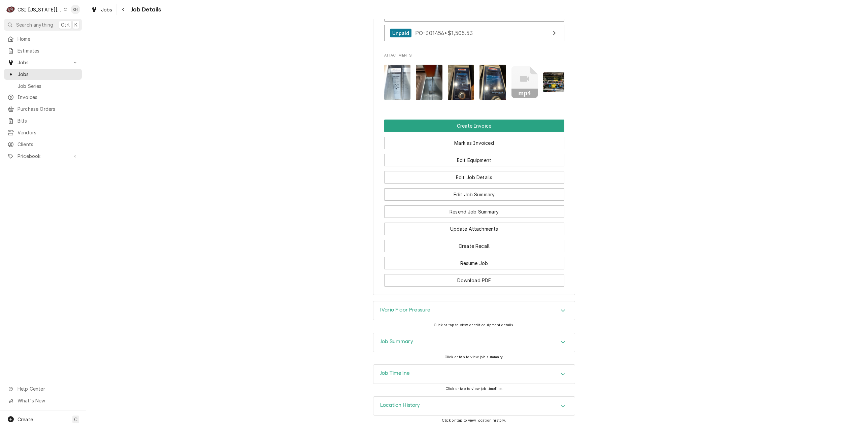
click at [410, 314] on div "IVario Floor Pressure" at bounding box center [405, 311] width 50 height 8
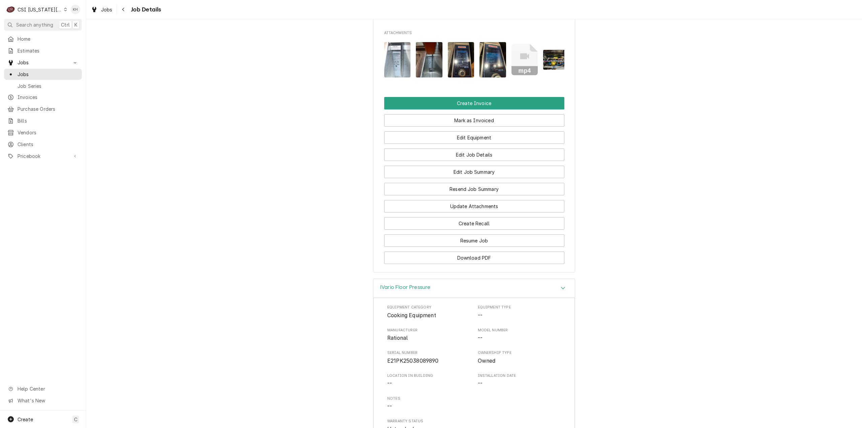
click at [413, 364] on span "E21PK25038089890" at bounding box center [413, 361] width 52 height 6
copy span "E21PK25038089890"
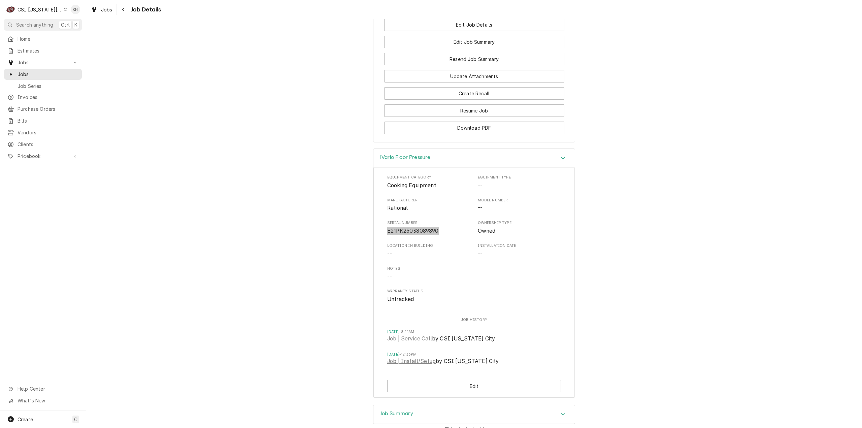
scroll to position [737, 0]
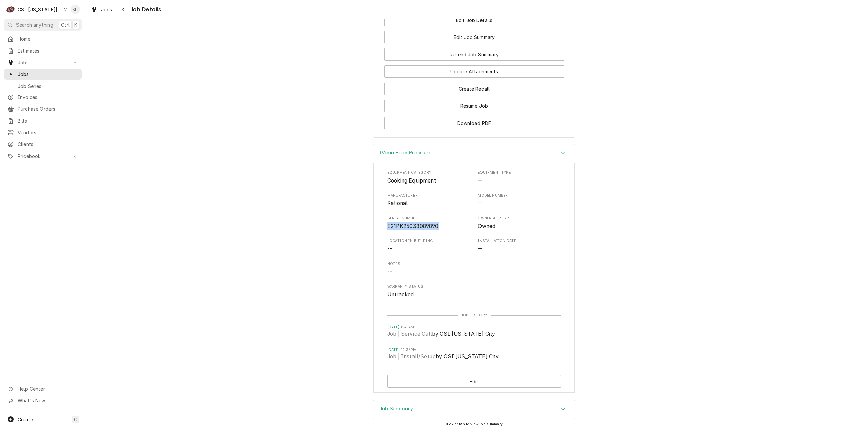
click at [538, 163] on div "IVario Floor Pressure" at bounding box center [473, 153] width 201 height 19
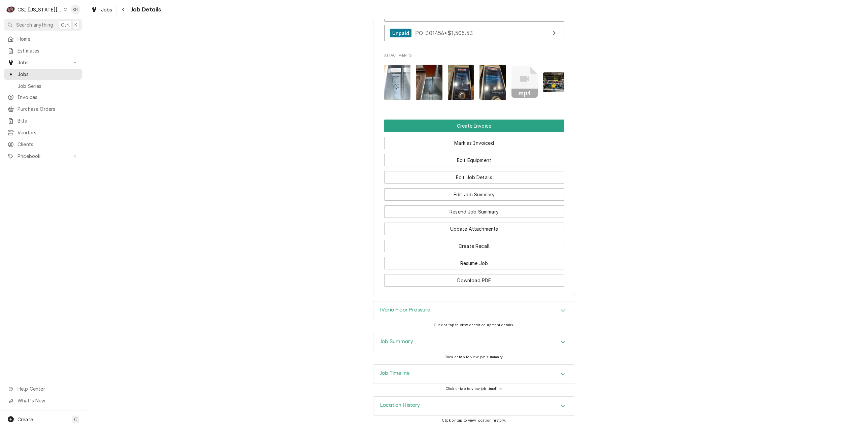
scroll to position [603, 0]
click at [427, 344] on div "Job Summary" at bounding box center [473, 342] width 201 height 19
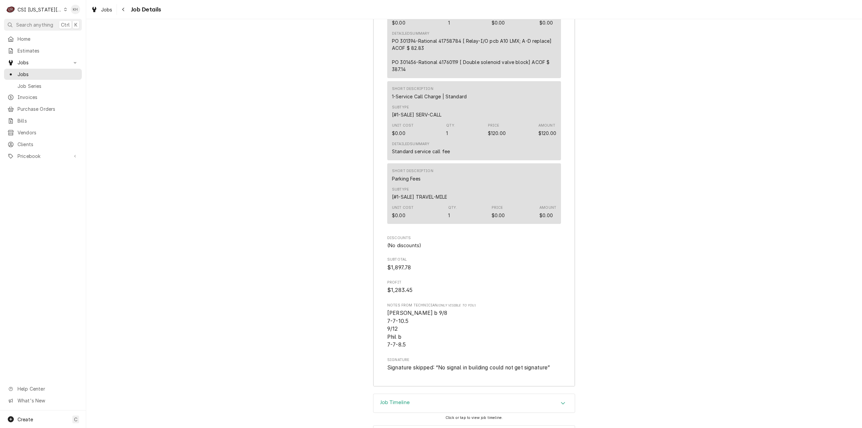
scroll to position [2206, 0]
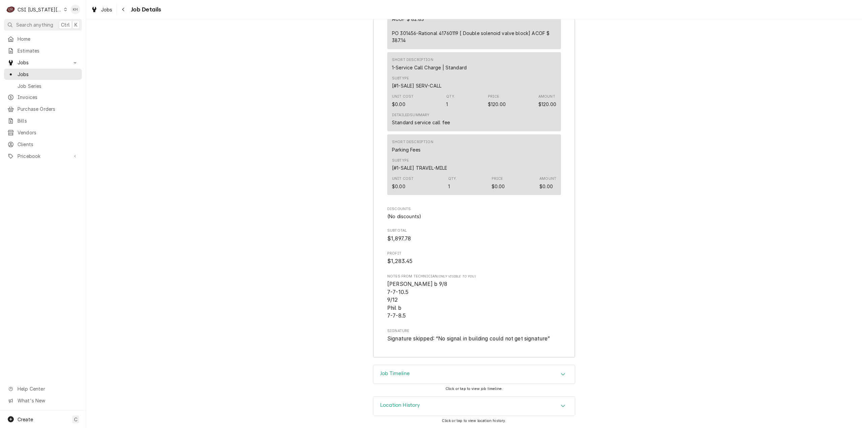
click at [422, 376] on div "Job Timeline" at bounding box center [473, 374] width 201 height 19
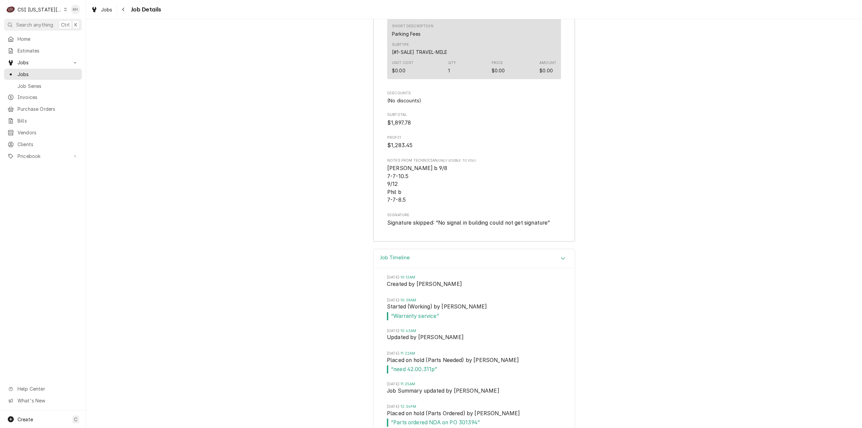
click at [438, 268] on div "Job Timeline" at bounding box center [473, 258] width 201 height 19
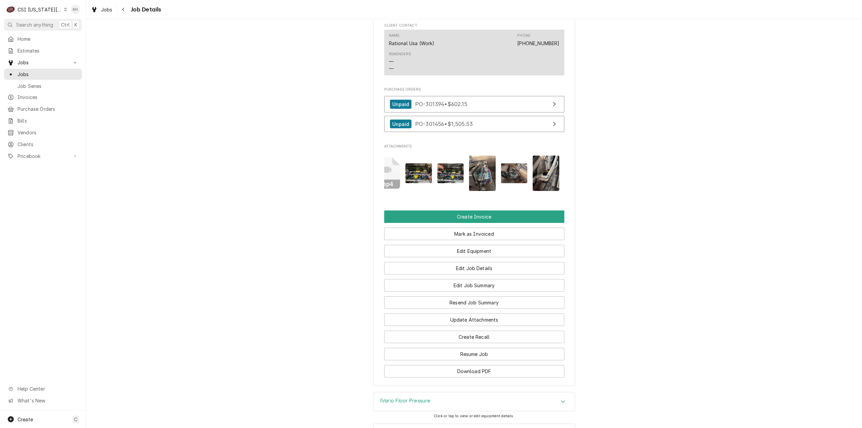
scroll to position [0, 0]
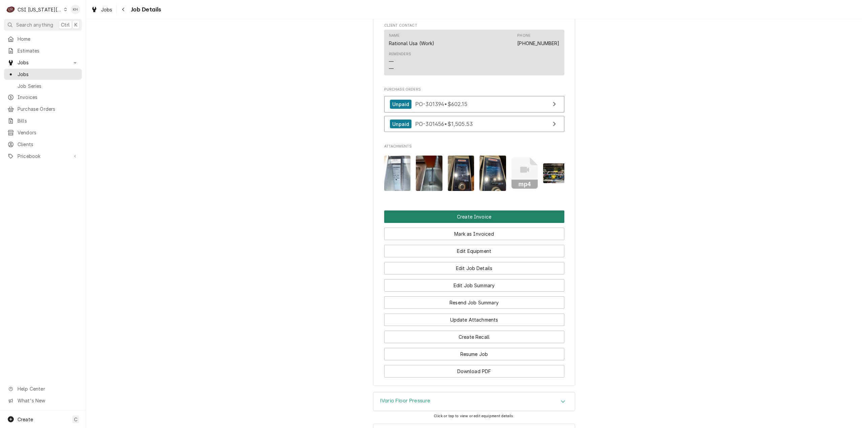
click at [426, 223] on button "Create Invoice" at bounding box center [474, 216] width 180 height 12
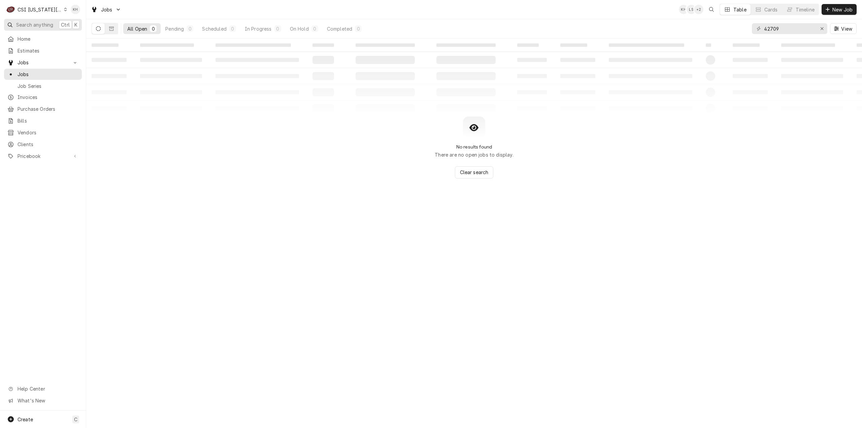
click at [50, 25] on span "Search anything" at bounding box center [34, 24] width 37 height 7
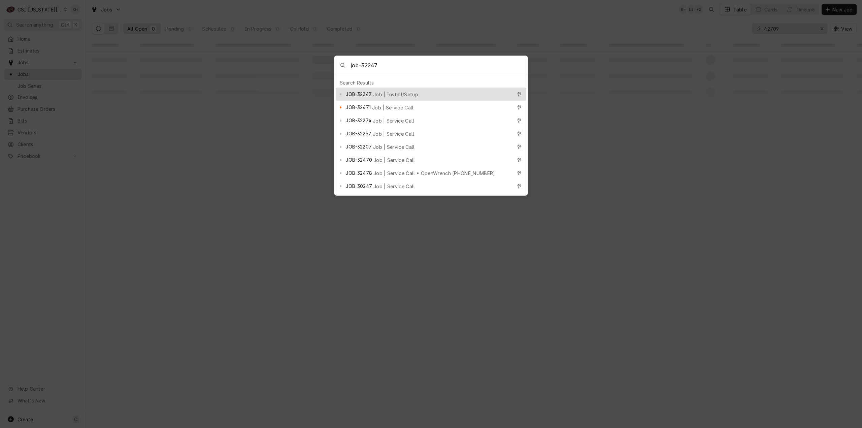
type input "job-32247"
click at [352, 92] on span "JOB-32247" at bounding box center [358, 94] width 26 height 7
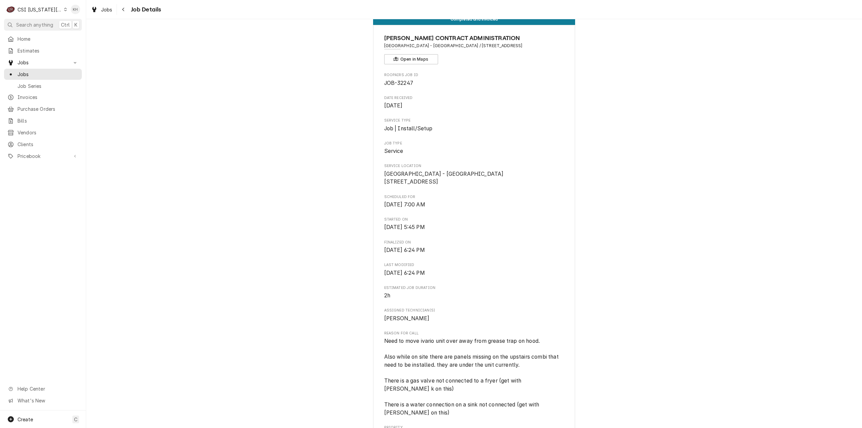
scroll to position [34, 0]
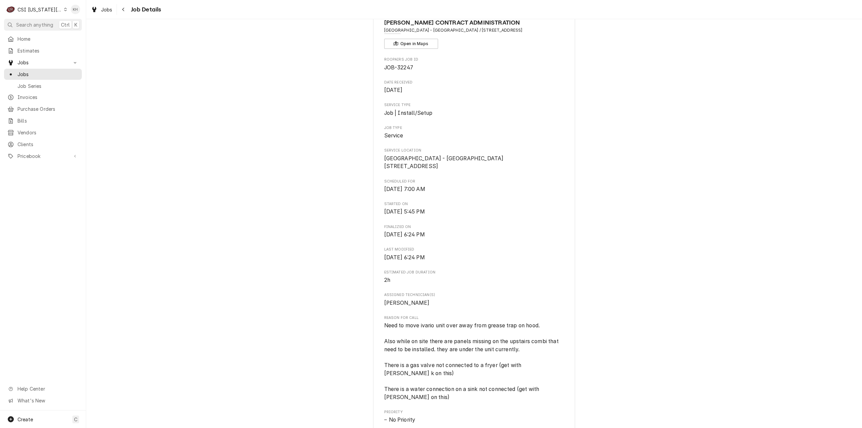
click at [692, 209] on div "Completed and Invoiced [PERSON_NAME] CONTRACT ADMINISTRATION [GEOGRAPHIC_DATA] …" at bounding box center [474, 368] width 776 height 750
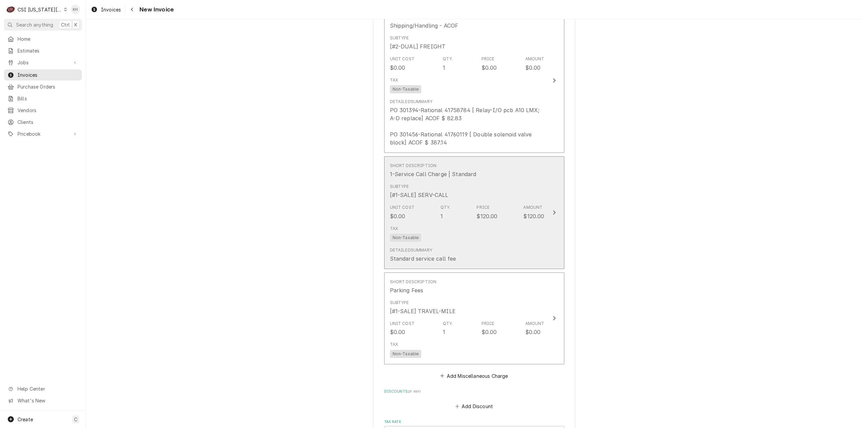
scroll to position [2054, 0]
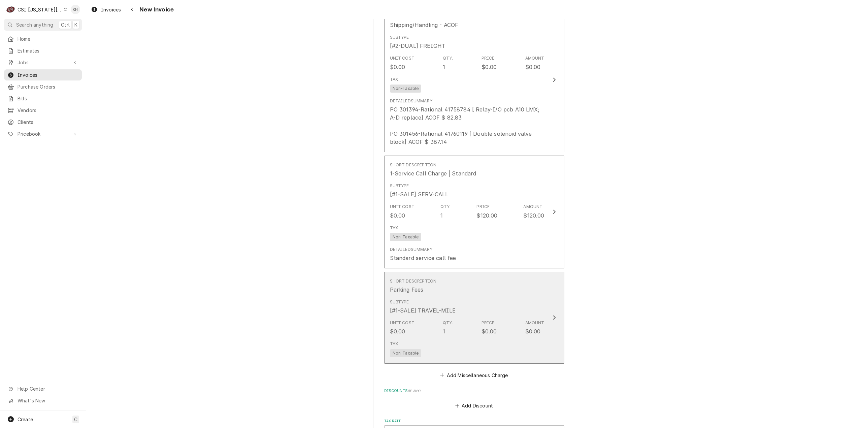
click at [535, 320] on div "Amount" at bounding box center [534, 323] width 19 height 6
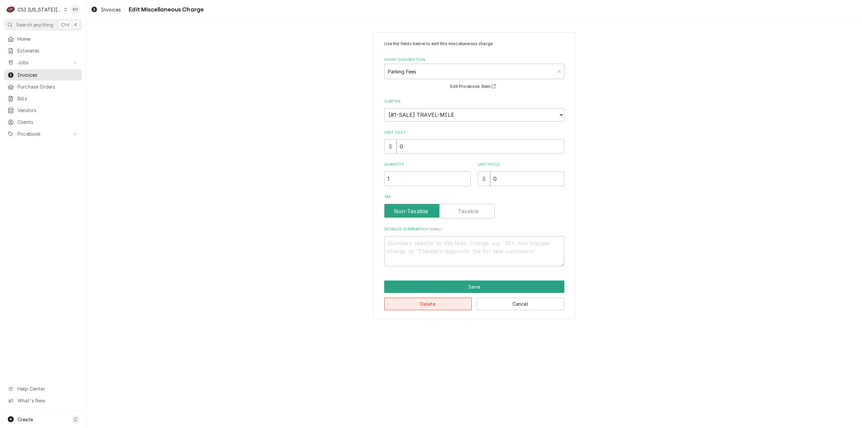
click at [448, 301] on button "Delete" at bounding box center [428, 304] width 88 height 12
type textarea "x"
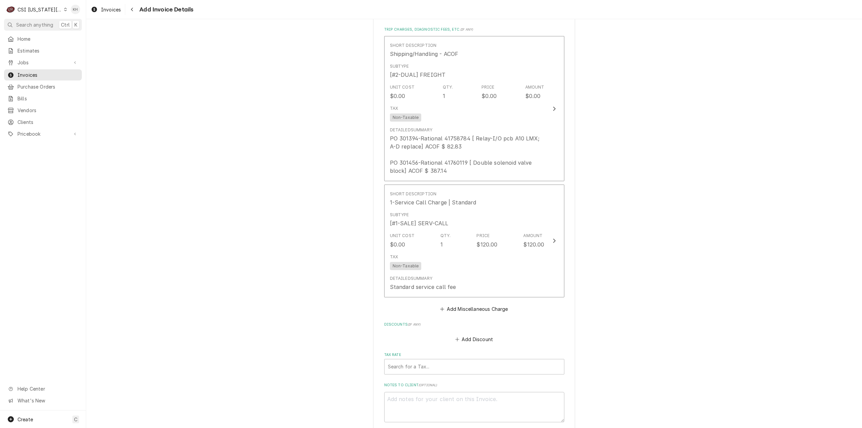
scroll to position [2016, 0]
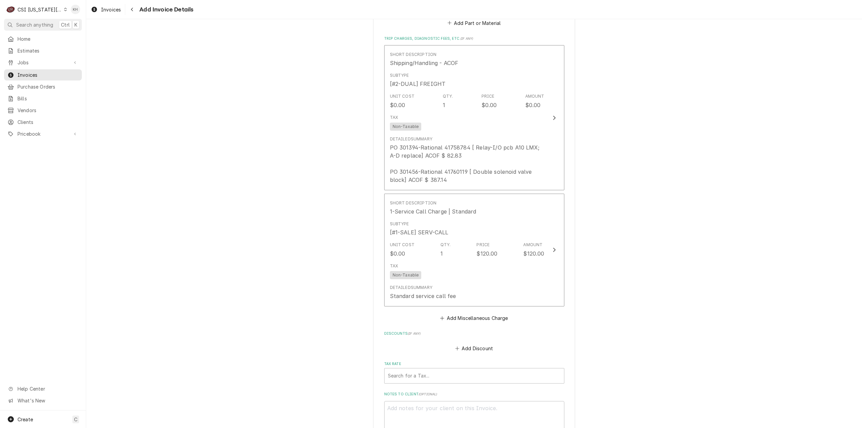
drag, startPoint x: 30, startPoint y: 22, endPoint x: 285, endPoint y: 50, distance: 256.4
click at [45, 24] on span "Search anything" at bounding box center [34, 24] width 37 height 7
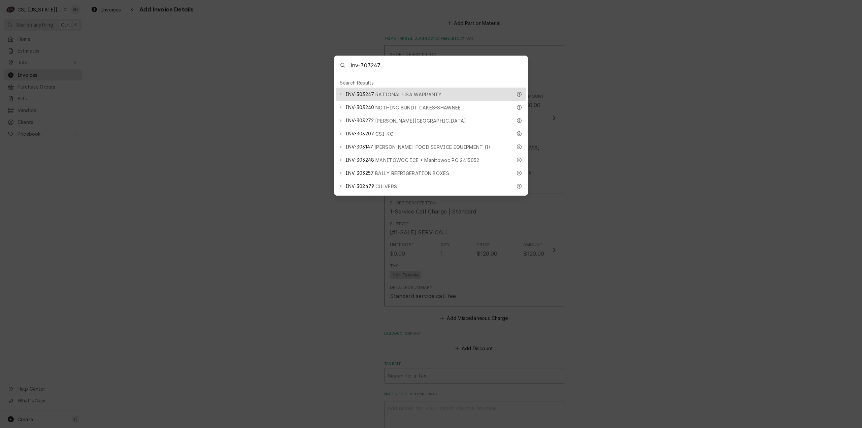
type input "inv-303247"
drag, startPoint x: 409, startPoint y: 89, endPoint x: 410, endPoint y: 98, distance: 9.6
click at [409, 90] on div "INV-303247 RATIONAL USA WARRANTY" at bounding box center [428, 94] width 166 height 8
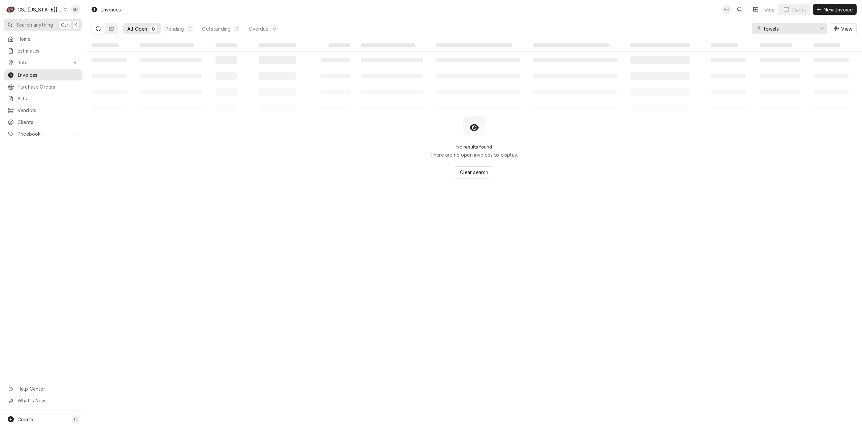
click at [50, 28] on button "Search anything Ctrl K" at bounding box center [43, 25] width 78 height 12
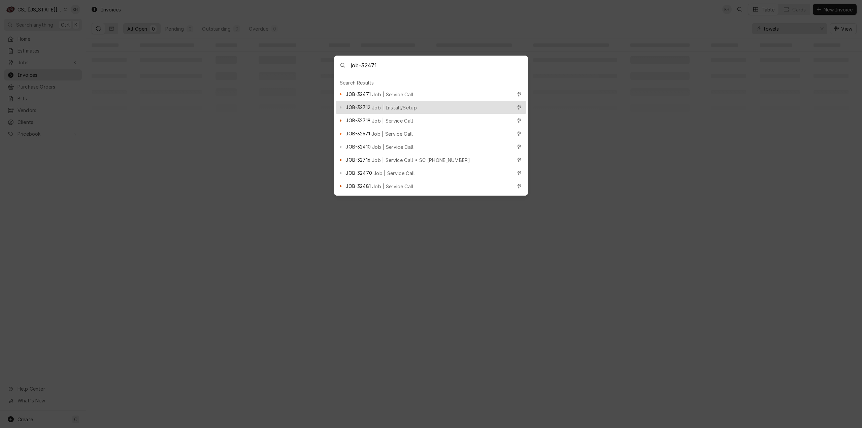
type input "job-32471"
drag, startPoint x: 360, startPoint y: 94, endPoint x: 347, endPoint y: 97, distance: 13.1
click at [360, 94] on span "JOB-32471" at bounding box center [357, 94] width 25 height 7
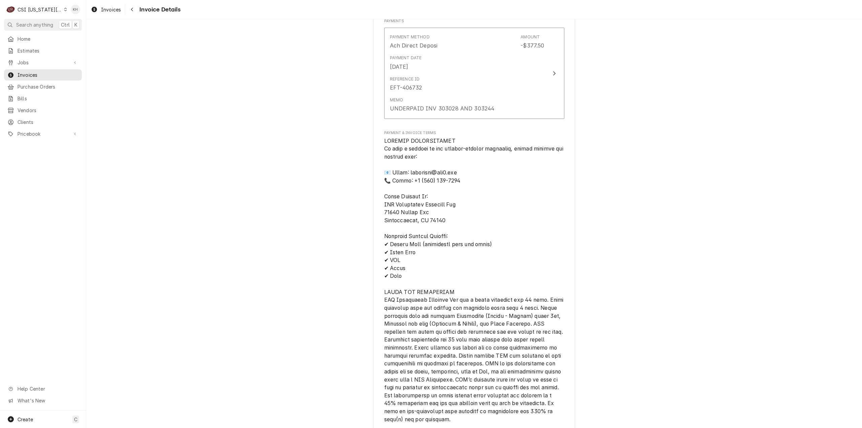
scroll to position [539, 0]
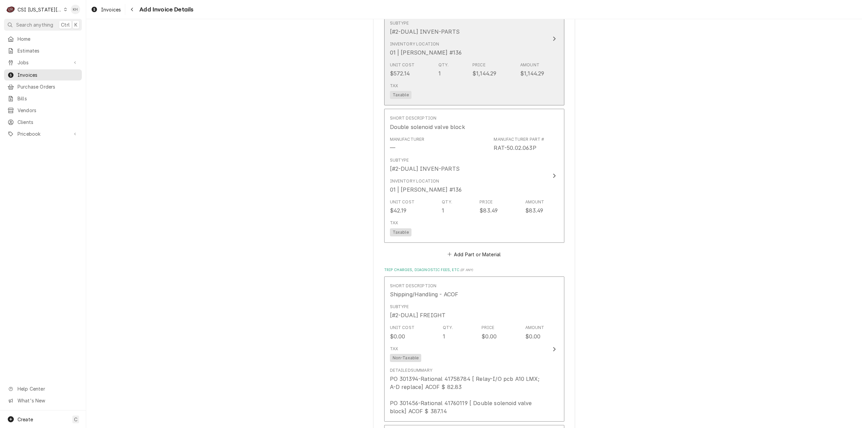
scroll to position [2087, 0]
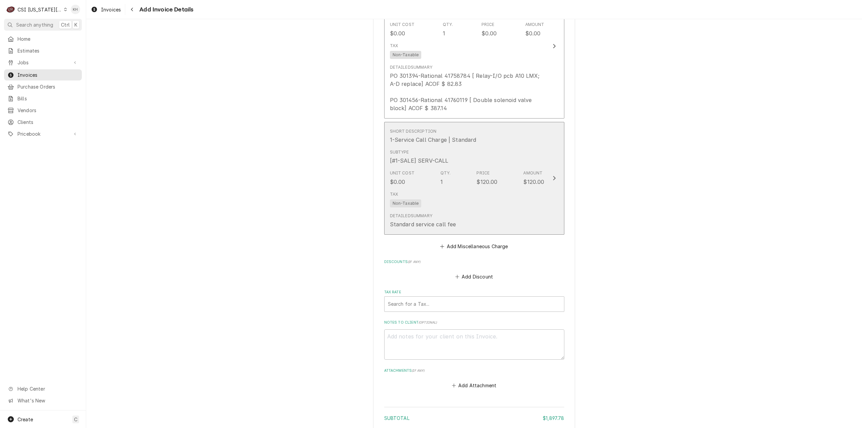
click at [519, 178] on div "Unit Cost $0.00 Qty. 1 Price $120.00 Amount $120.00" at bounding box center [467, 177] width 155 height 21
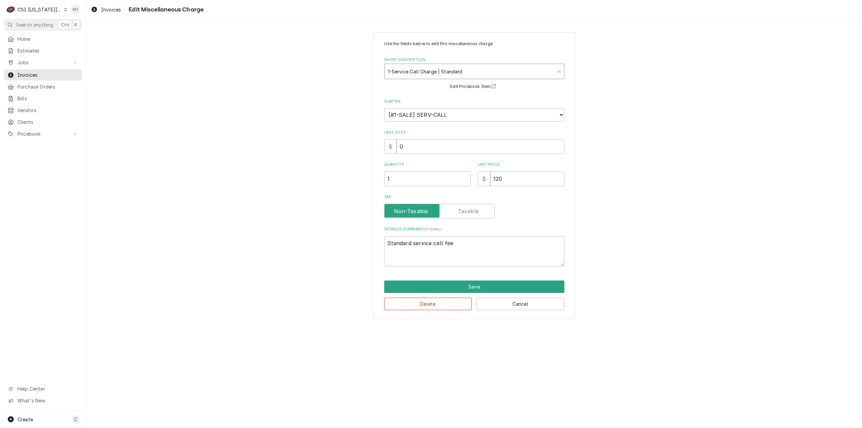
type textarea "x"
click at [481, 65] on div "Short Description" at bounding box center [470, 71] width 164 height 12
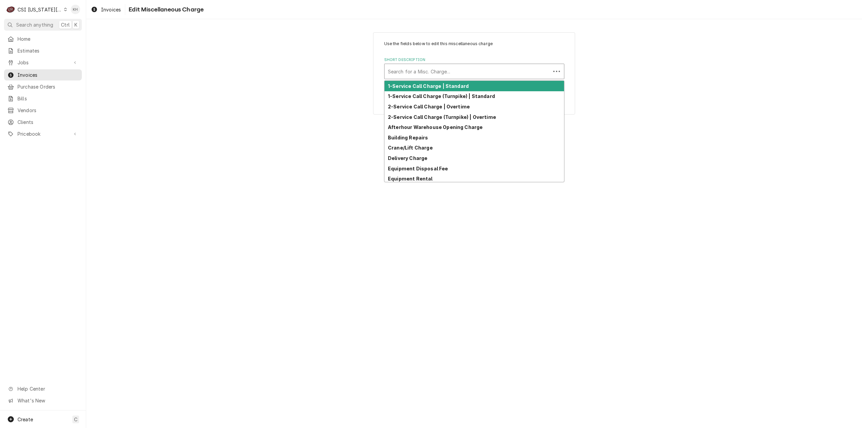
click at [489, 72] on div "Short Description" at bounding box center [467, 71] width 159 height 12
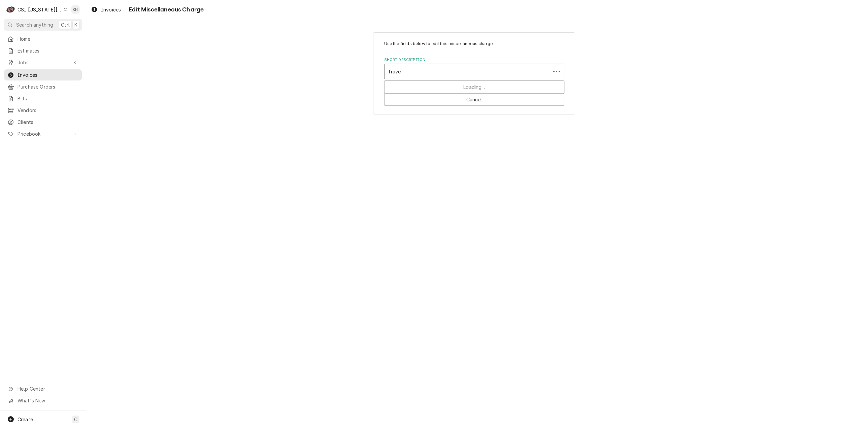
type input "Travel"
click at [472, 78] on div "Search for a Misc. Charge..." at bounding box center [473, 71] width 179 height 15
click at [468, 73] on div "Short Description" at bounding box center [474, 71] width 173 height 12
type input "travel"
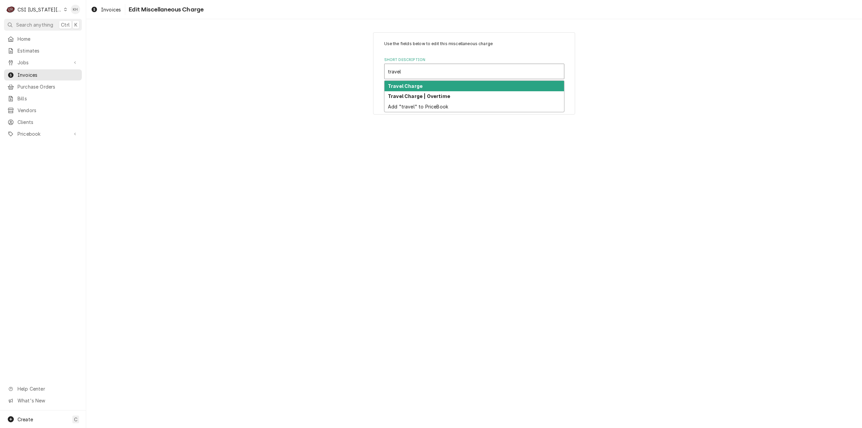
click at [455, 84] on div "Travel Charge" at bounding box center [473, 86] width 179 height 10
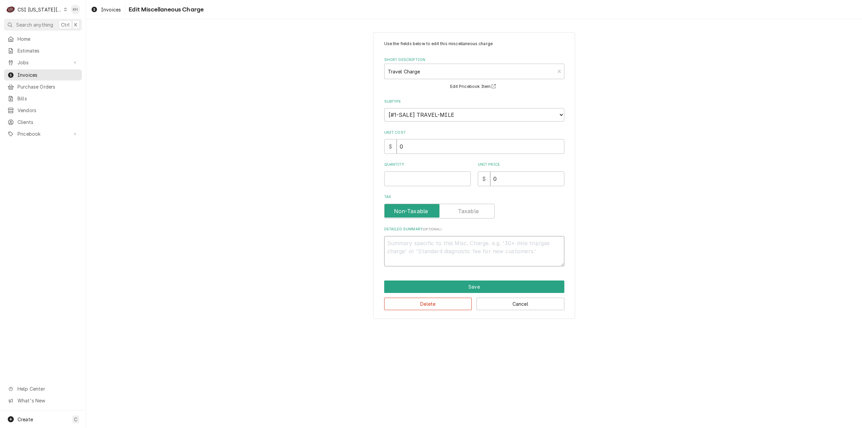
click at [444, 234] on div "Detailed Summary ( optional )" at bounding box center [474, 247] width 180 height 40
type textarea "x"
type textarea "T"
type textarea "x"
type textarea "Tr"
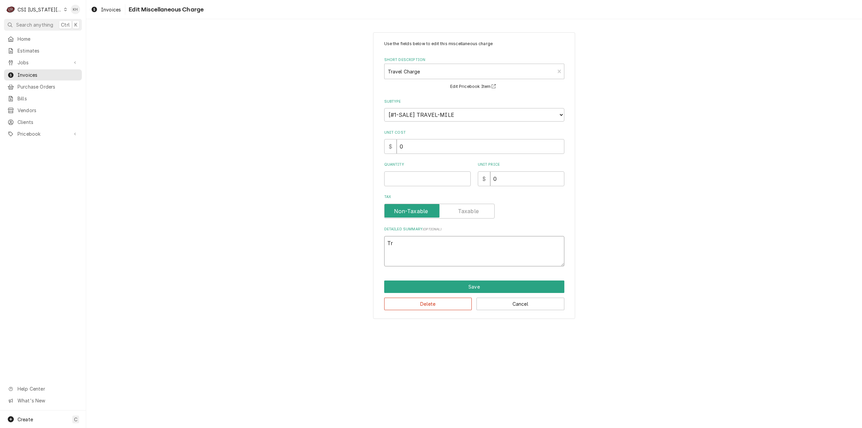
type textarea "x"
type textarea "Tra"
type textarea "x"
type textarea "Trav"
type textarea "x"
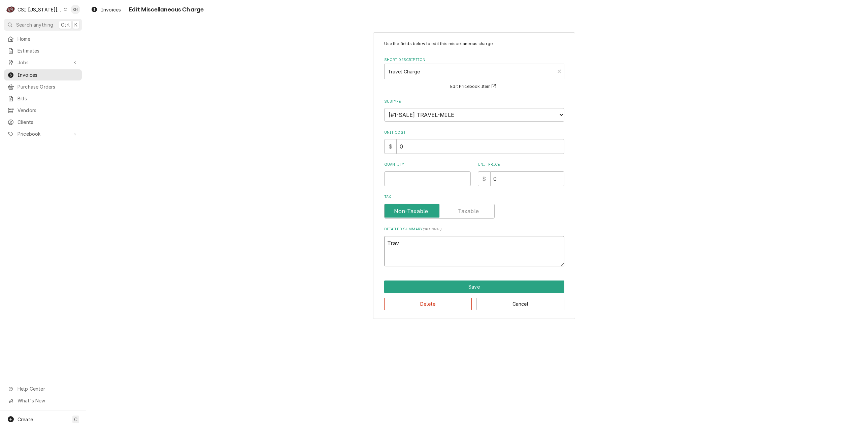
type textarea "Trave"
type textarea "x"
type textarea "Travel"
type textarea "x"
type textarea "Travel"
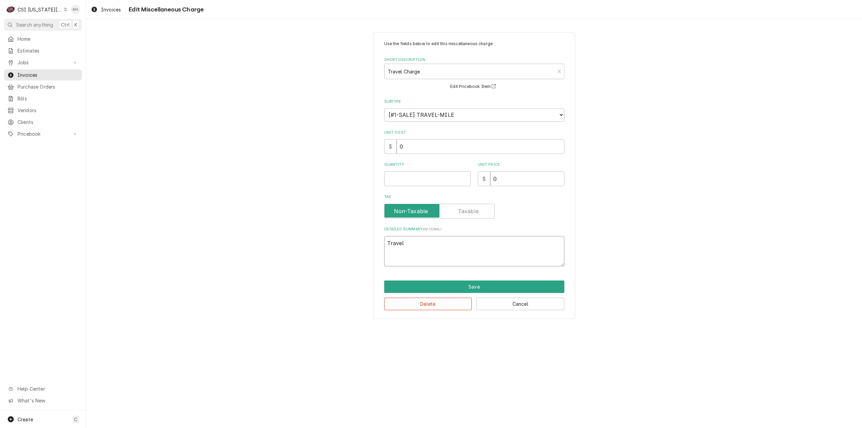
type textarea "x"
type textarea "Travel Z"
type textarea "x"
type textarea "Travel Zo"
type textarea "x"
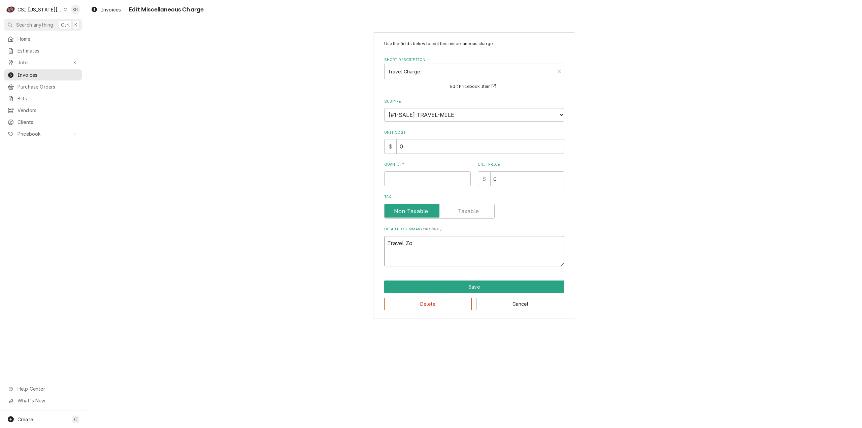
type textarea "Travel Zon"
type textarea "x"
type textarea "Travel Zone"
type textarea "x"
type textarea "Travel Zone"
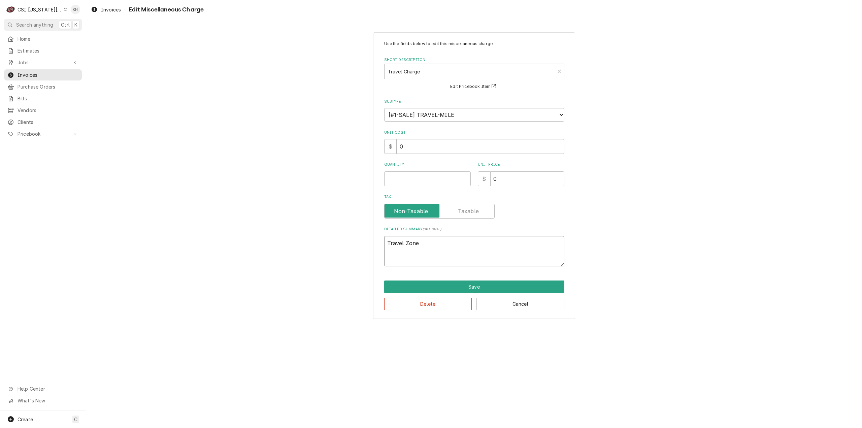
type textarea "x"
type textarea "Travel Zone C"
click at [427, 180] on input "Quantity" at bounding box center [427, 178] width 87 height 15
type textarea "x"
type input "1"
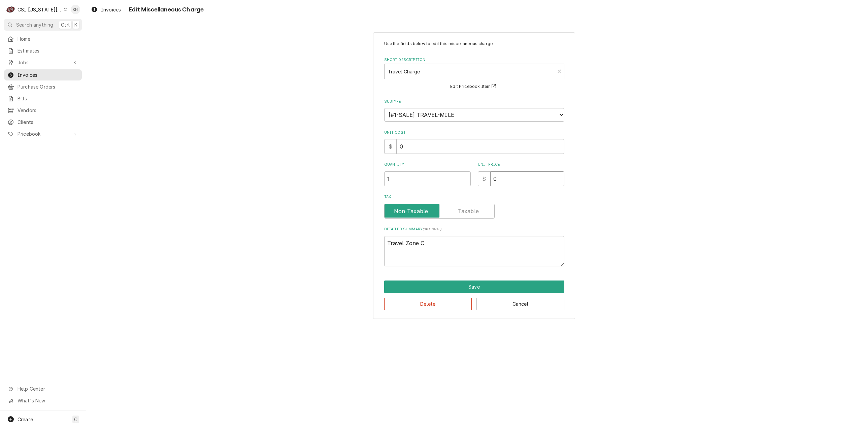
type textarea "x"
type input "1"
type textarea "x"
type input "13"
type textarea "x"
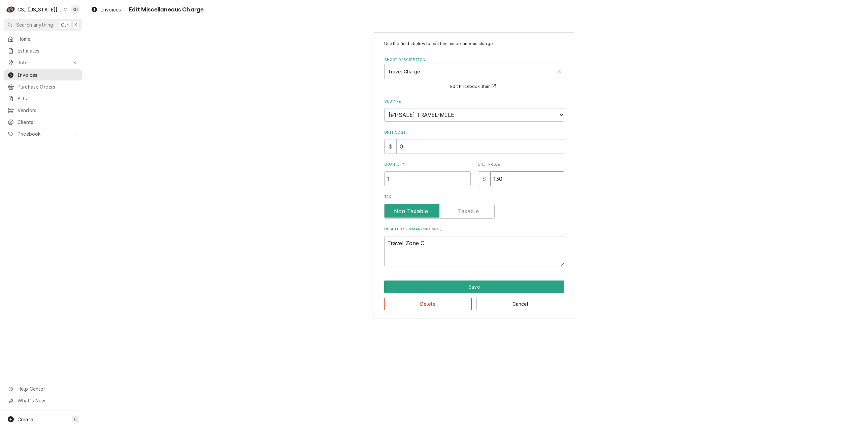
type input "130"
click at [460, 285] on button "Save" at bounding box center [474, 286] width 180 height 12
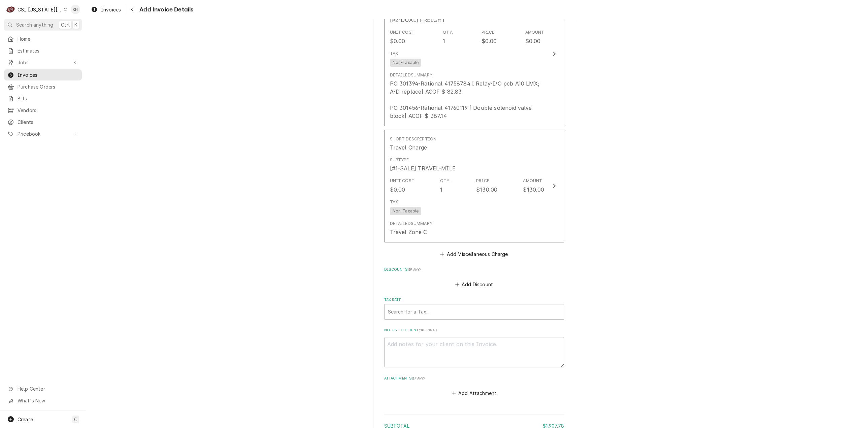
scroll to position [2002, 0]
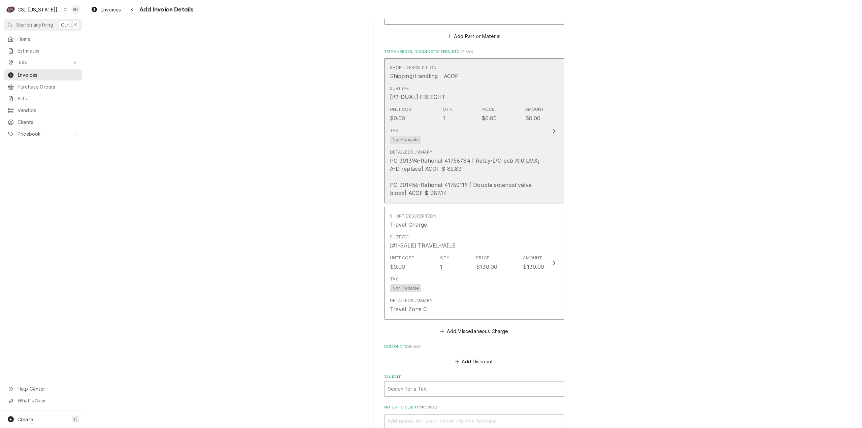
click at [526, 158] on div "PO 301394-Rational 41758784 [ Relay-I/O pcb A10 LMX; A-D replace] ACOF $ 82.83 …" at bounding box center [467, 177] width 155 height 40
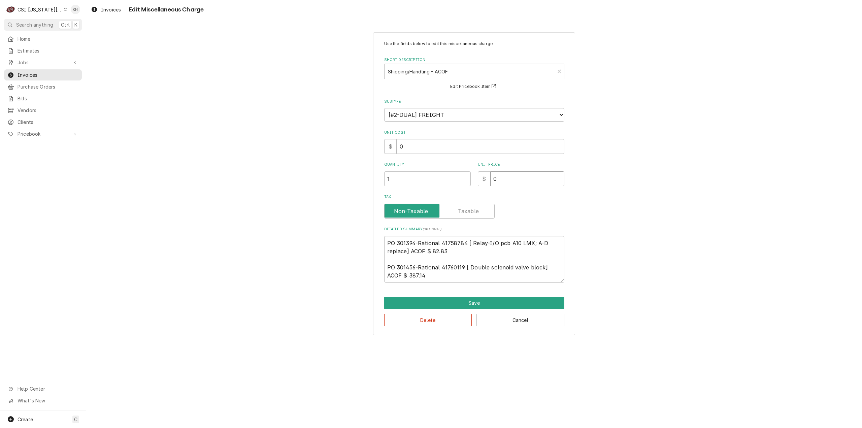
drag, startPoint x: 545, startPoint y: 179, endPoint x: 414, endPoint y: 184, distance: 131.0
click at [414, 184] on div "Quantity 1 Unit Price $ 0" at bounding box center [474, 174] width 180 height 24
type textarea "x"
type input "4"
type textarea "x"
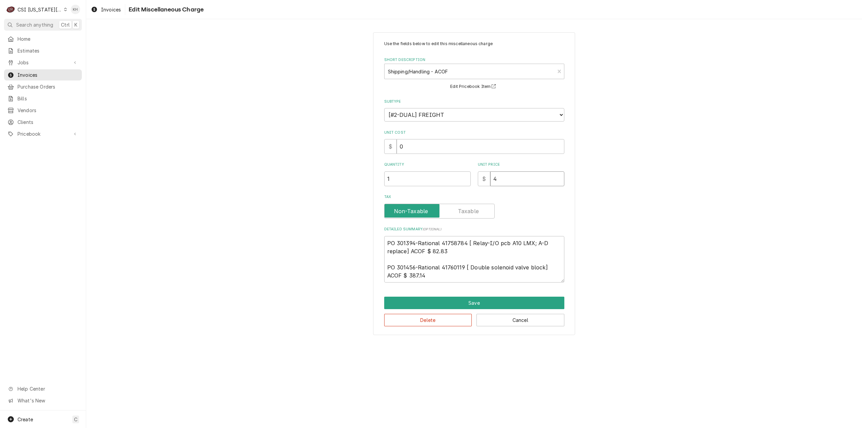
type input "46"
type textarea "x"
type input "469"
type textarea "x"
type input "469.9"
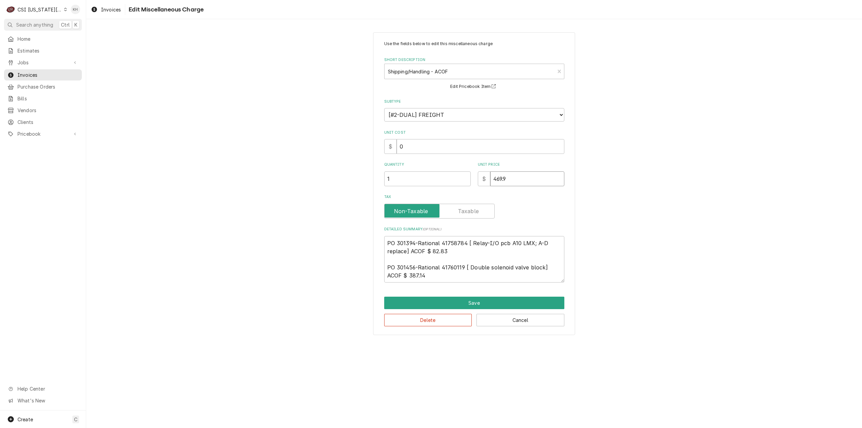
type textarea "x"
type input "469.97"
click at [497, 307] on button "Save" at bounding box center [474, 303] width 180 height 12
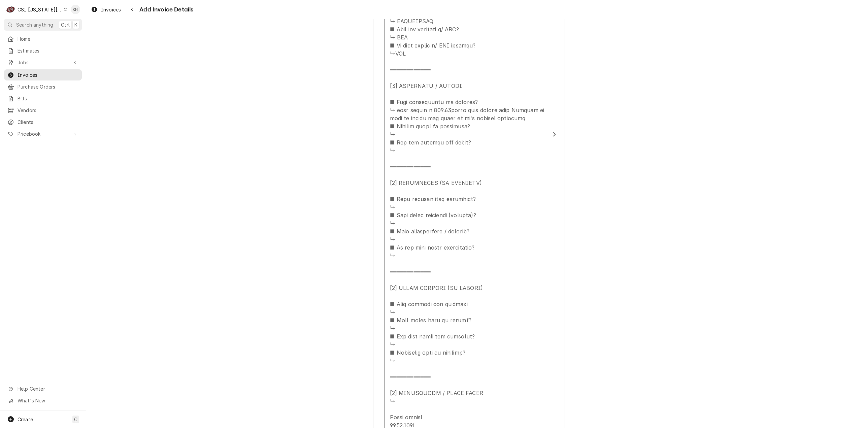
scroll to position [845, 0]
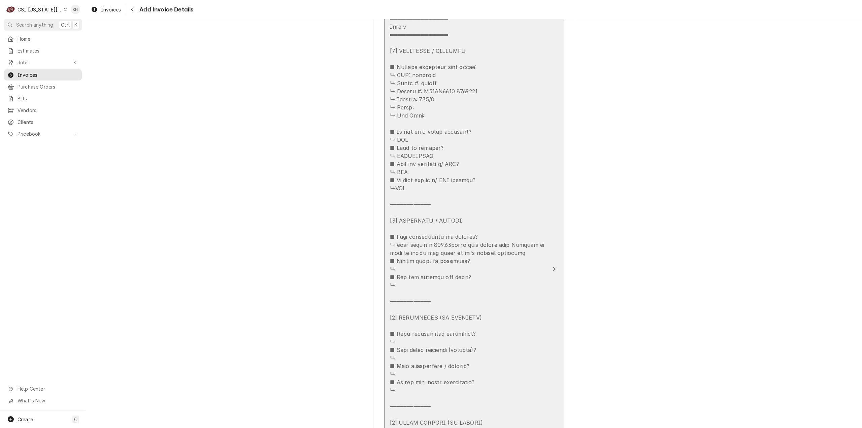
click at [550, 262] on button "Short Description Job | Service Call Subtype [#1-SALE] LABR-REG Service Date [D…" at bounding box center [474, 269] width 180 height 877
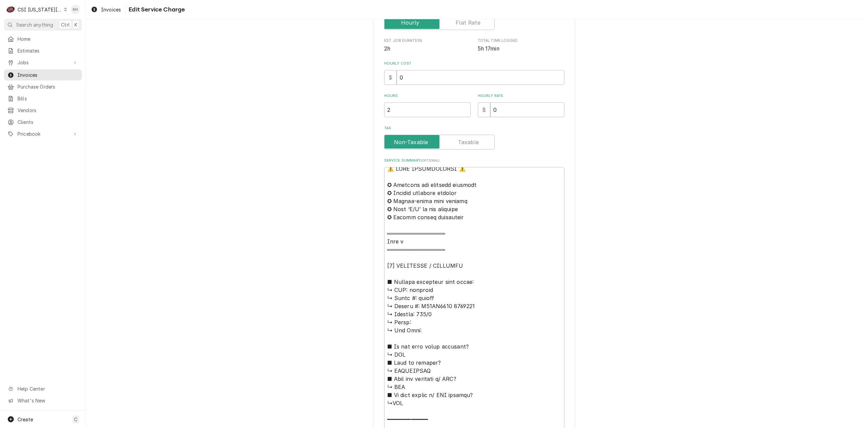
scroll to position [8, 0]
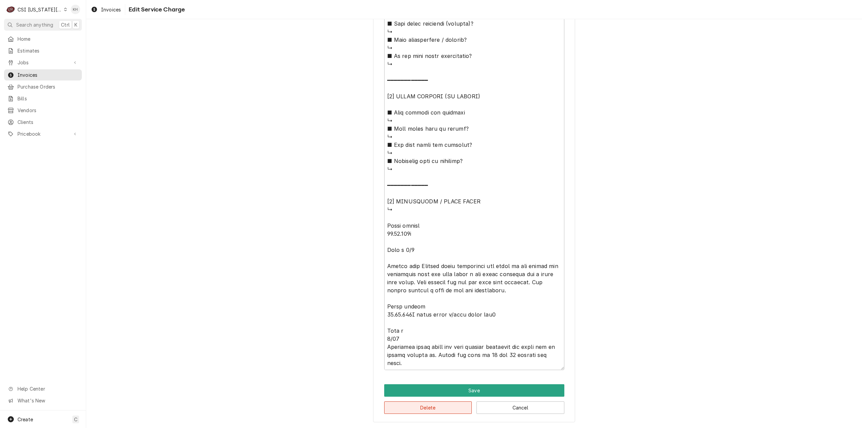
click at [420, 404] on button "Delete" at bounding box center [428, 407] width 88 height 12
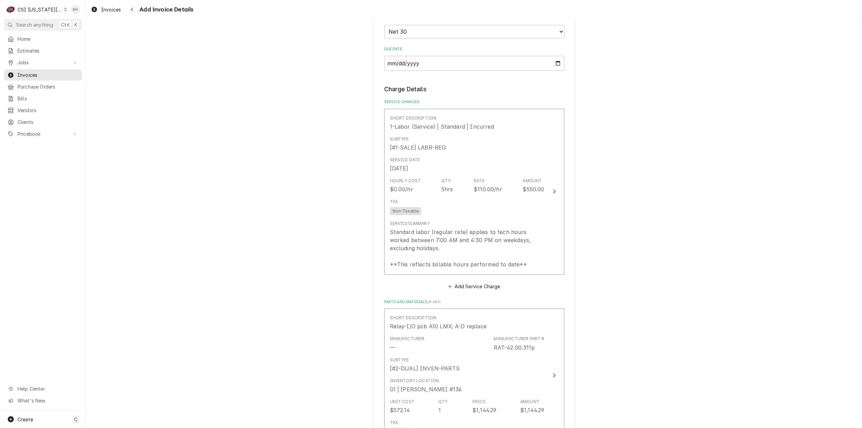
scroll to position [488, 0]
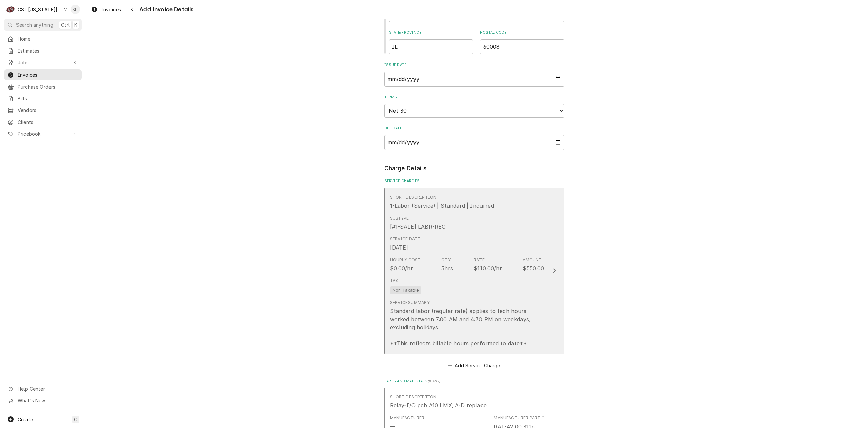
click at [534, 287] on div "Tax Non-Taxable" at bounding box center [467, 286] width 155 height 22
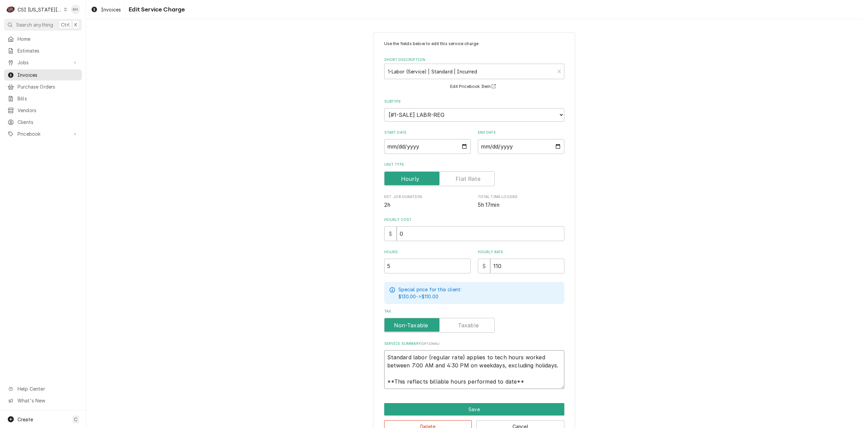
drag, startPoint x: 521, startPoint y: 384, endPoint x: 369, endPoint y: 325, distance: 163.0
click at [369, 325] on div "Use the fields below to edit this service charge Short Description 1-Labor (Ser…" at bounding box center [474, 236] width 776 height 421
paste textarea "Rational / E21PK25038089890 09/18 Arrived onsite to inspect unit giving error c…"
type textarea "x"
type textarea "Rational / E21PK25038089890 09/18 Arrived onsite to inspect unit giving error c…"
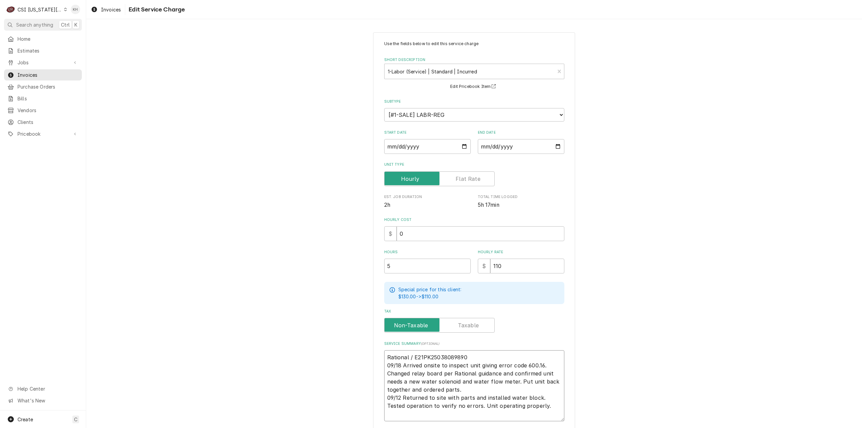
type textarea "x"
type textarea "Rational / E21PK25038089890 09/18 Arrived onsite to inspect unit giving error c…"
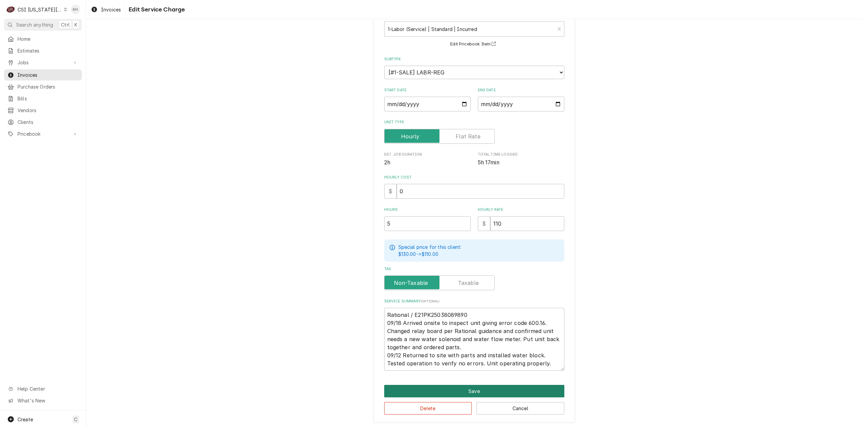
click at [454, 387] on button "Save" at bounding box center [474, 391] width 180 height 12
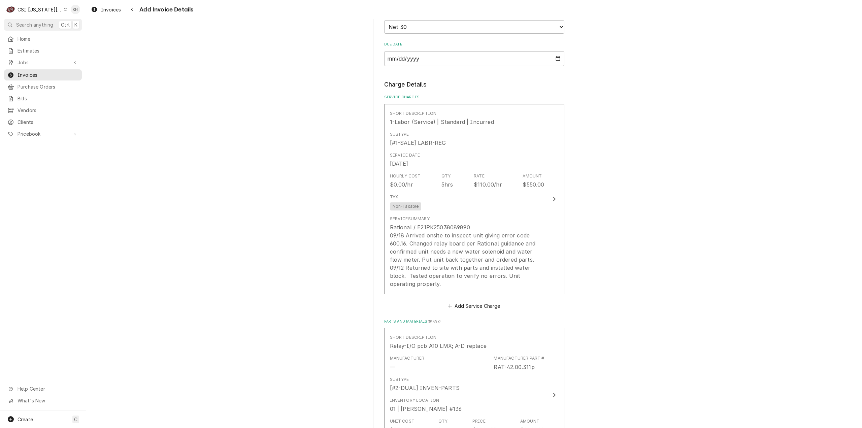
scroll to position [581, 0]
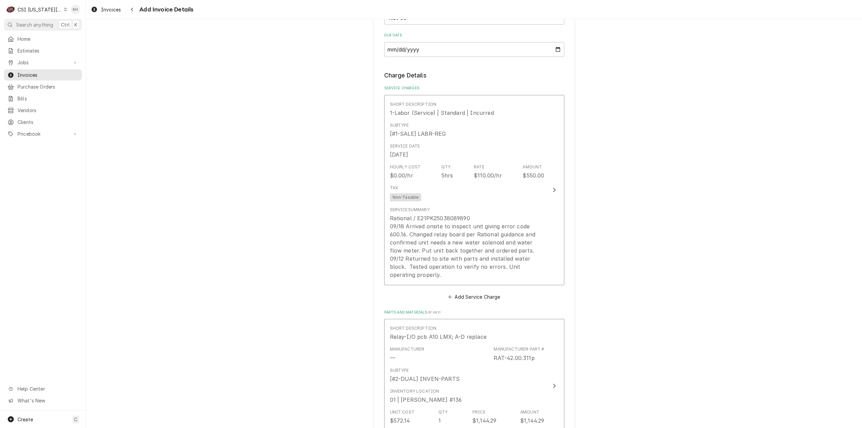
drag, startPoint x: 693, startPoint y: 320, endPoint x: 674, endPoint y: 339, distance: 26.4
click at [680, 333] on div "Please provide the following information to create your invoice: Client Details…" at bounding box center [474, 313] width 776 height 1737
drag, startPoint x: 288, startPoint y: 296, endPoint x: 317, endPoint y: 332, distance: 46.0
click at [306, 319] on div "Please provide the following information to create your invoice: Client Details…" at bounding box center [474, 313] width 776 height 1737
click at [815, 214] on div "Please provide the following information to create your invoice: Client Details…" at bounding box center [474, 313] width 776 height 1737
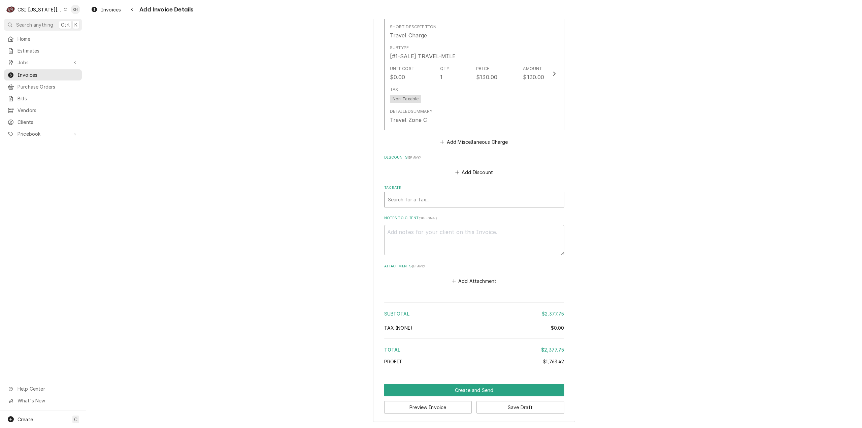
scroll to position [1344, 0]
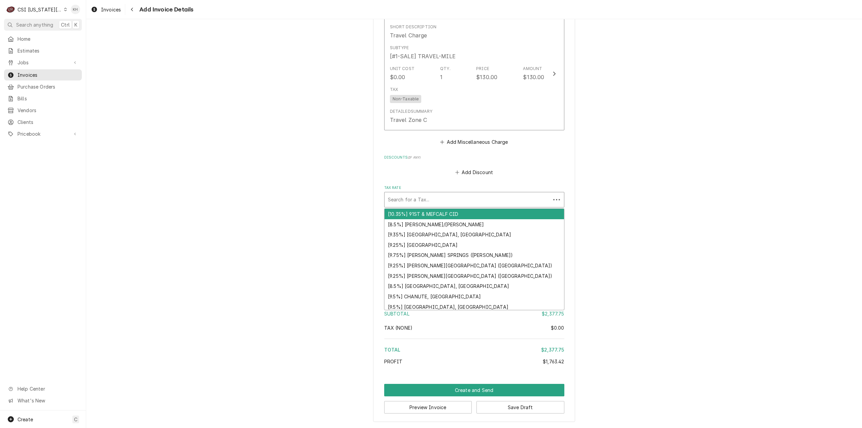
click at [459, 202] on div "Tax Rate" at bounding box center [467, 200] width 159 height 12
type textarea "x"
type input "e"
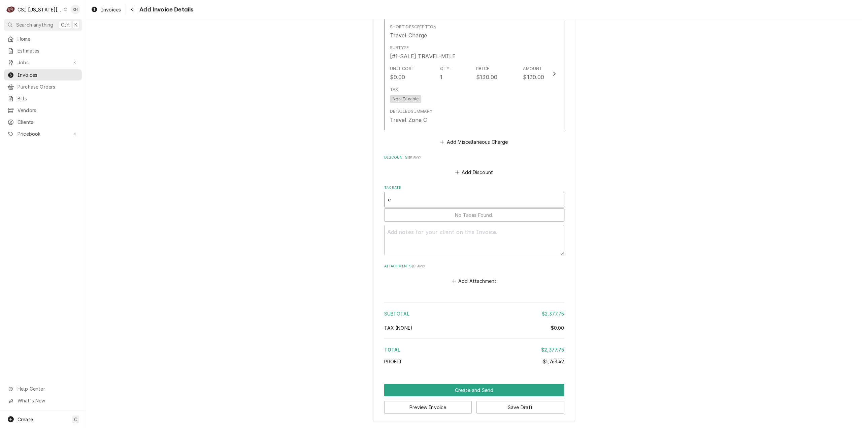
type textarea "x"
type input "ex"
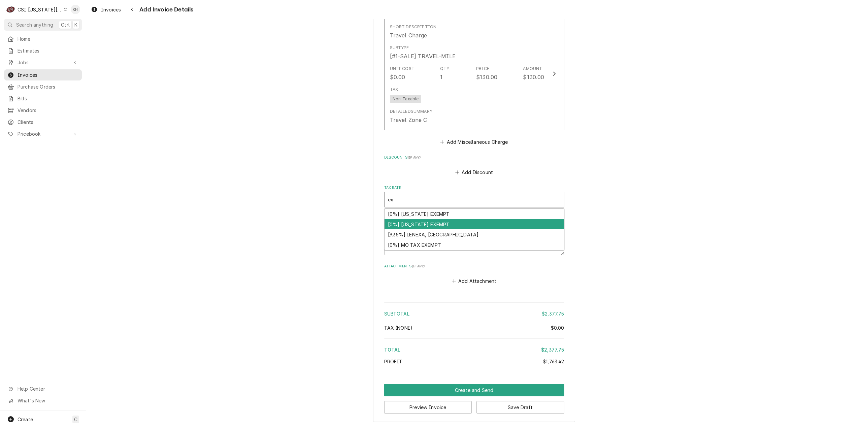
drag, startPoint x: 456, startPoint y: 220, endPoint x: 446, endPoint y: 233, distance: 16.0
click at [456, 220] on div "[0%] [US_STATE] EXEMPT" at bounding box center [473, 224] width 179 height 10
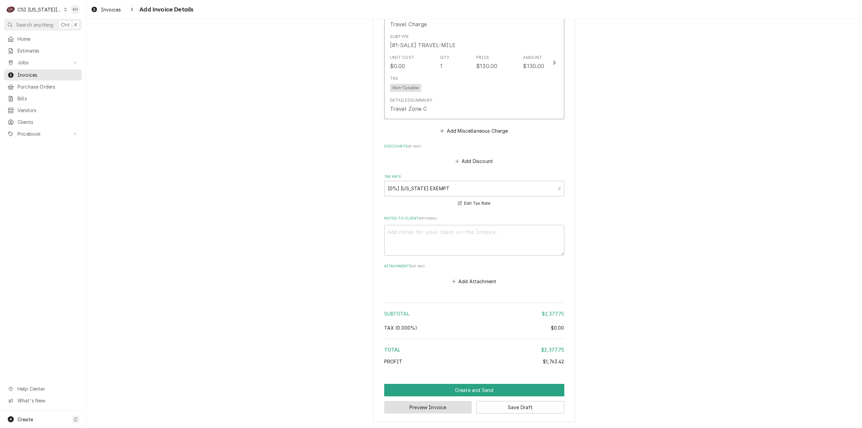
drag, startPoint x: 433, startPoint y: 410, endPoint x: 428, endPoint y: 408, distance: 5.3
click at [428, 408] on button "Preview Invoice" at bounding box center [428, 407] width 88 height 12
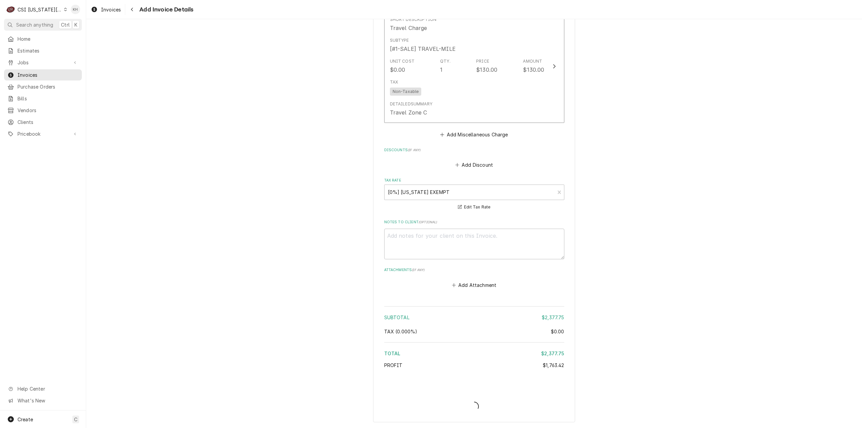
scroll to position [1351, 0]
type textarea "x"
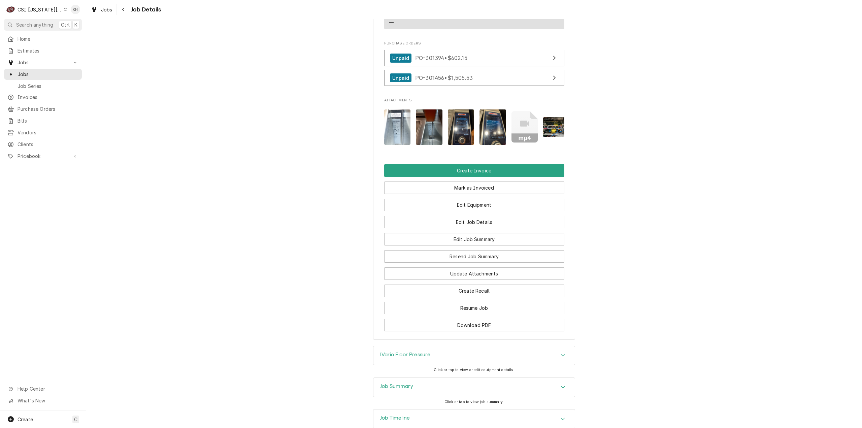
scroll to position [603, 0]
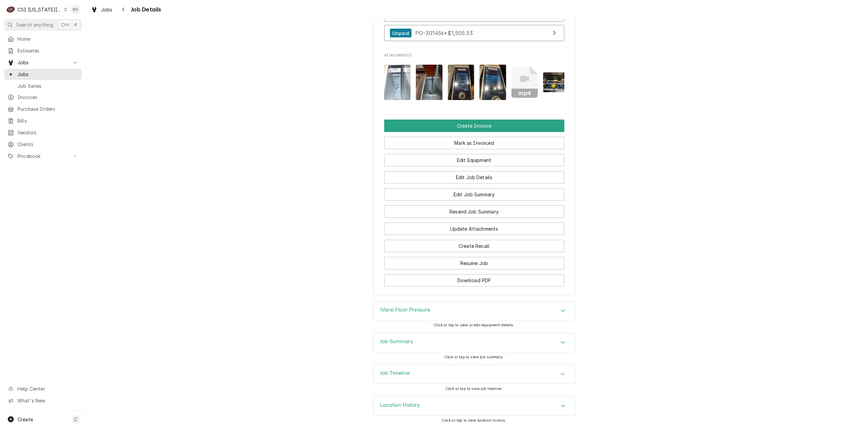
click at [409, 339] on h3 "Job Summary" at bounding box center [396, 341] width 33 height 6
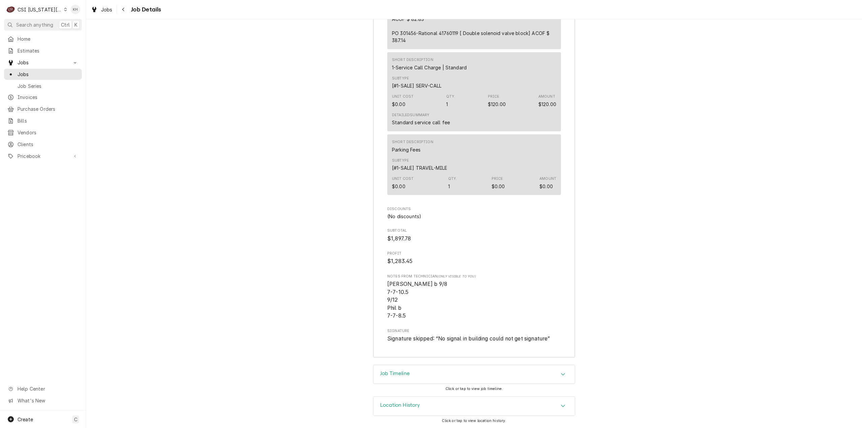
scroll to position [2206, 0]
drag, startPoint x: 404, startPoint y: 317, endPoint x: 374, endPoint y: 289, distance: 40.7
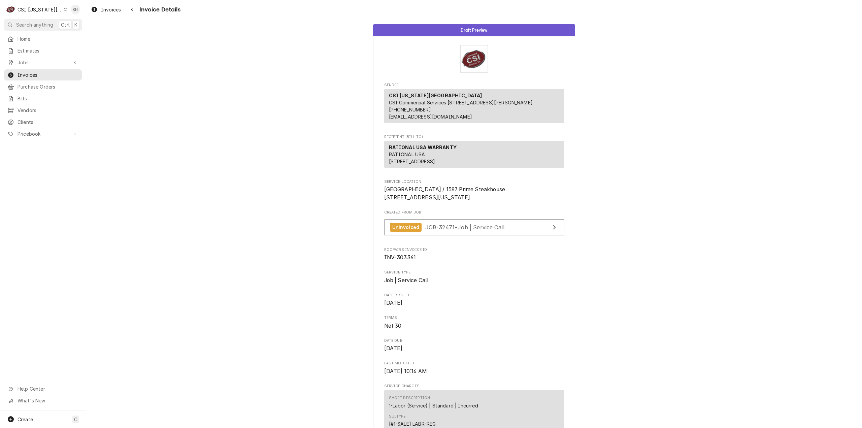
click at [34, 10] on div "CSI [US_STATE][GEOGRAPHIC_DATA]" at bounding box center [40, 9] width 44 height 7
click at [77, 23] on div "CSI [US_STATE]" at bounding box center [115, 25] width 98 height 7
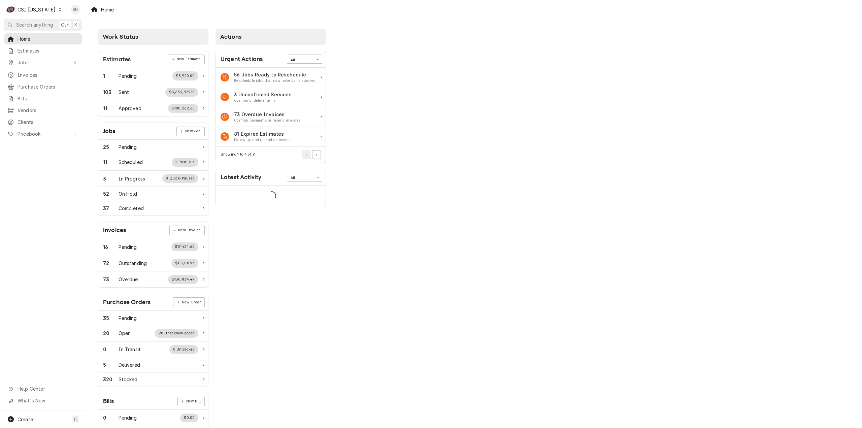
click at [26, 25] on span "Search anything" at bounding box center [34, 24] width 37 height 7
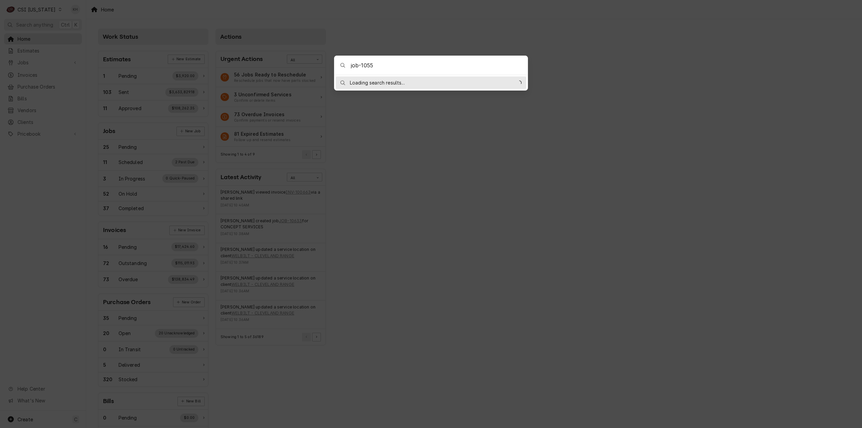
type input "job-10556"
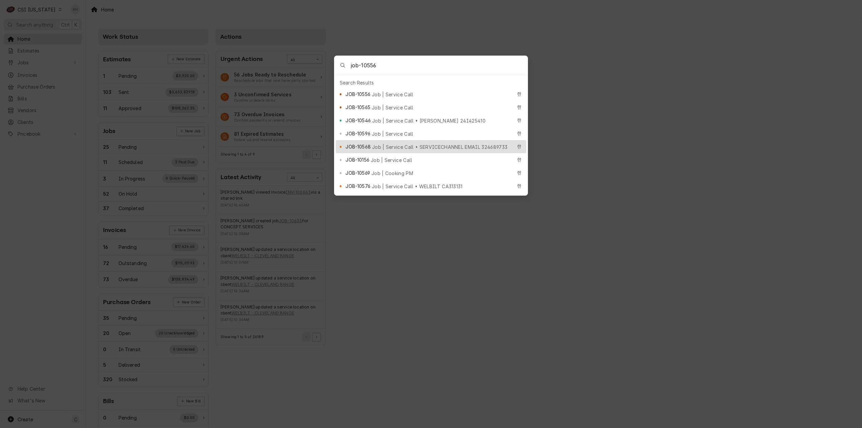
click at [609, 169] on body "C CSI [US_STATE] KH Search anything Ctrl K Home Estimates Jobs Jobs Job Series …" at bounding box center [431, 214] width 862 height 428
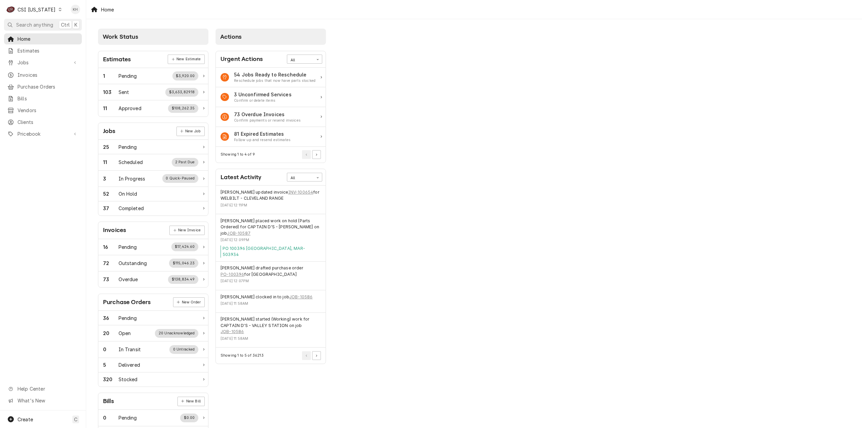
click at [43, 6] on div "C CSI [US_STATE]" at bounding box center [34, 9] width 60 height 13
click at [83, 12] on div "CSI [US_STATE][GEOGRAPHIC_DATA]" at bounding box center [105, 13] width 89 height 7
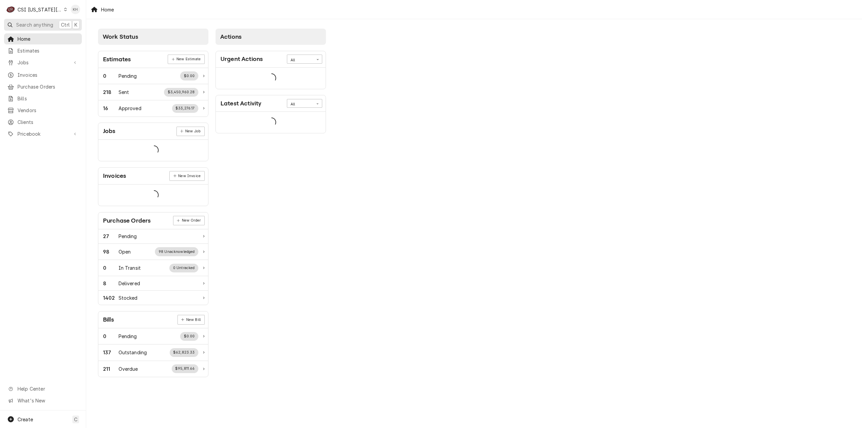
click at [48, 25] on span "Search anything" at bounding box center [34, 24] width 37 height 7
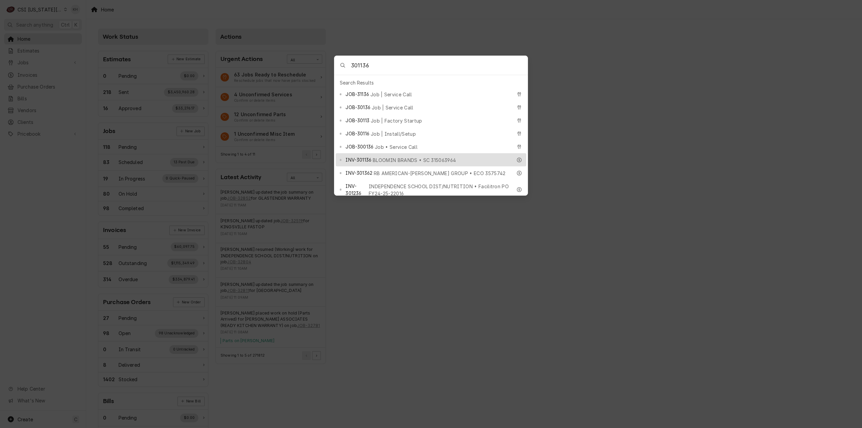
type input "301136"
click at [378, 157] on span "BLOOMIN BRANDS • SC 315063964" at bounding box center [414, 160] width 83 height 7
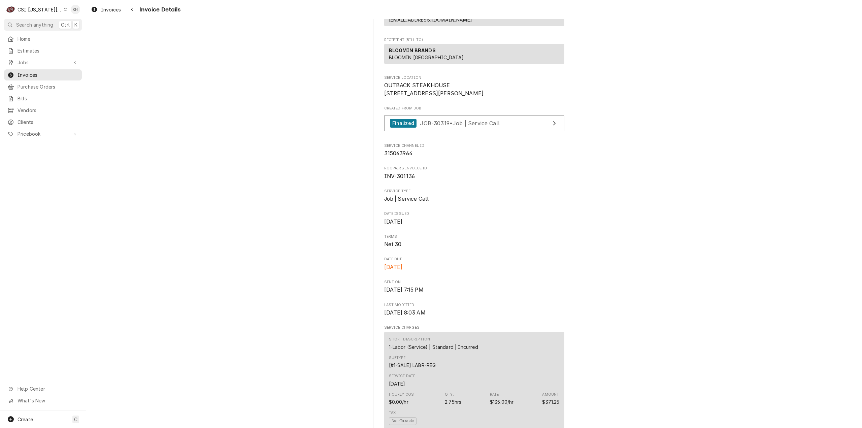
scroll to position [101, 0]
